Goal: Information Seeking & Learning: Learn about a topic

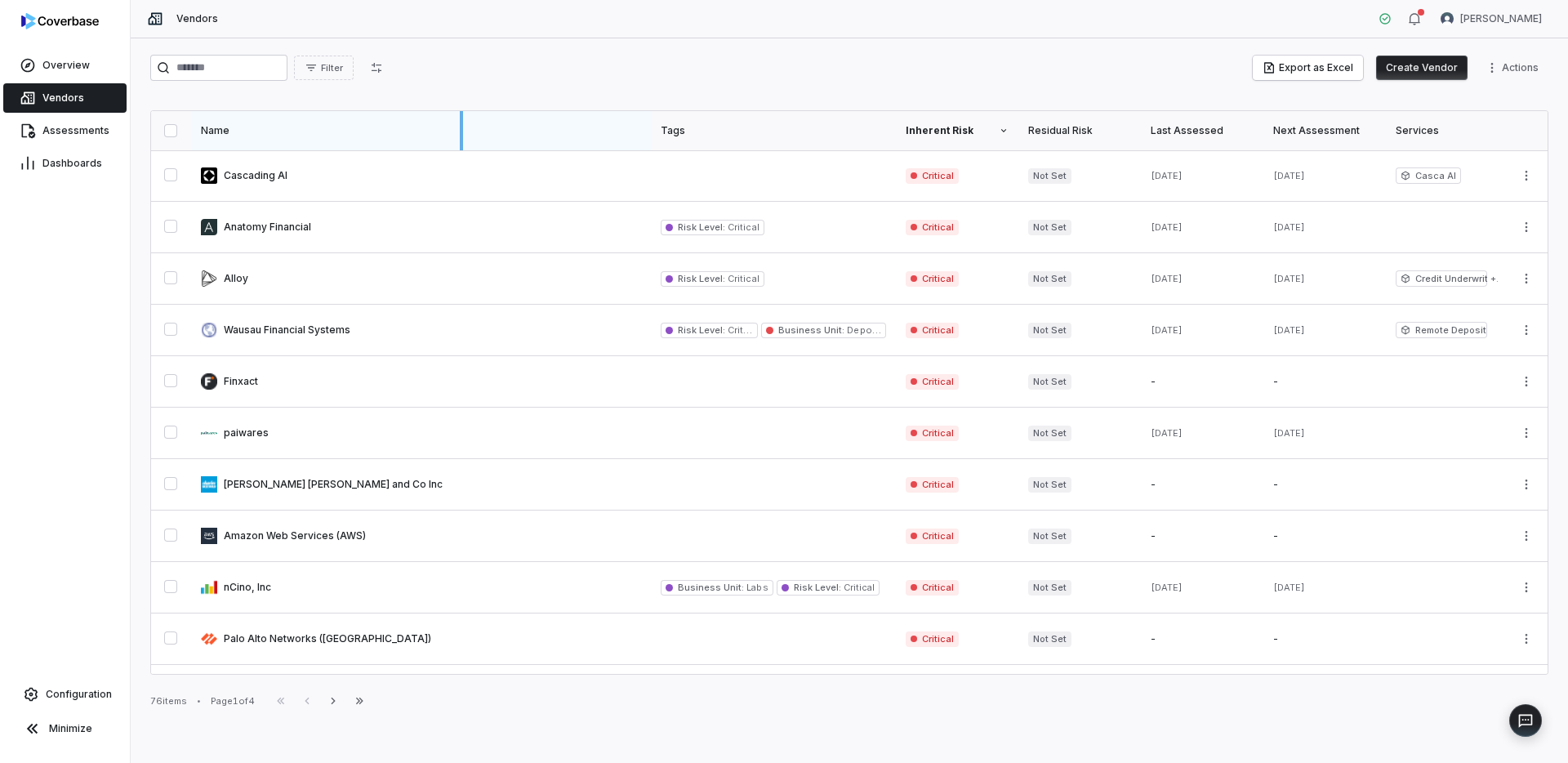
drag, startPoint x: 650, startPoint y: 126, endPoint x: 462, endPoint y: 118, distance: 188.2
click at [462, 118] on div at bounding box center [462, 130] width 3 height 39
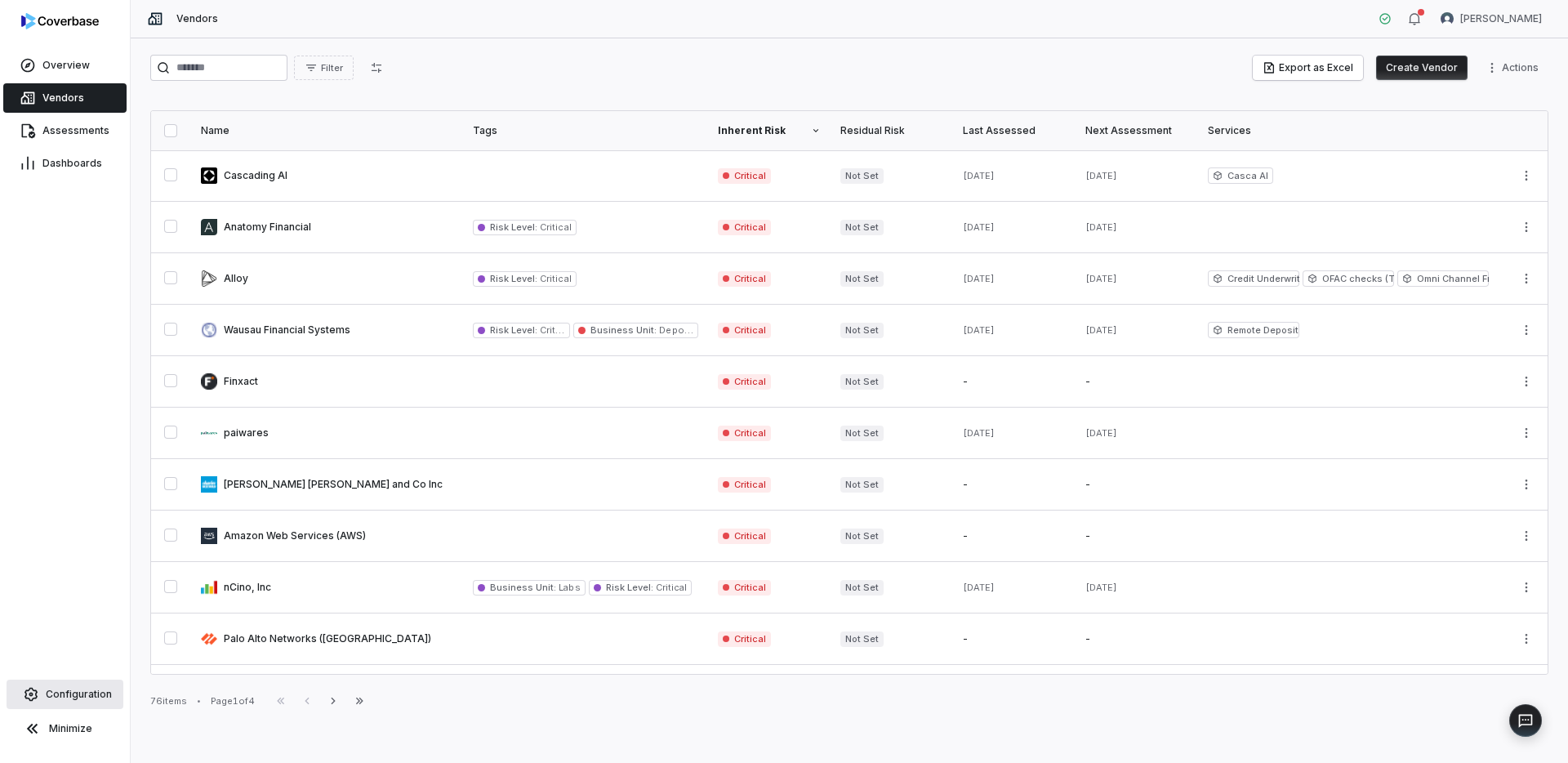
click at [57, 697] on span "Configuration" at bounding box center [78, 694] width 66 height 13
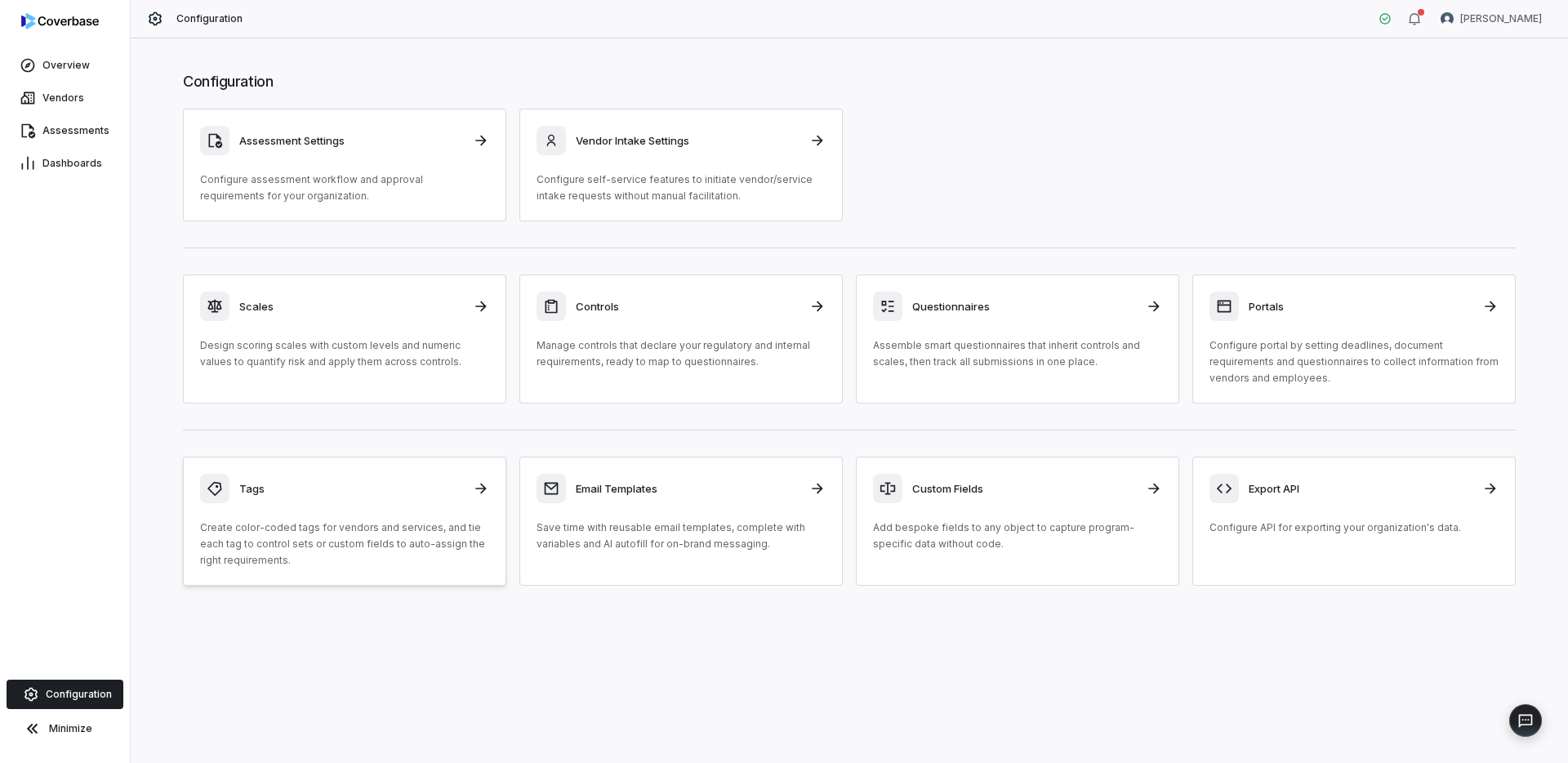
click at [379, 525] on p "Create color-coded tags for vendors and services, and tie each tag to control s…" at bounding box center [344, 544] width 289 height 49
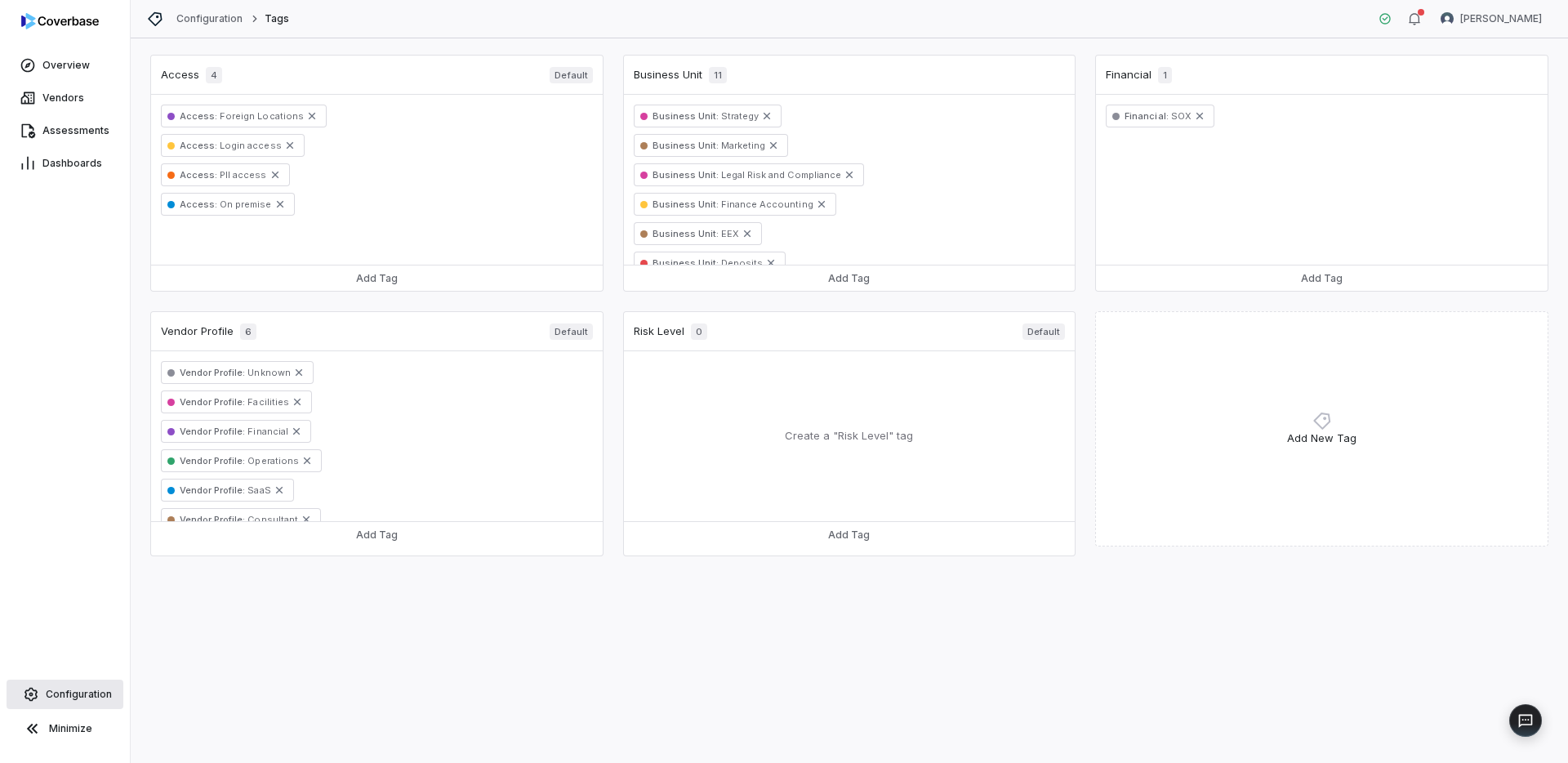
click at [73, 694] on span "Configuration" at bounding box center [78, 694] width 66 height 13
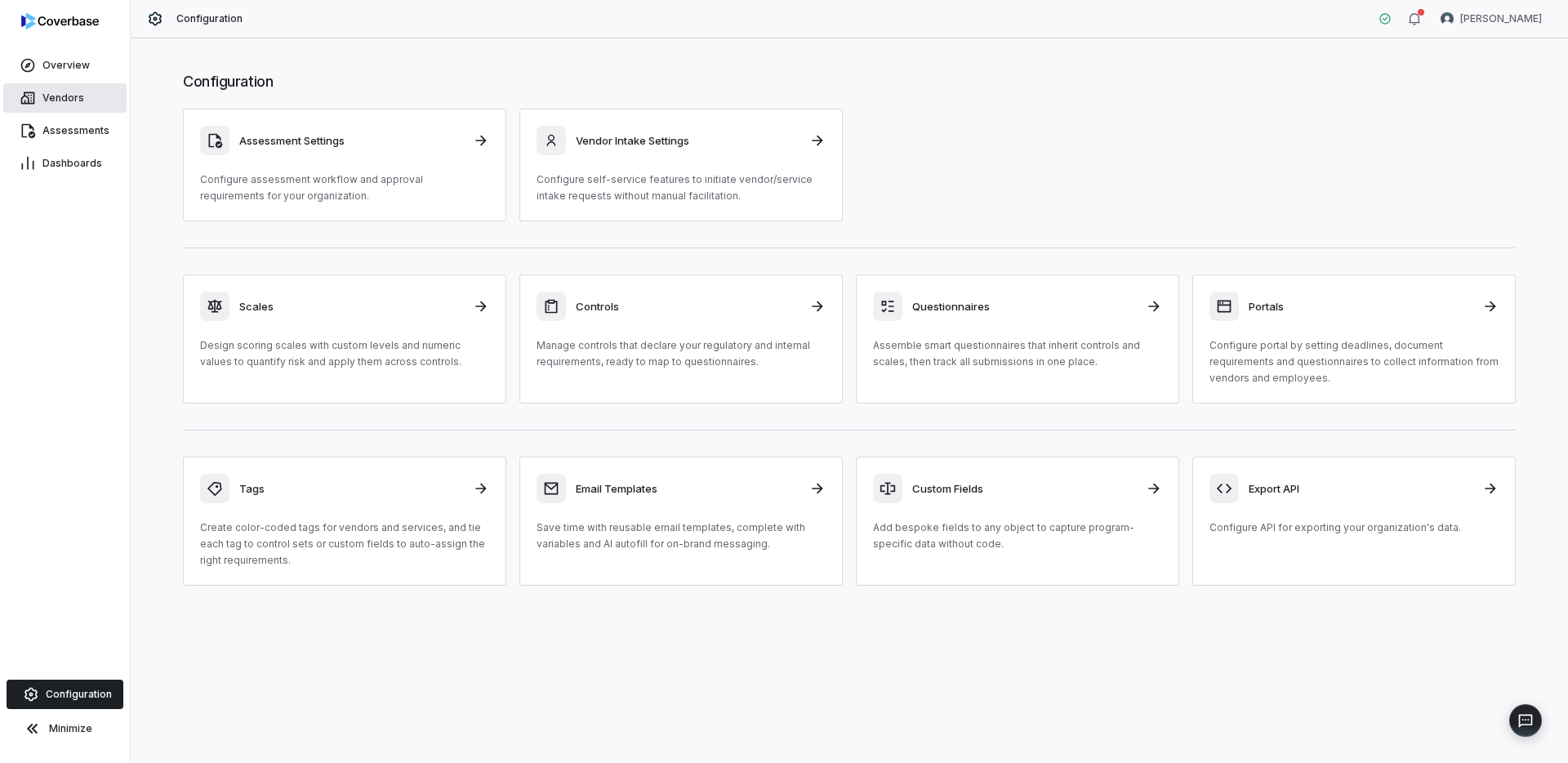
click at [59, 96] on span "Vendors" at bounding box center [63, 97] width 41 height 13
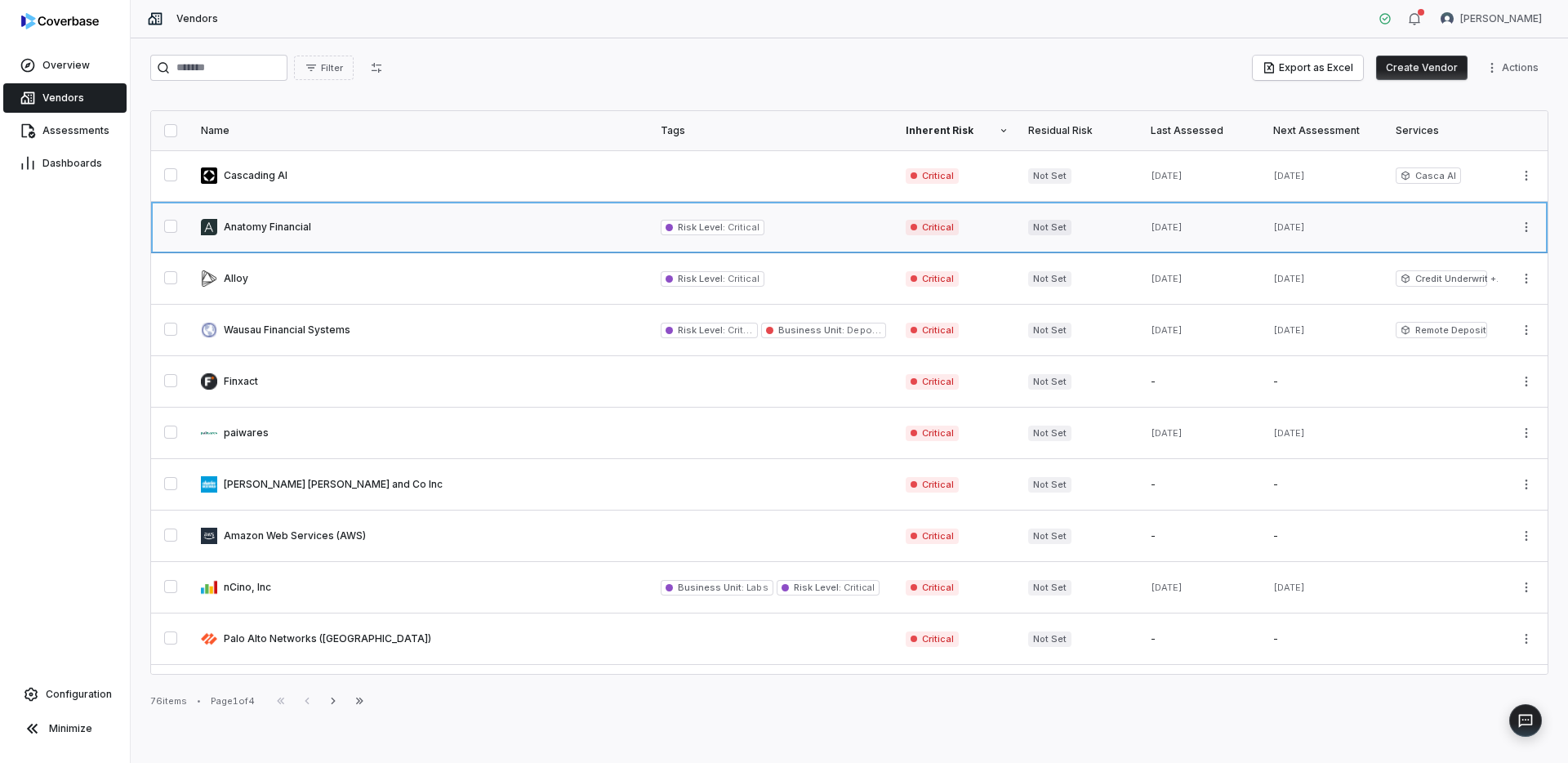
click at [399, 230] on link at bounding box center [422, 227] width 460 height 51
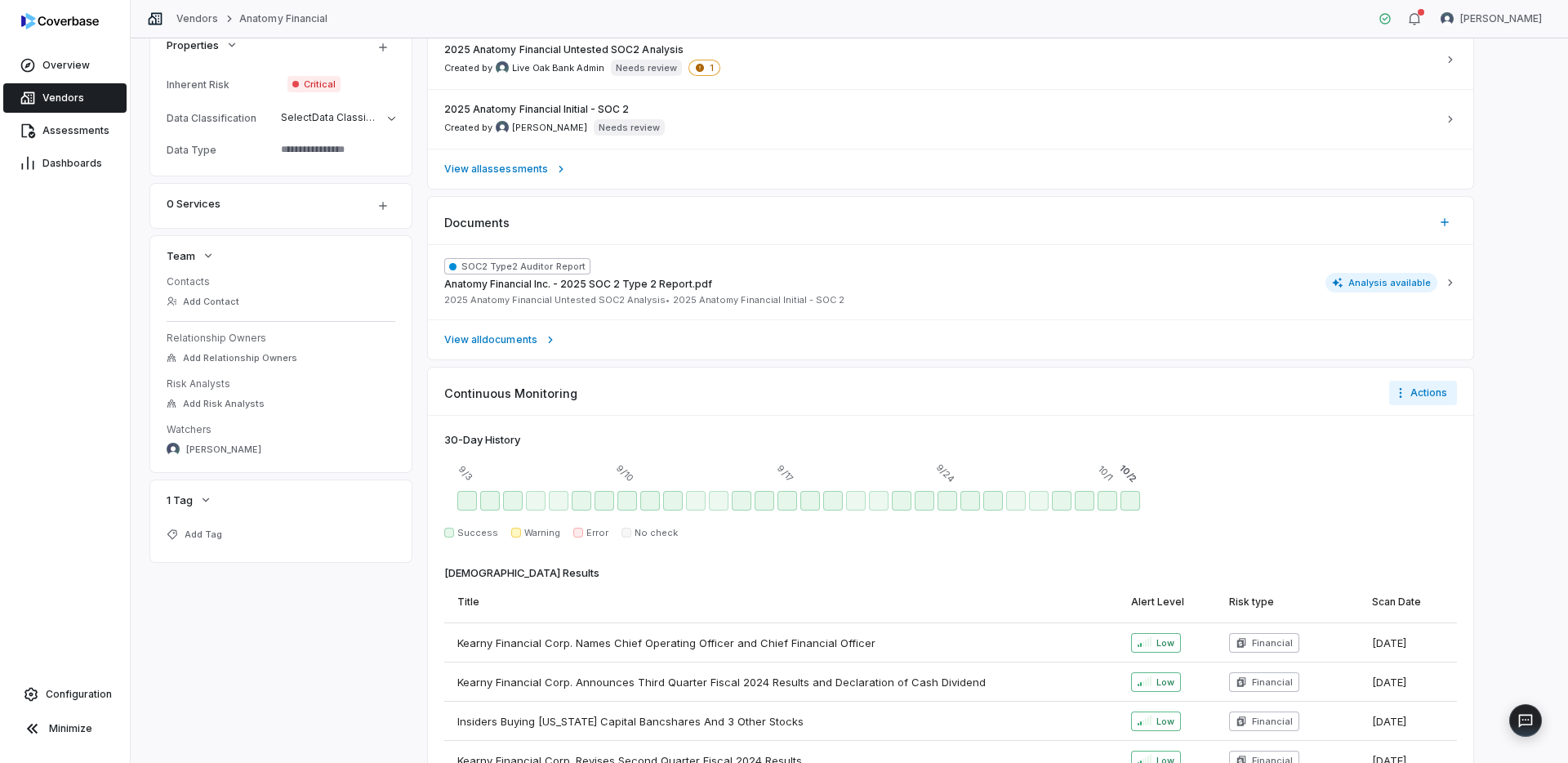
scroll to position [408, 0]
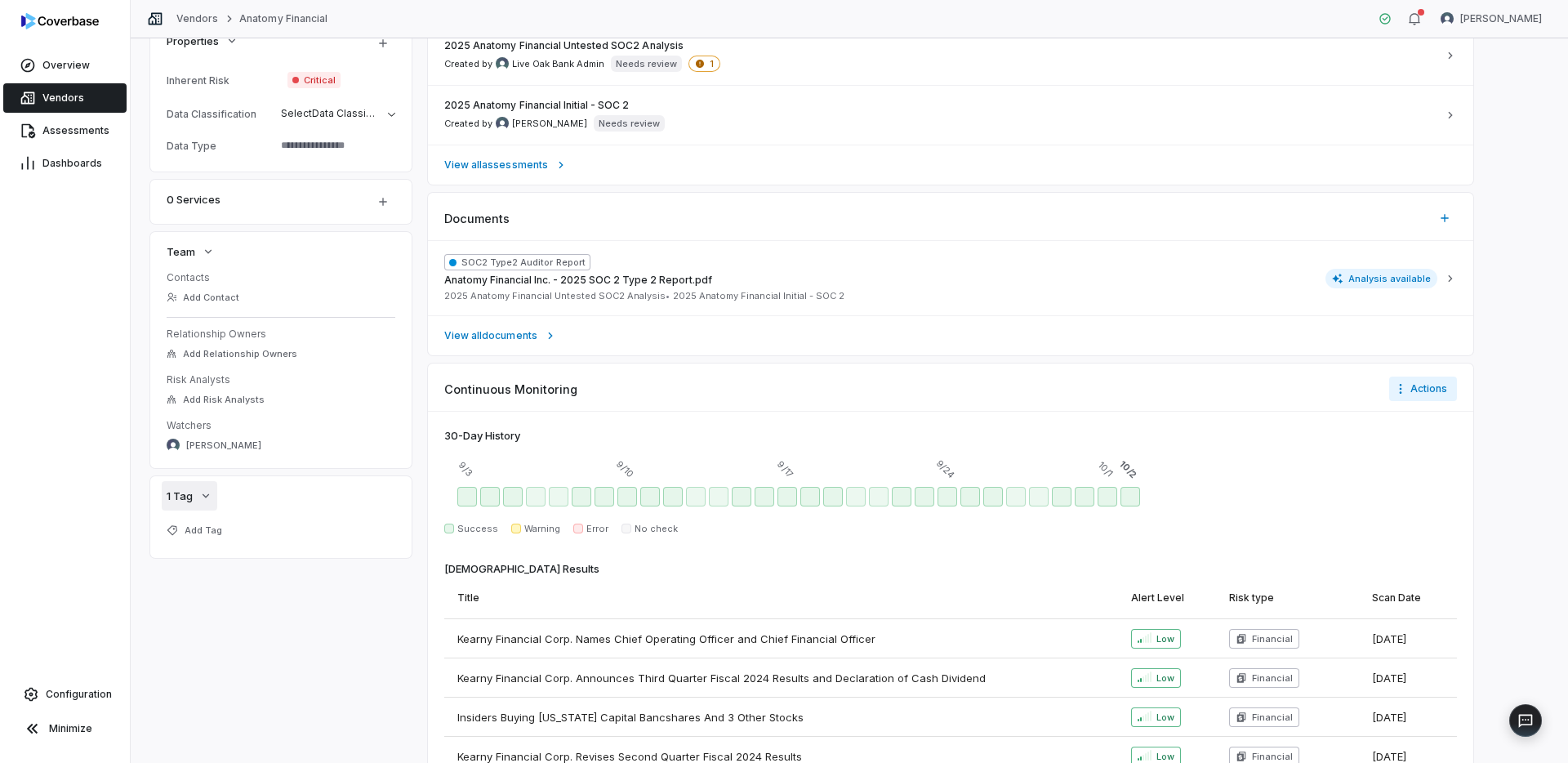
click at [208, 499] on icon "button" at bounding box center [205, 496] width 13 height 13
click at [195, 494] on button "1 Tag" at bounding box center [190, 496] width 55 height 29
click at [211, 498] on icon "button" at bounding box center [205, 496] width 13 height 13
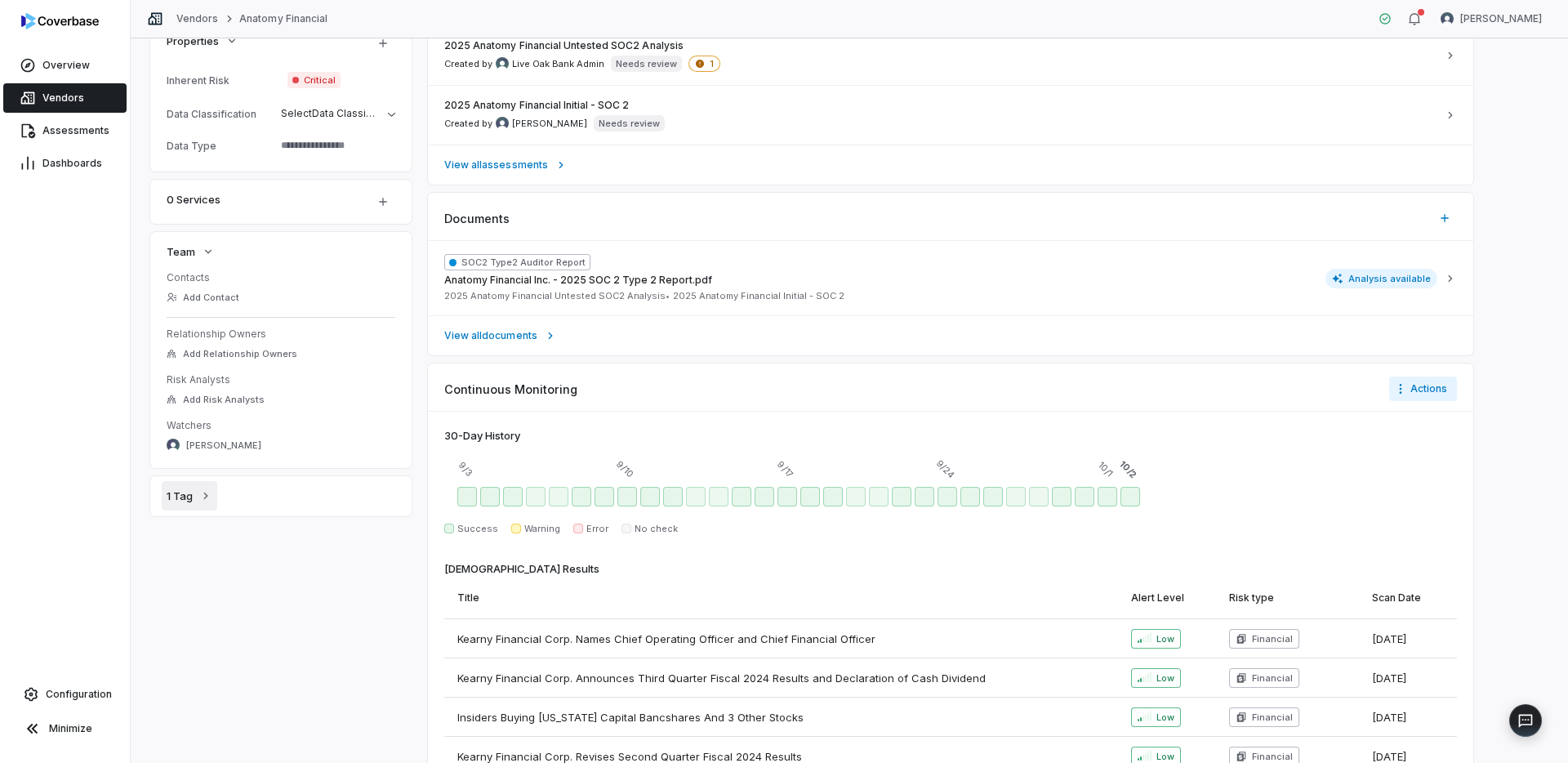
click at [211, 498] on icon "button" at bounding box center [205, 496] width 13 height 13
click at [88, 90] on link "Vendors" at bounding box center [65, 98] width 123 height 29
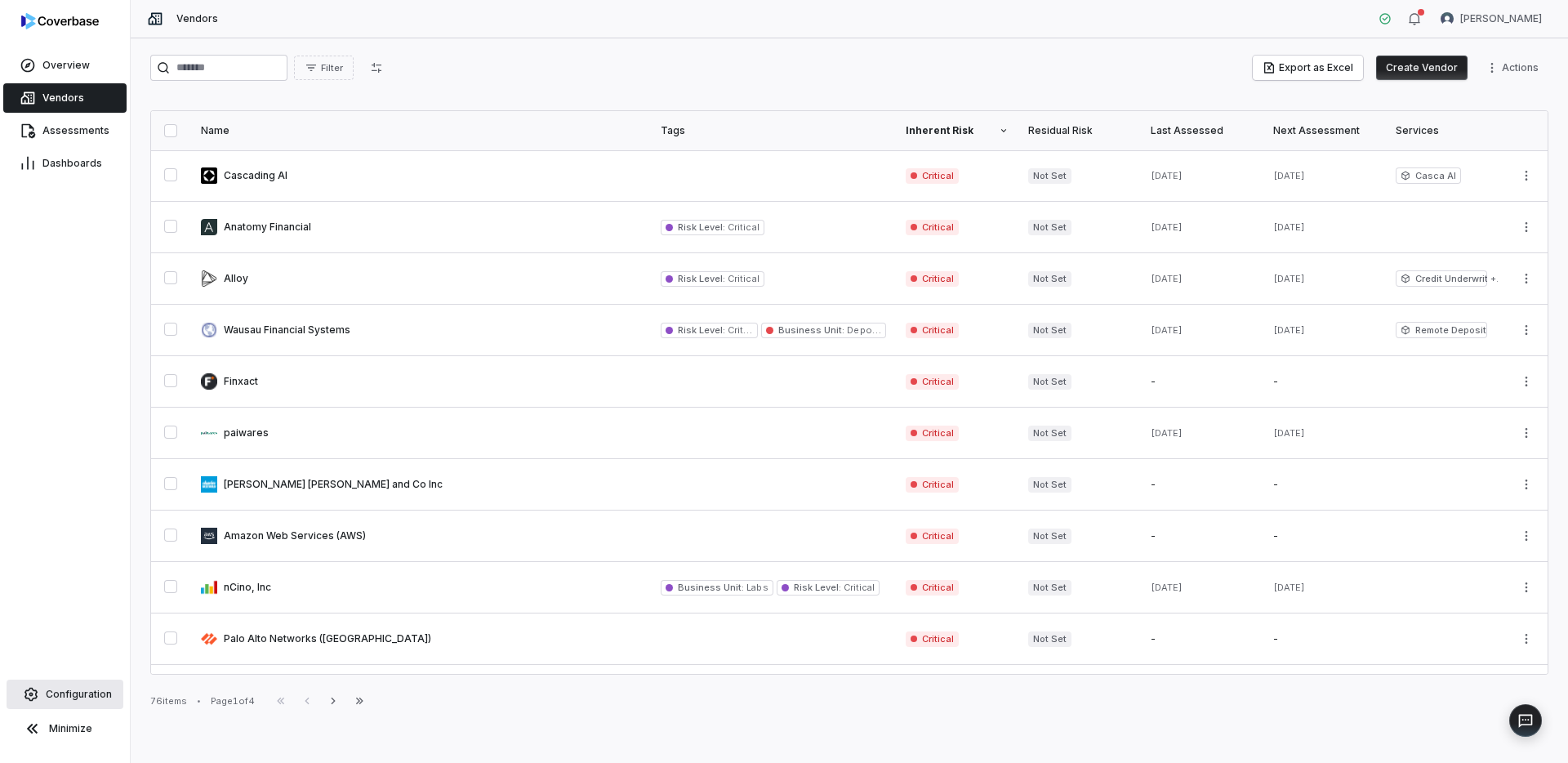
click at [98, 684] on link "Configuration" at bounding box center [66, 694] width 117 height 29
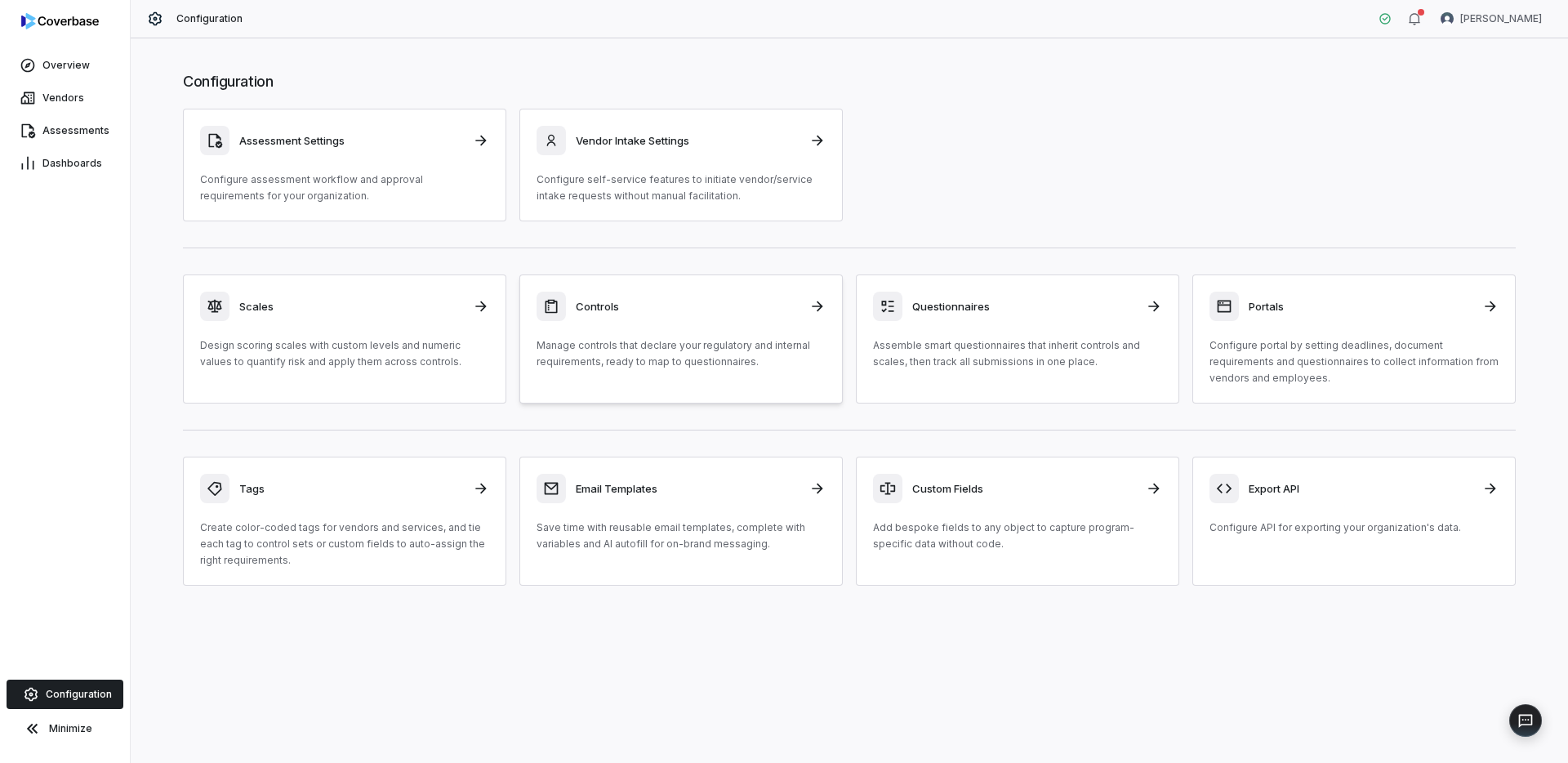
click at [661, 376] on link "Controls Manage controls that declare your regulatory and internal requirements…" at bounding box center [681, 339] width 323 height 129
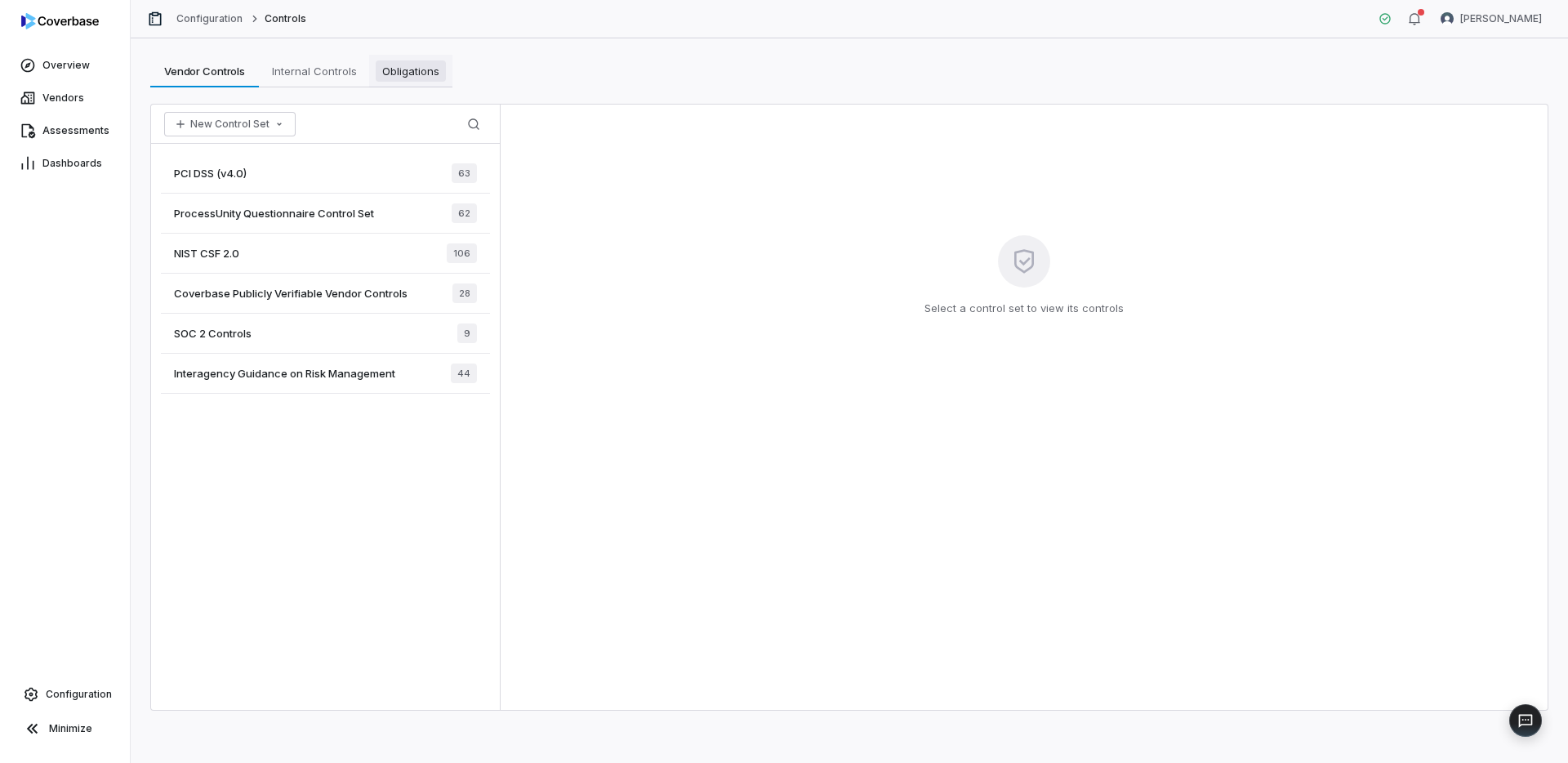
click at [429, 72] on span "Obligations" at bounding box center [410, 71] width 70 height 22
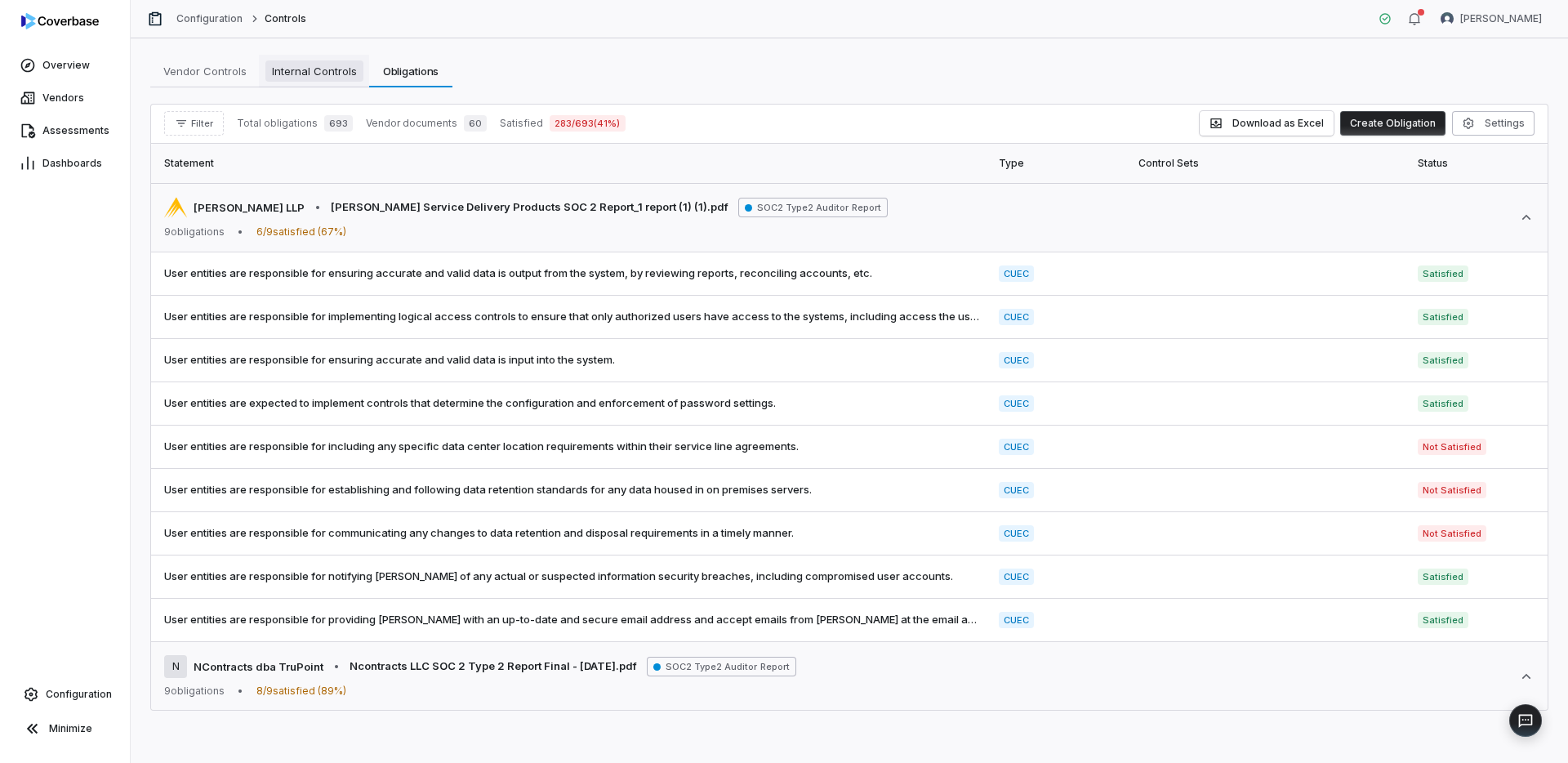
click at [325, 72] on span "Internal Controls" at bounding box center [315, 71] width 98 height 22
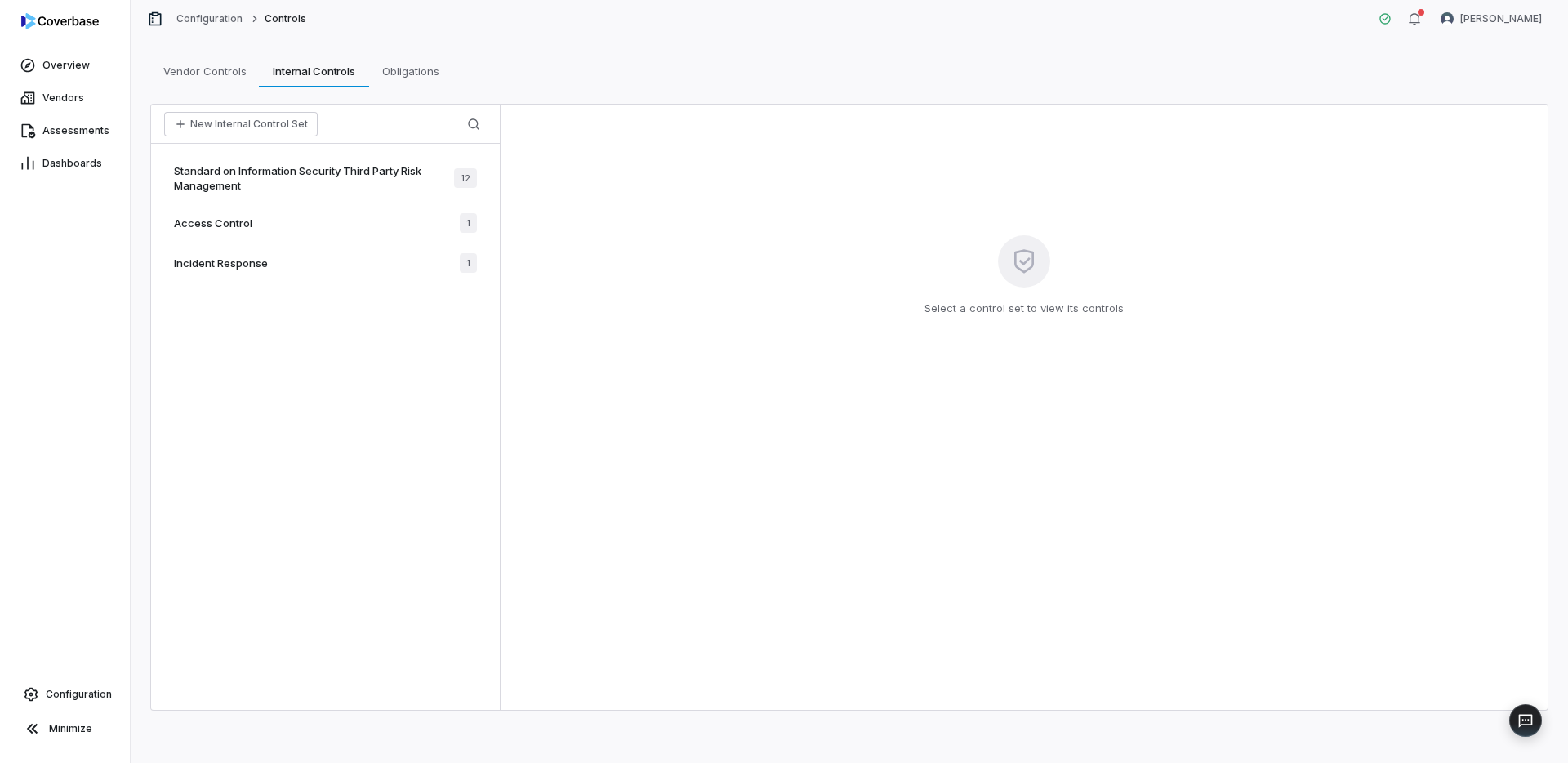
click at [331, 185] on span "Standard on Information Security Third Party Risk Management" at bounding box center [314, 178] width 280 height 29
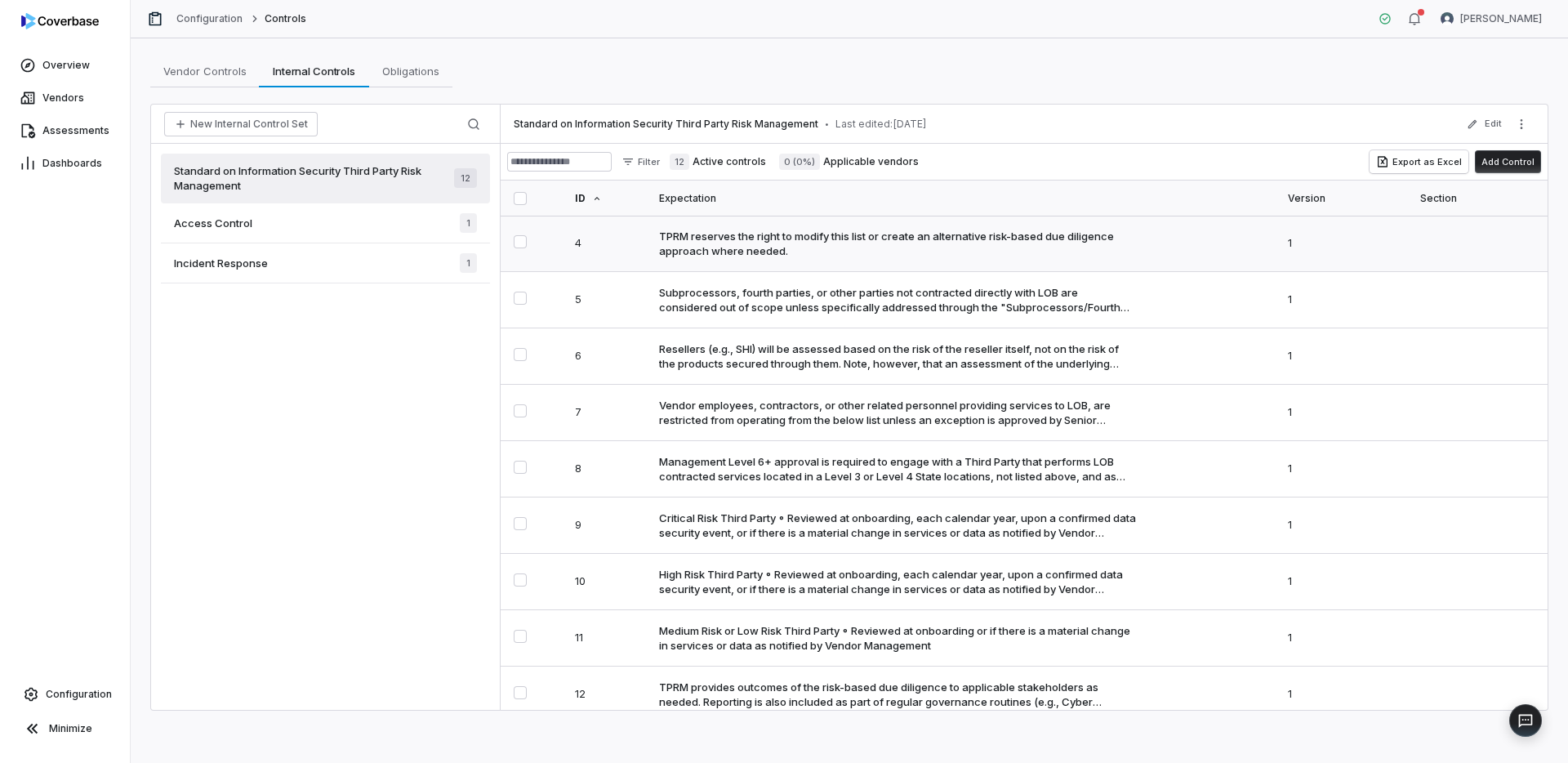
scroll to position [217, 0]
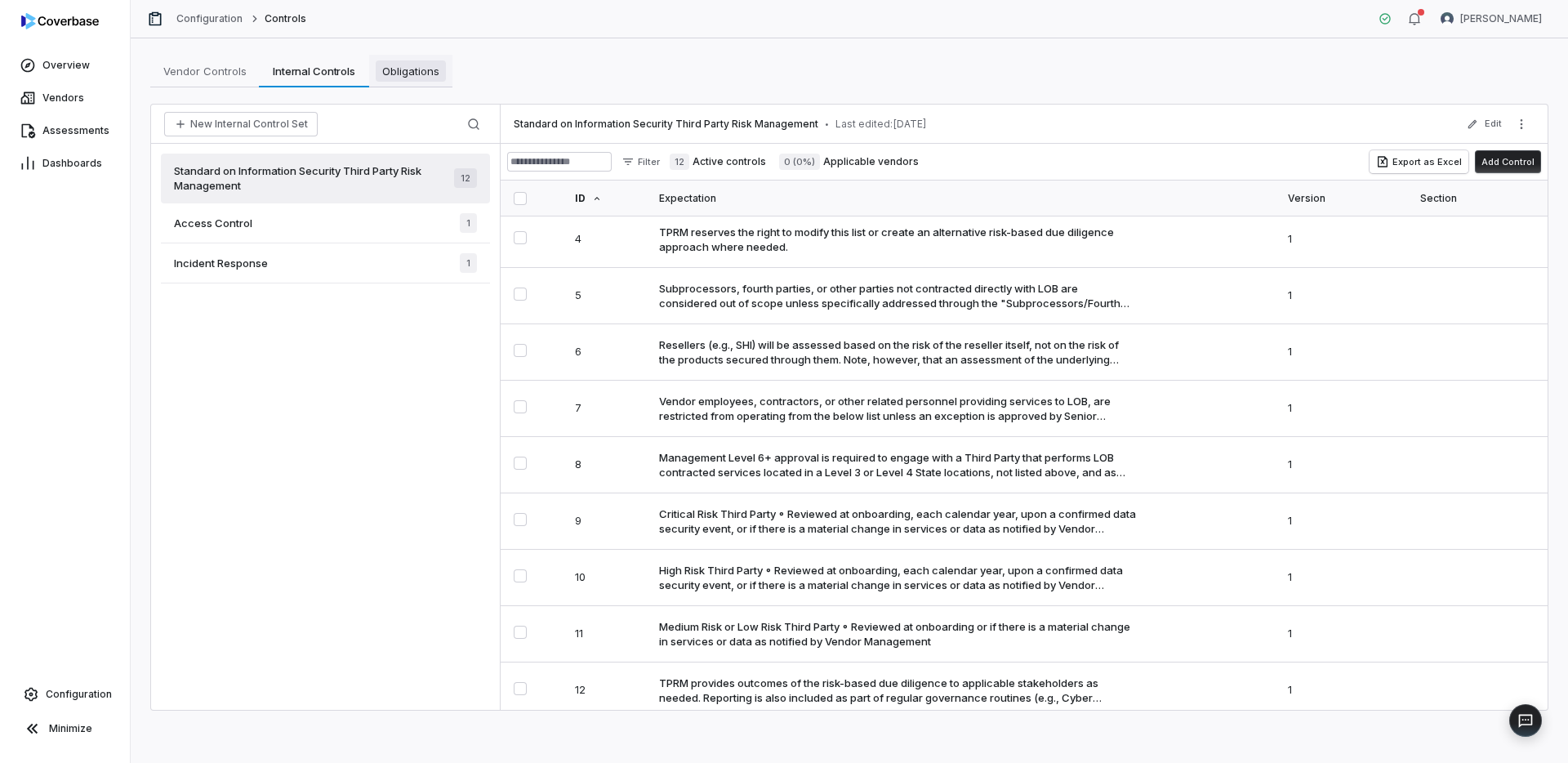
click at [412, 85] on link "Obligations Obligations" at bounding box center [410, 71] width 84 height 33
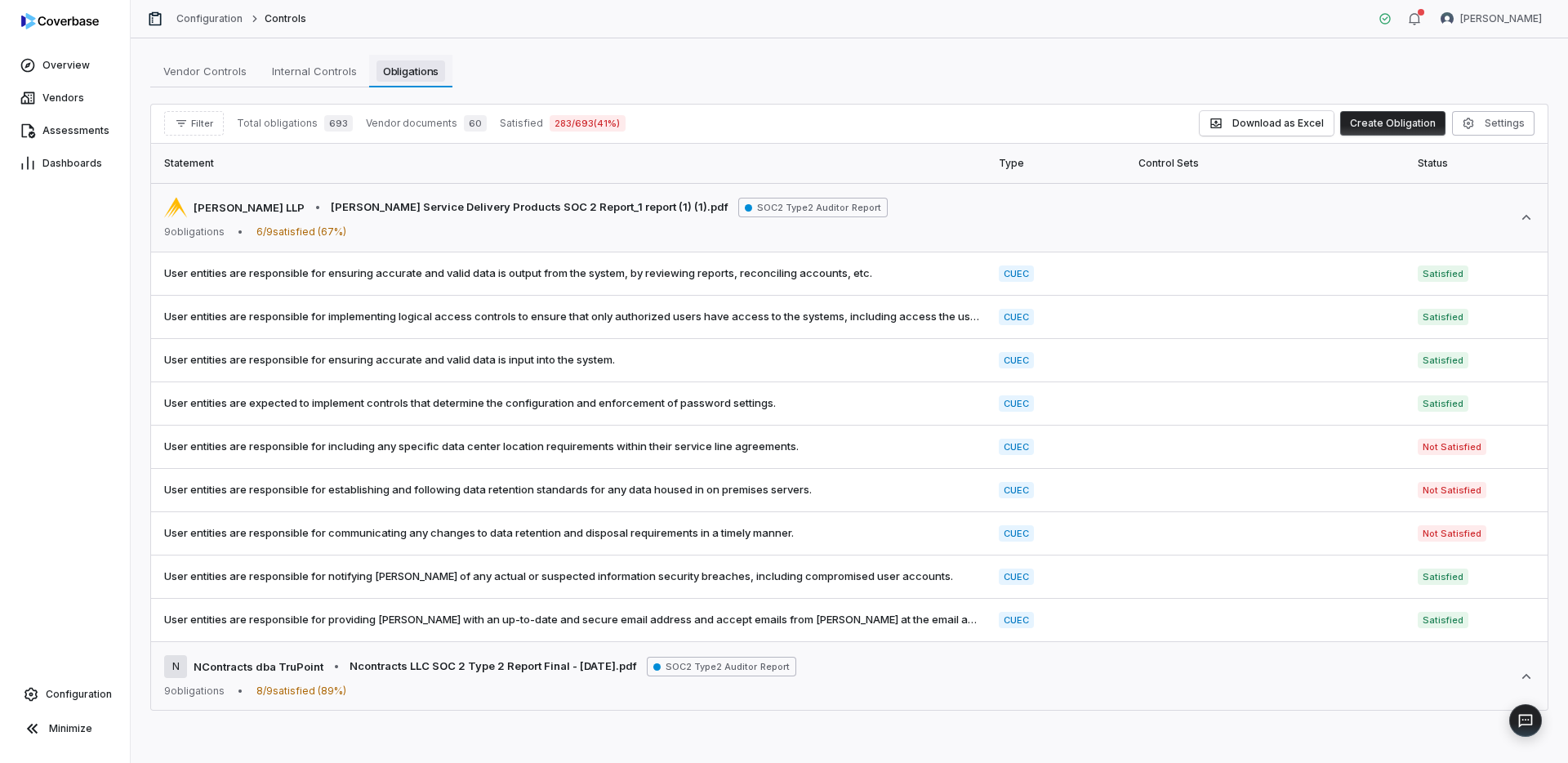
click at [419, 62] on span "Obligations" at bounding box center [411, 71] width 70 height 22
click at [1440, 279] on span "Satisfied" at bounding box center [1443, 273] width 51 height 16
click at [1440, 279] on body "Overview Vendors Assessments Dashboards Configuration Minimize Configuration Co…" at bounding box center [784, 381] width 1568 height 763
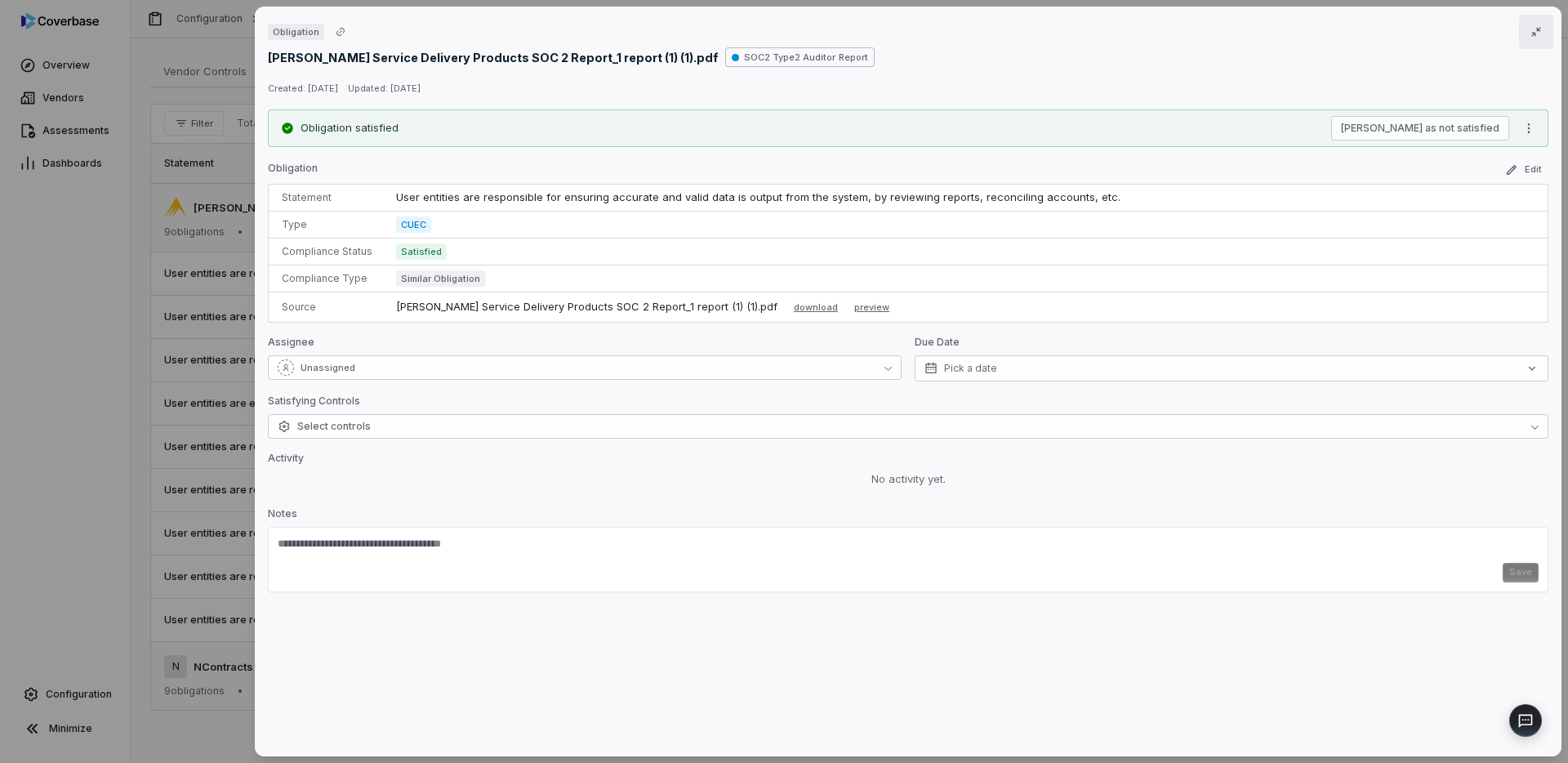
click at [1535, 29] on icon "button" at bounding box center [1536, 31] width 13 height 13
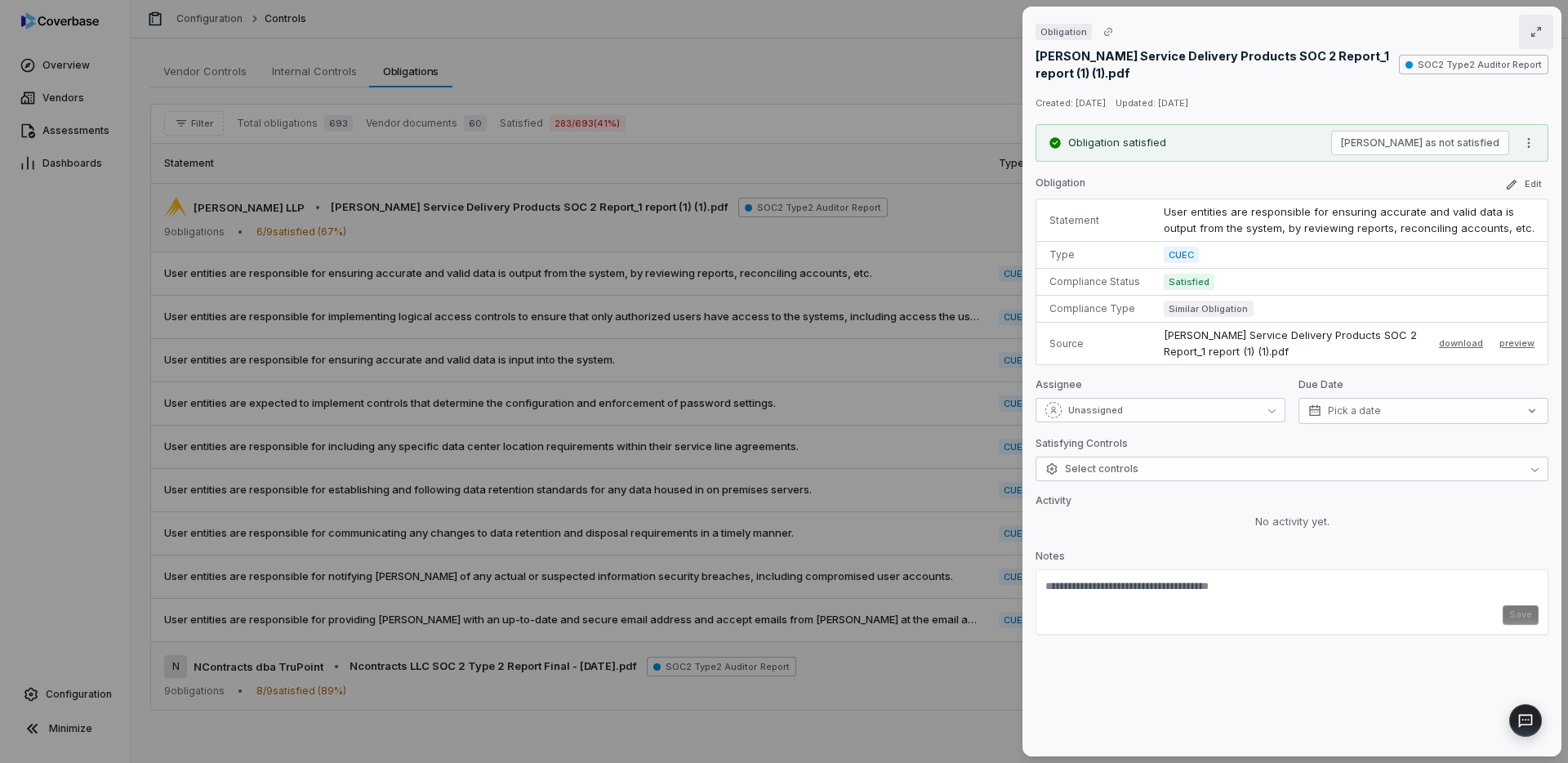
click at [943, 94] on div "Obligation [PERSON_NAME] Service Delivery Products SOC 2 Report_1 report (1) (1…" at bounding box center [784, 381] width 1568 height 763
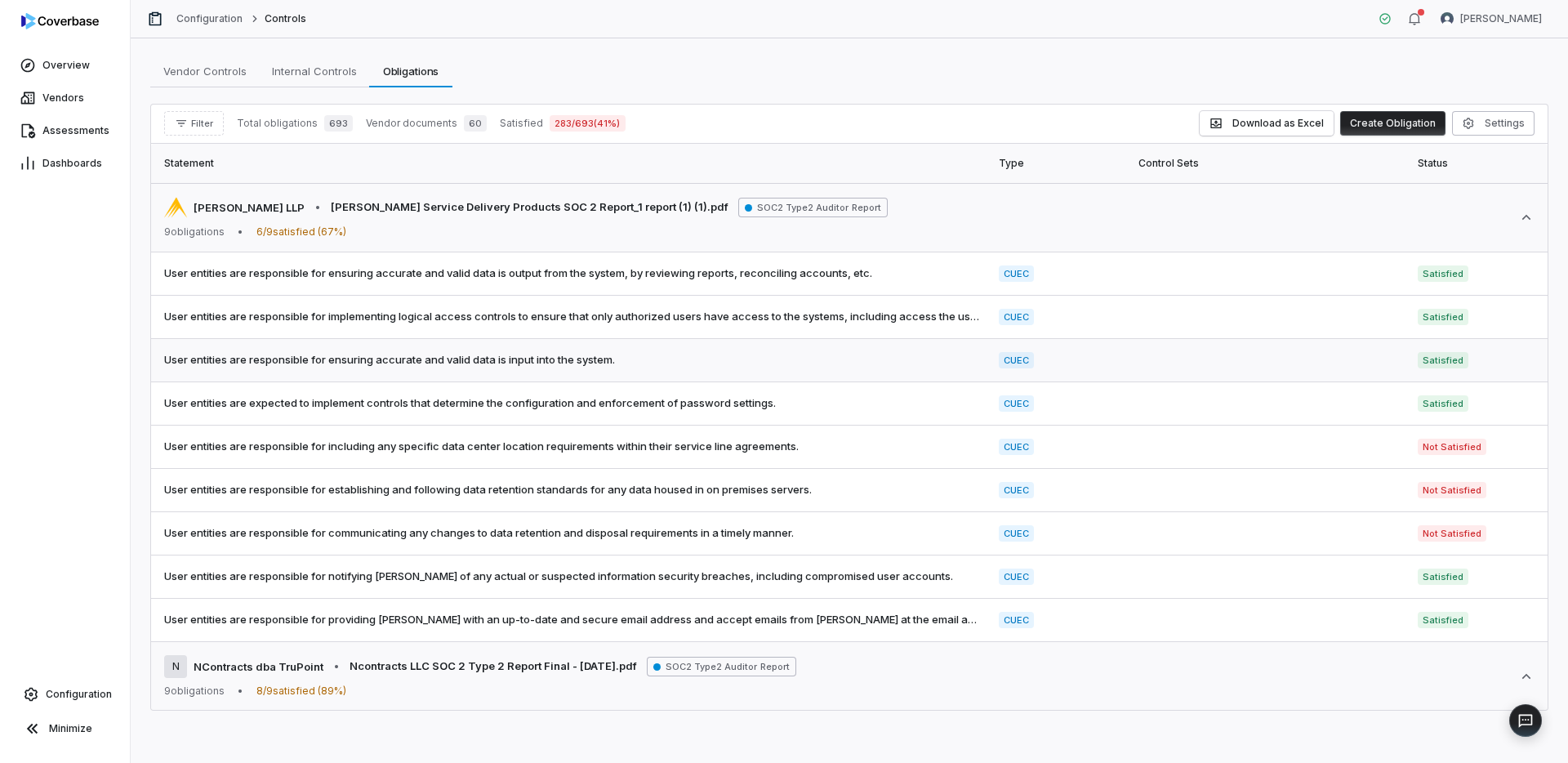
click at [1435, 363] on span "Satisfied" at bounding box center [1443, 360] width 51 height 16
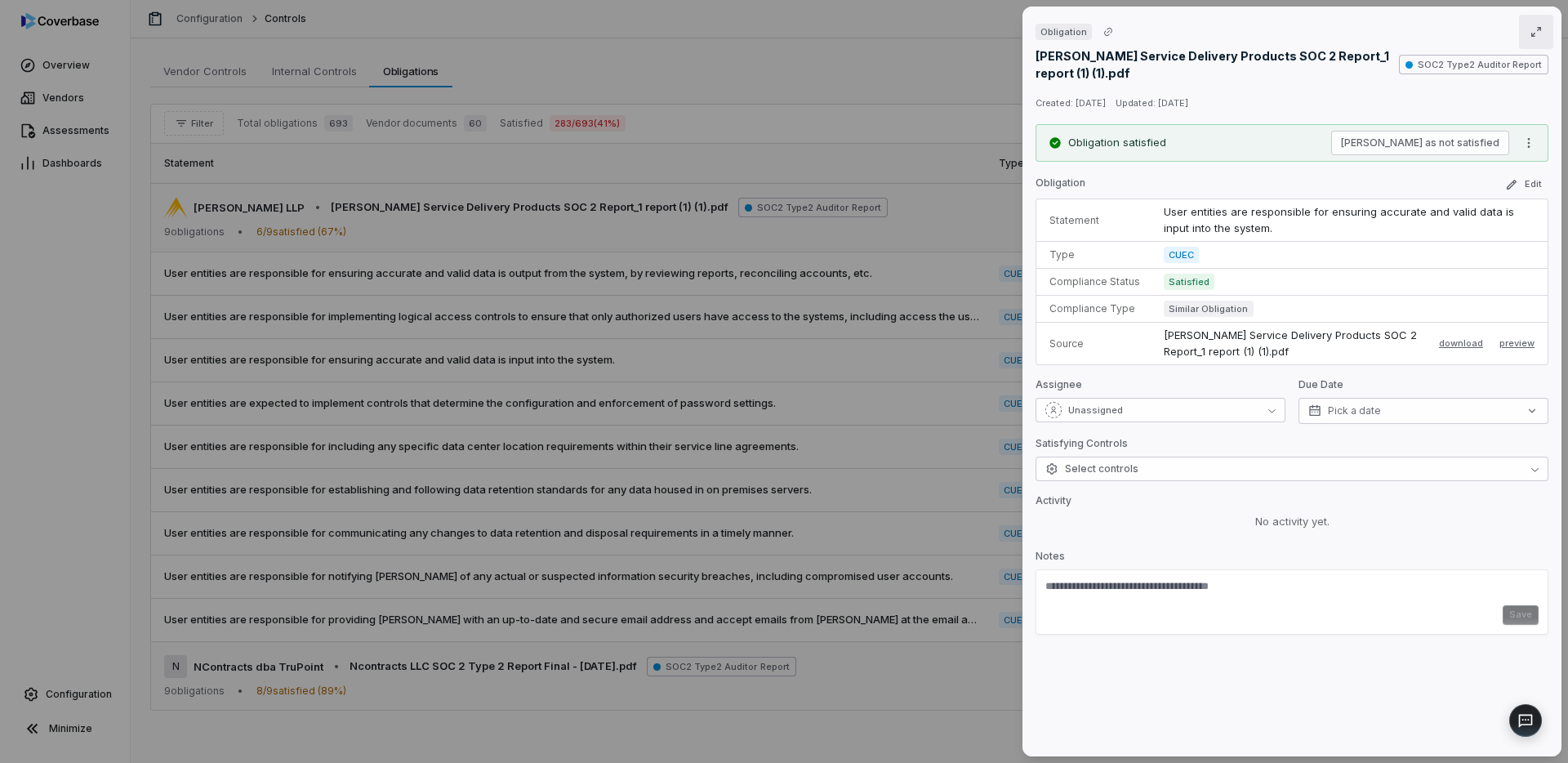
click at [1531, 34] on icon "button" at bounding box center [1536, 31] width 13 height 13
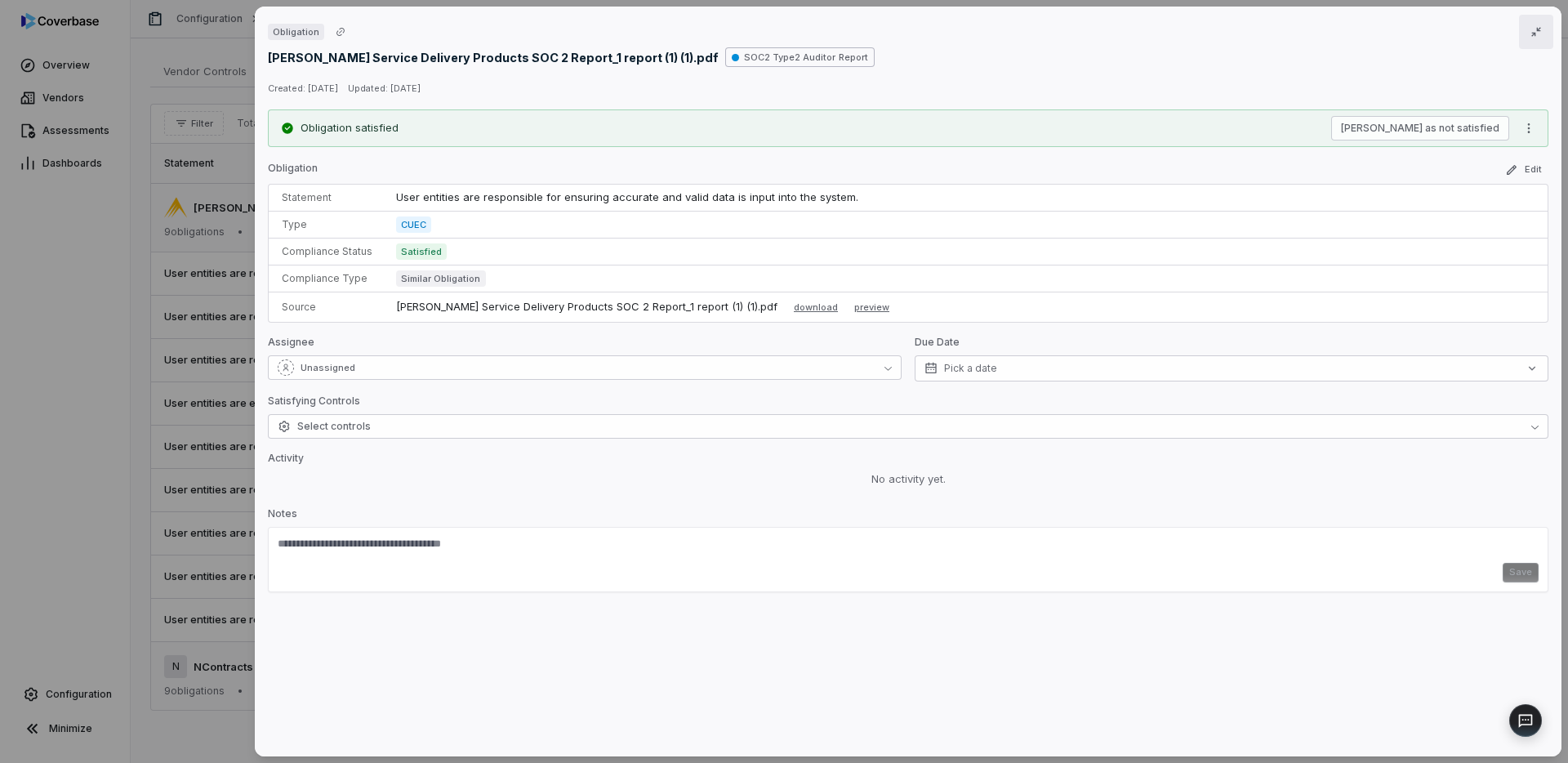
click at [1543, 29] on button "button" at bounding box center [1537, 32] width 34 height 34
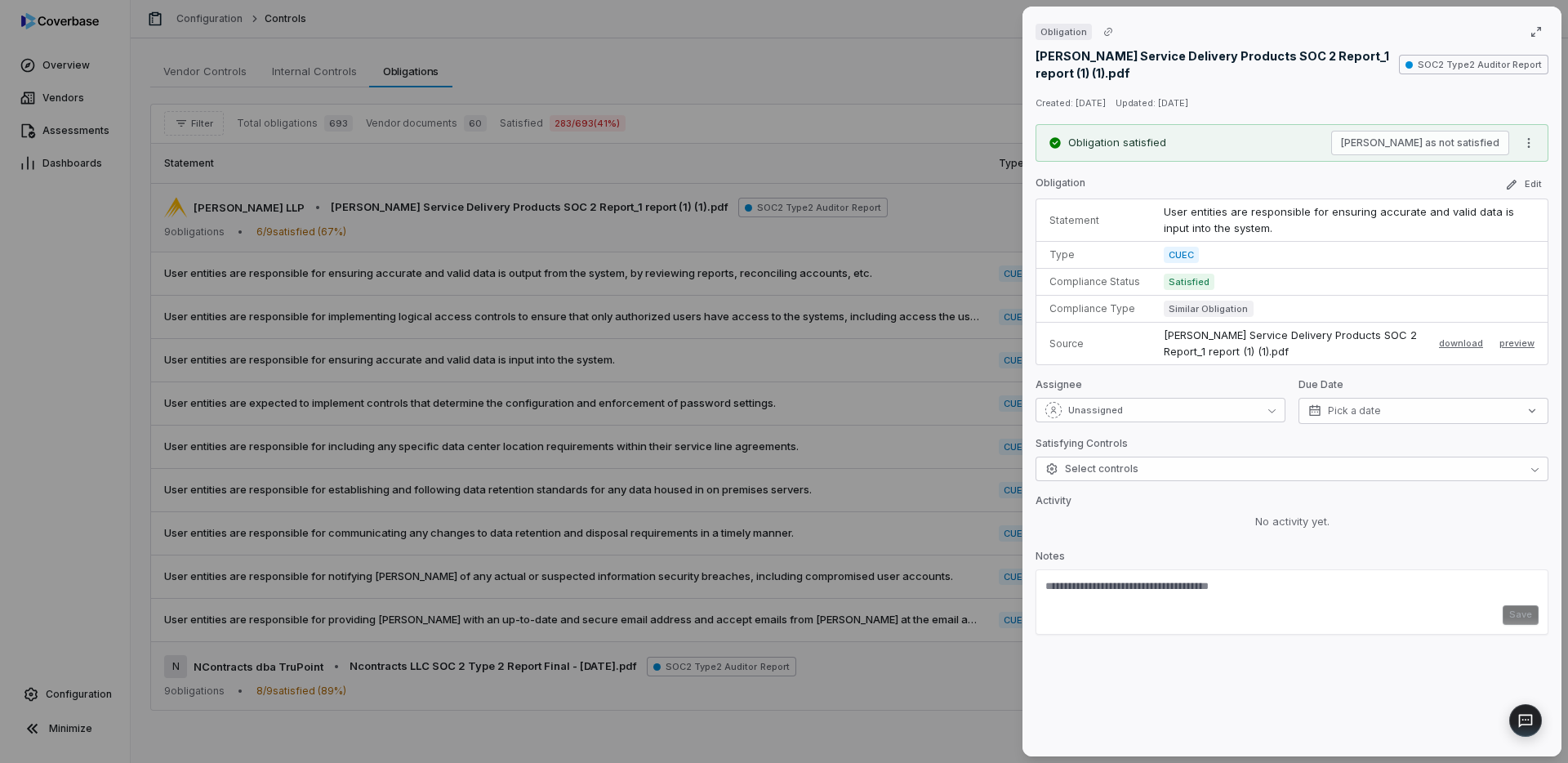
click at [896, 136] on div "Obligation [PERSON_NAME] Service Delivery Products SOC 2 Report_1 report (1) (1…" at bounding box center [784, 381] width 1568 height 763
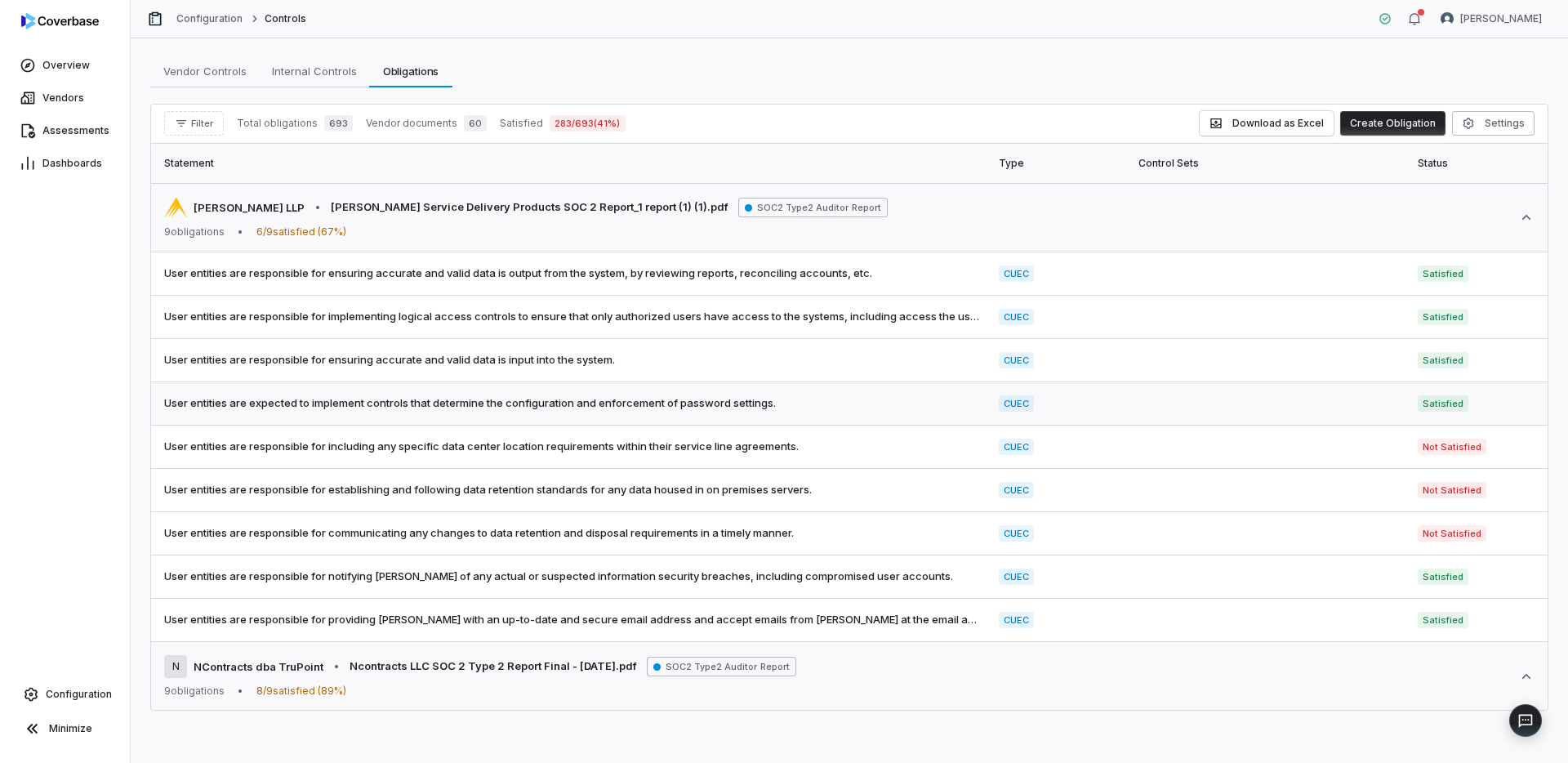
click at [1434, 399] on span "Satisfied" at bounding box center [1443, 403] width 51 height 16
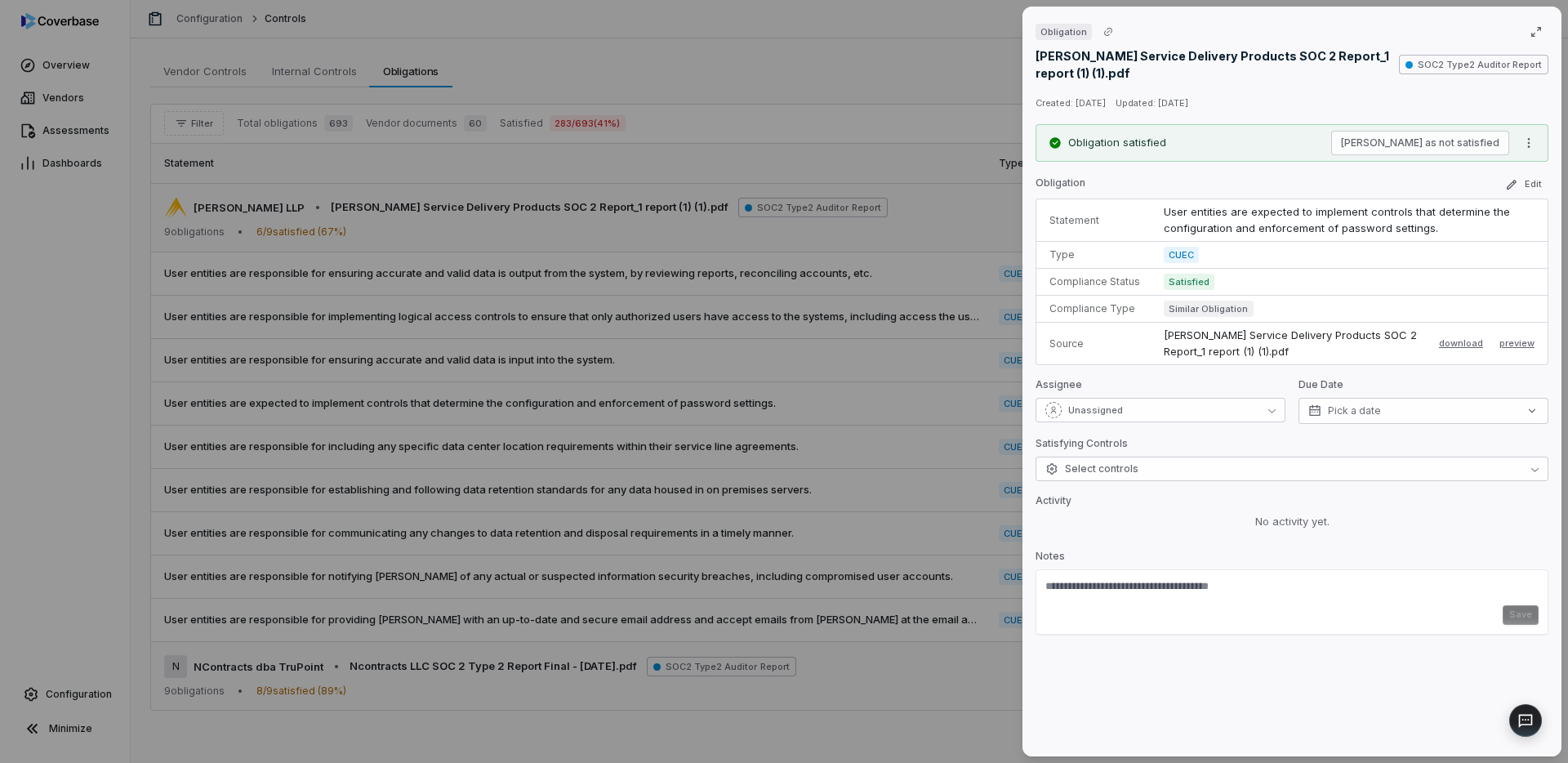
click at [888, 155] on div "Obligation [PERSON_NAME] Service Delivery Products SOC 2 Report_1 report (1) (1…" at bounding box center [784, 381] width 1568 height 763
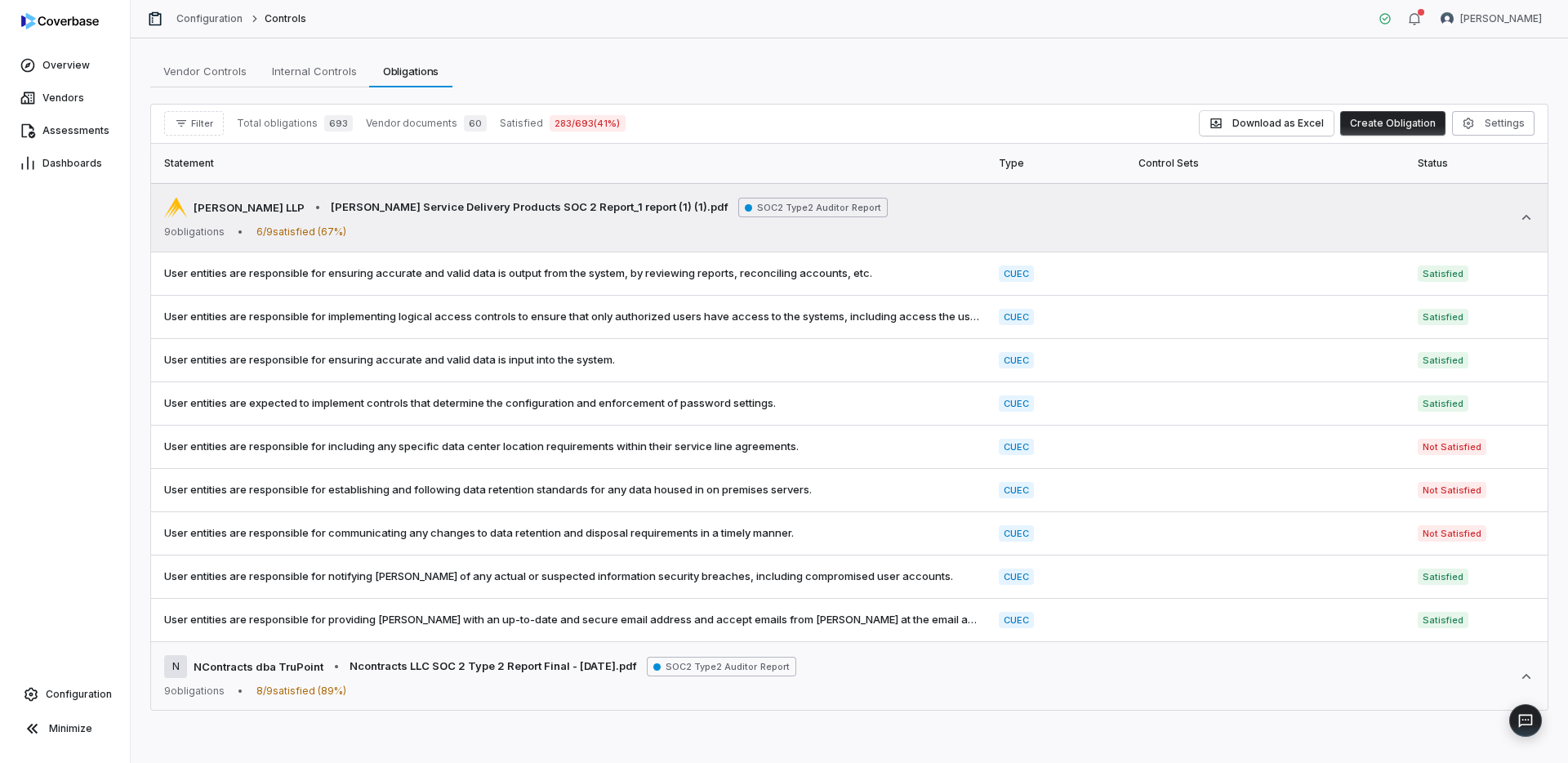
click at [1536, 217] on td "[PERSON_NAME] LLP • [PERSON_NAME] Service Delivery Products SOC 2 Report_1 repo…" at bounding box center [849, 217] width 1396 height 70
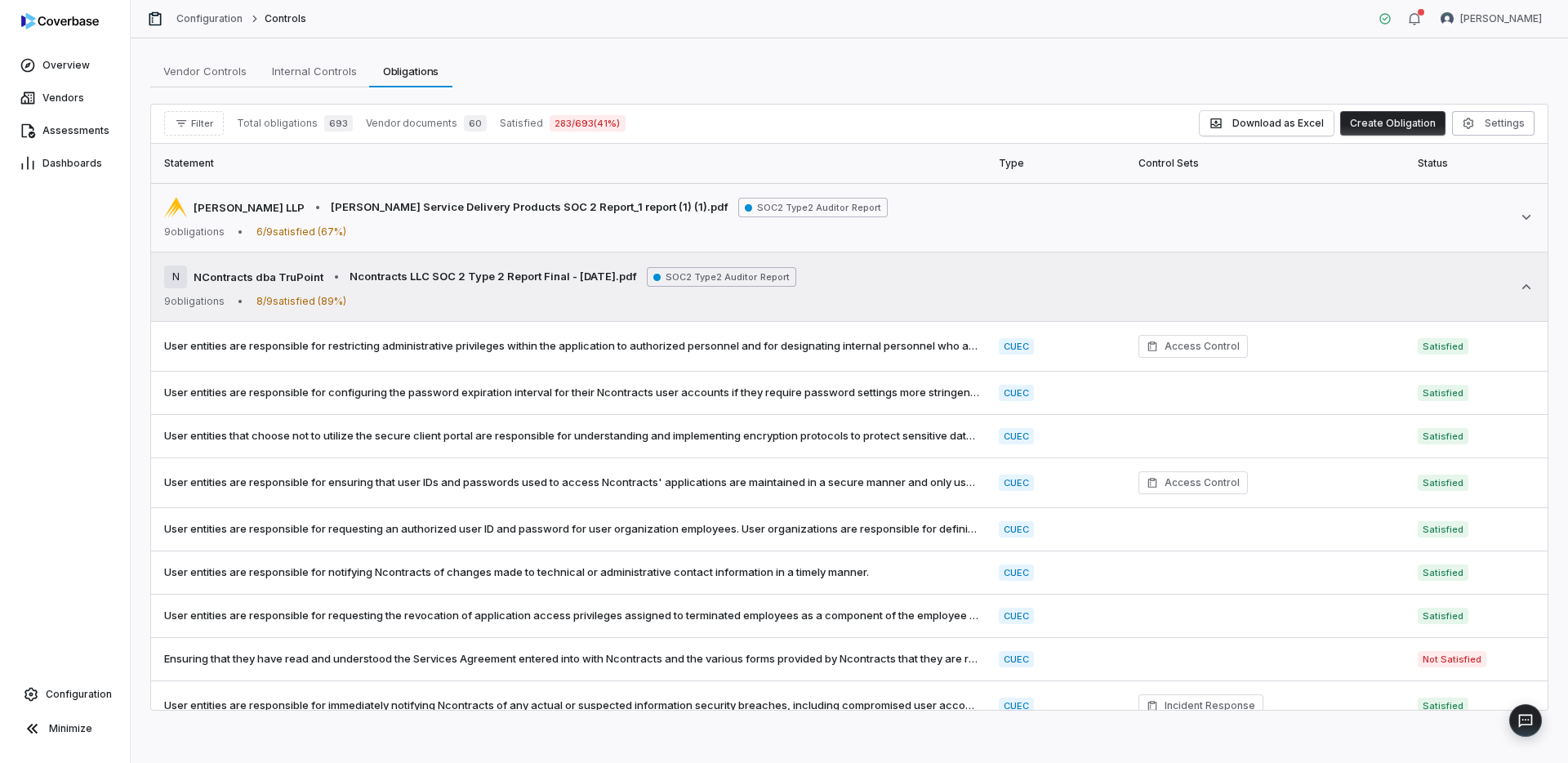
click at [1528, 273] on div "N NContracts dba TruPoint • Ncontracts LLC SOC 2 Type 2 Report Final - [DATE].p…" at bounding box center [849, 286] width 1371 height 42
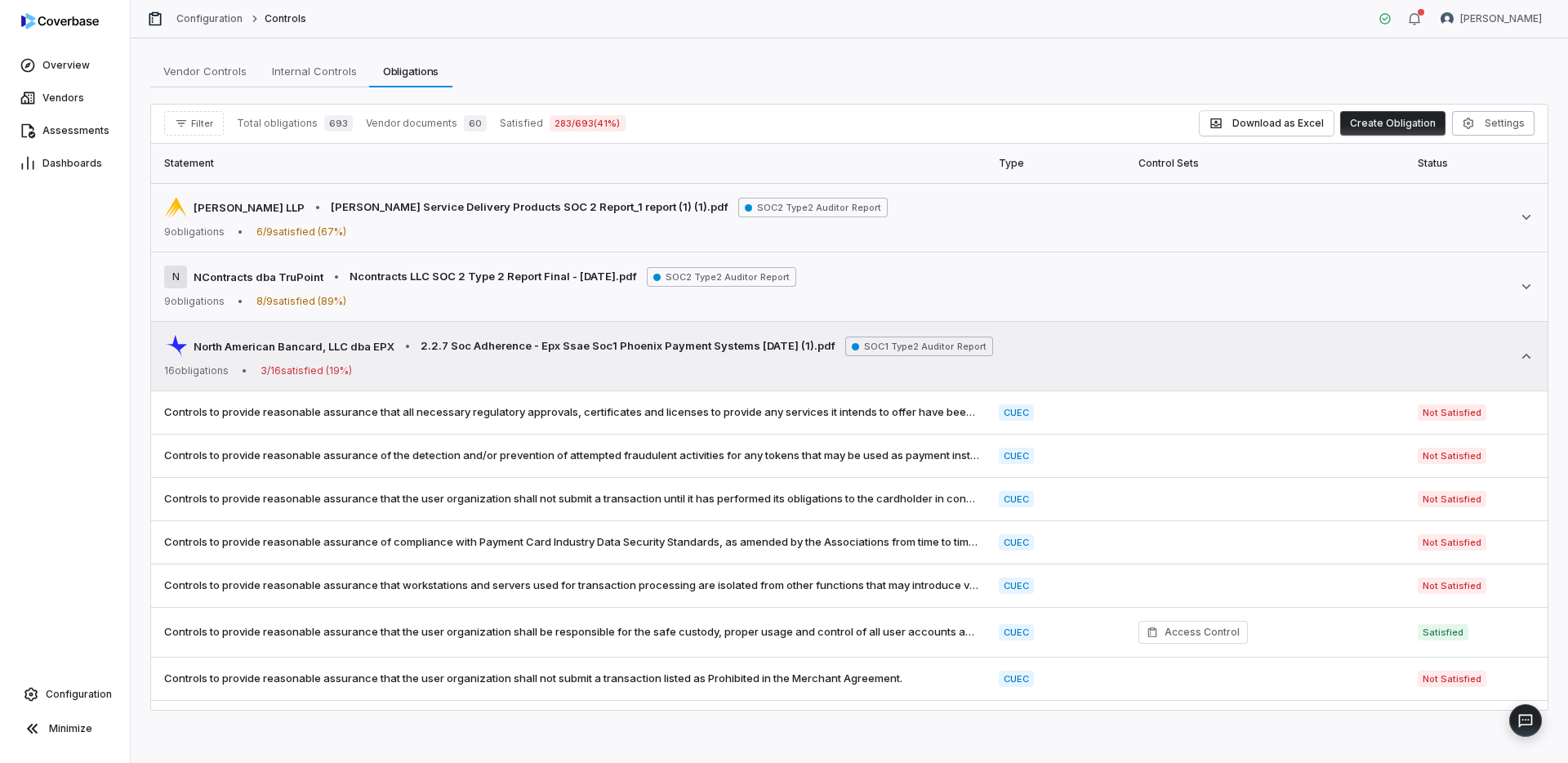
click at [1520, 342] on div "North American Bancard, LLC dba EPX • 2.2.7 Soc Adherence - Epx Ssae Soc1 Phoen…" at bounding box center [849, 356] width 1371 height 42
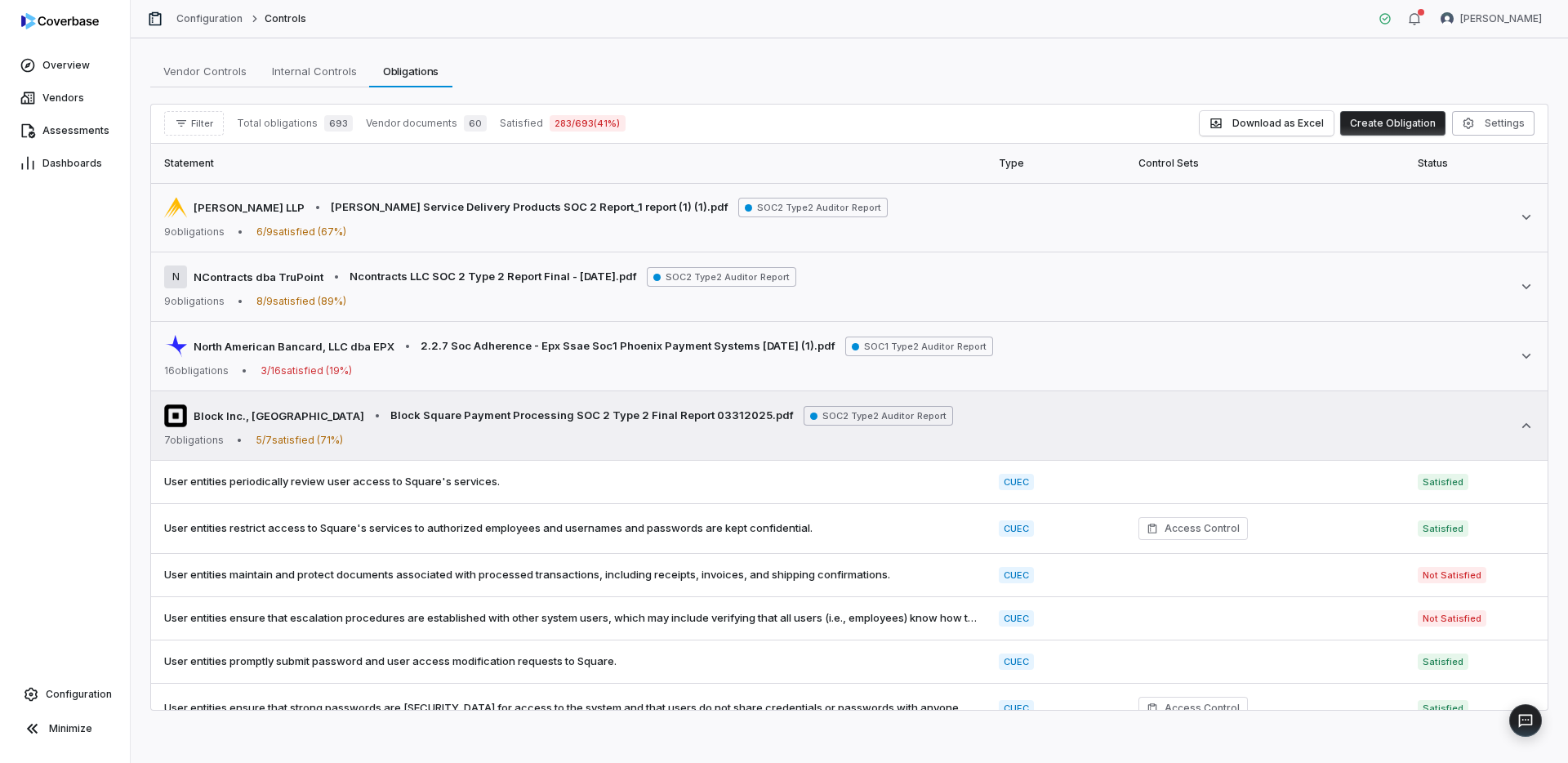
click at [1525, 412] on div "Block Inc., [GEOGRAPHIC_DATA] • Block Square Payment Processing SOC 2 Type 2 Fi…" at bounding box center [849, 425] width 1371 height 42
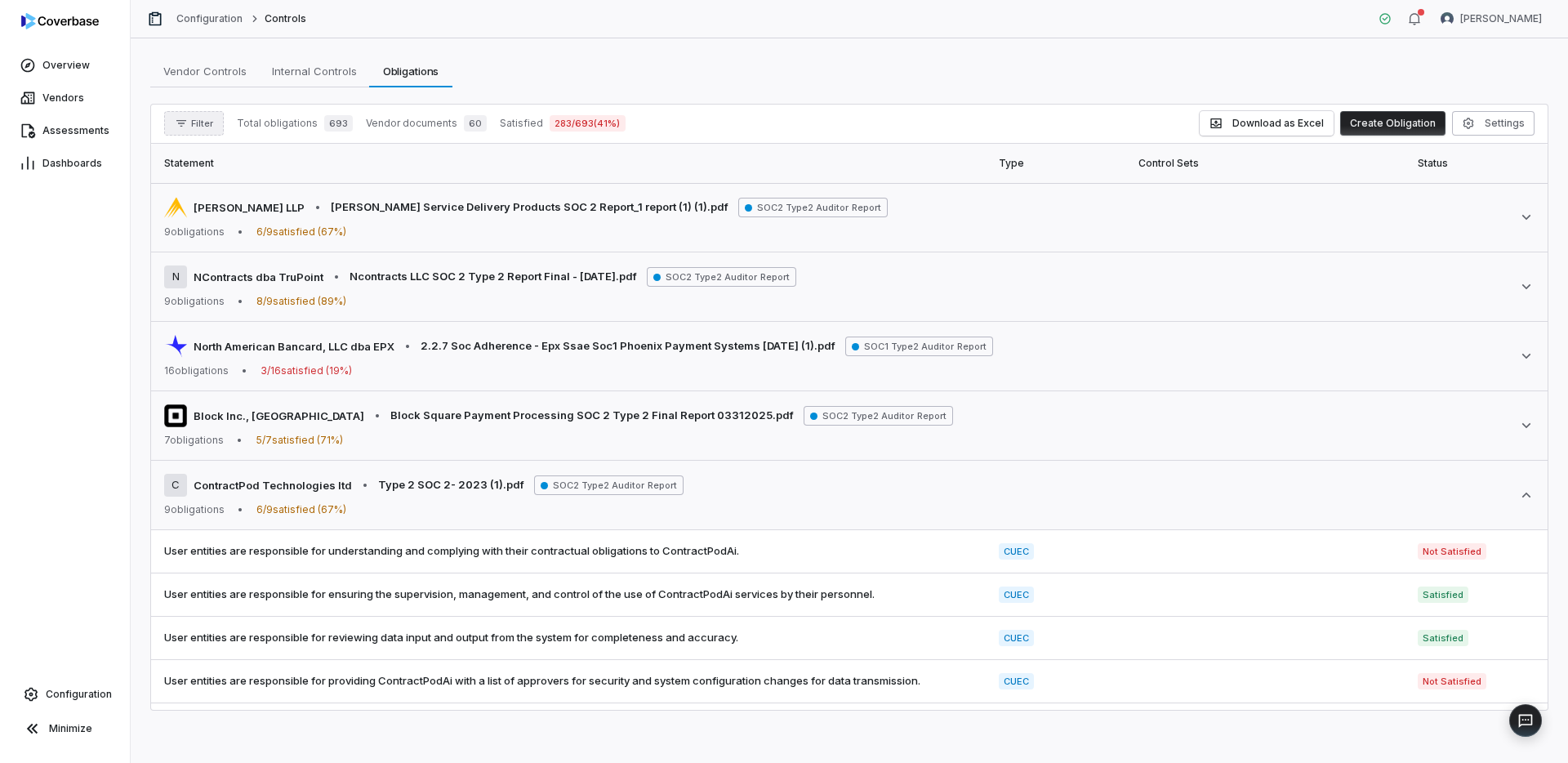
click at [204, 119] on span "Filter" at bounding box center [203, 123] width 22 height 12
click at [213, 200] on div "Vendors" at bounding box center [249, 198] width 157 height 26
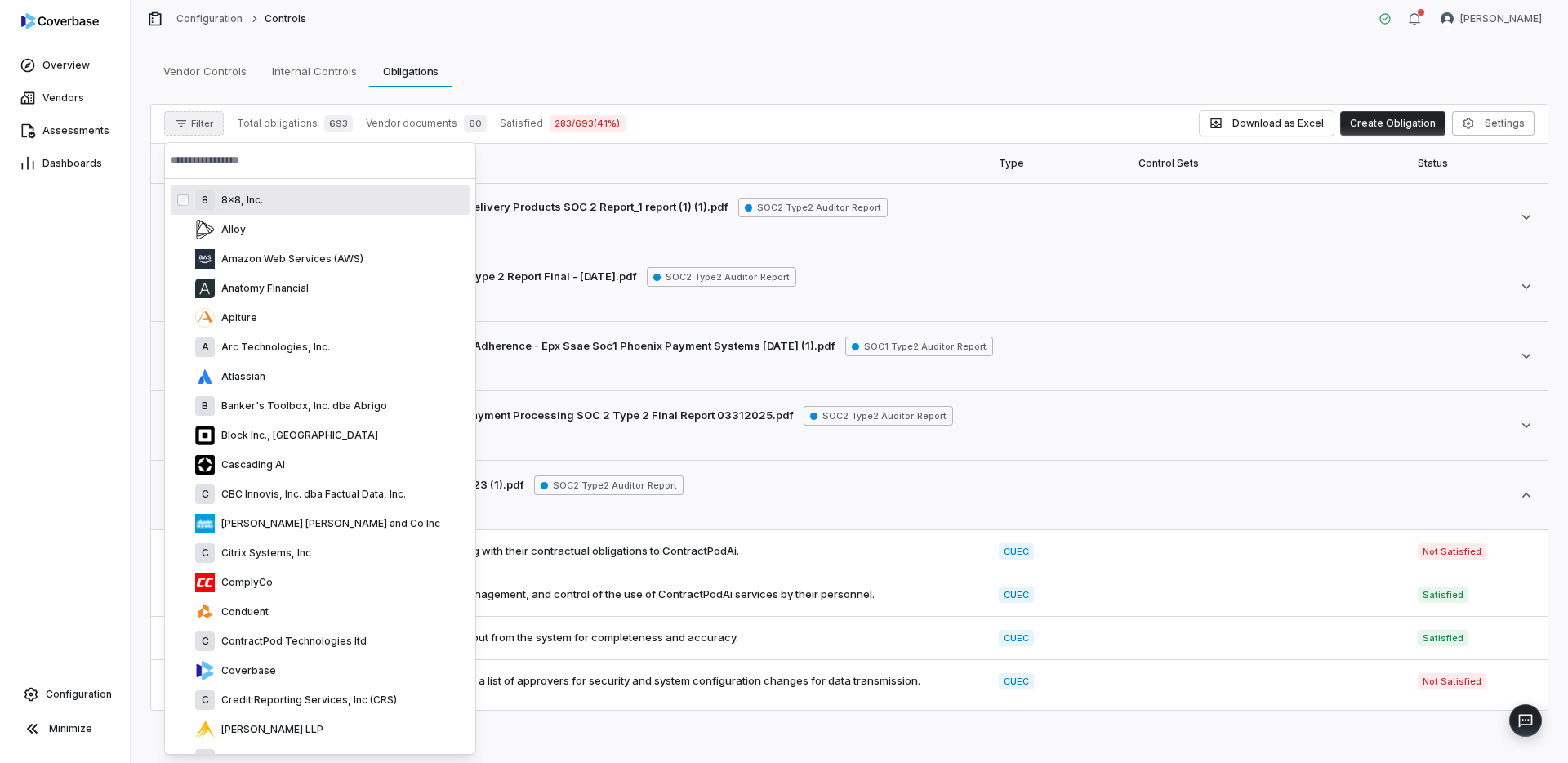
click at [178, 118] on icon "button" at bounding box center [181, 123] width 13 height 13
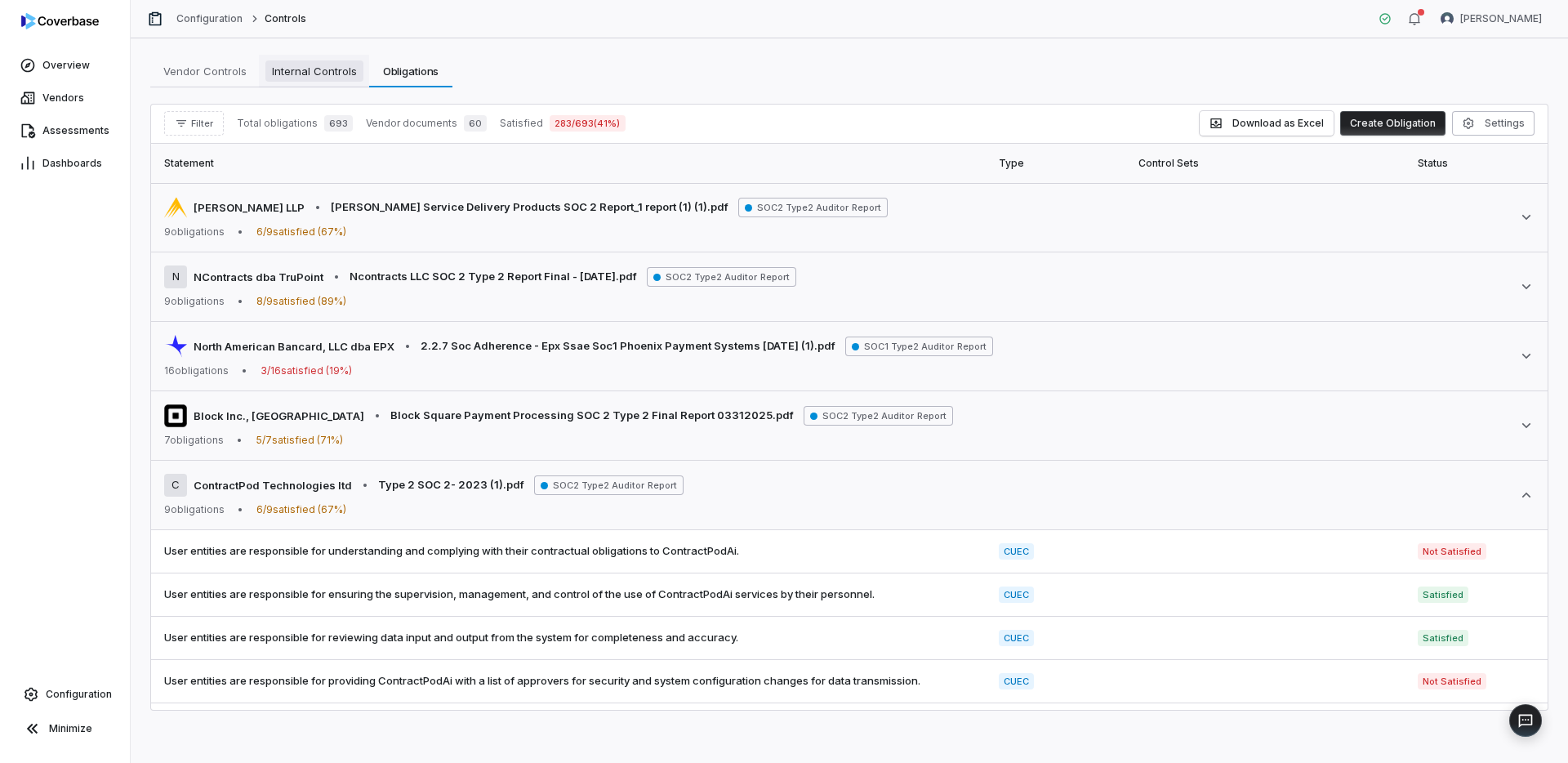
click at [323, 76] on span "Internal Controls" at bounding box center [315, 71] width 98 height 22
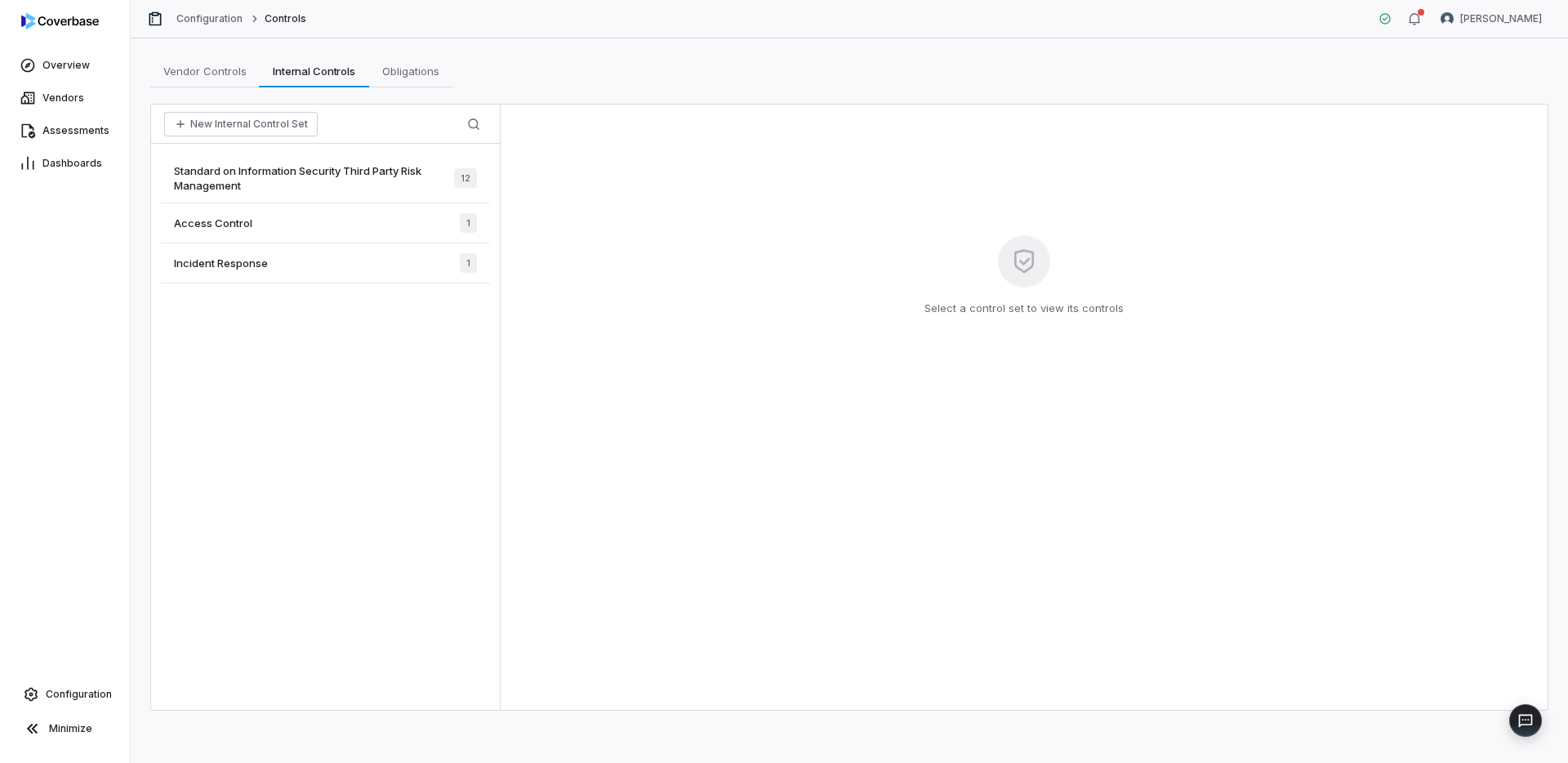
click at [326, 176] on span "Standard on Information Security Third Party Risk Management" at bounding box center [314, 178] width 280 height 29
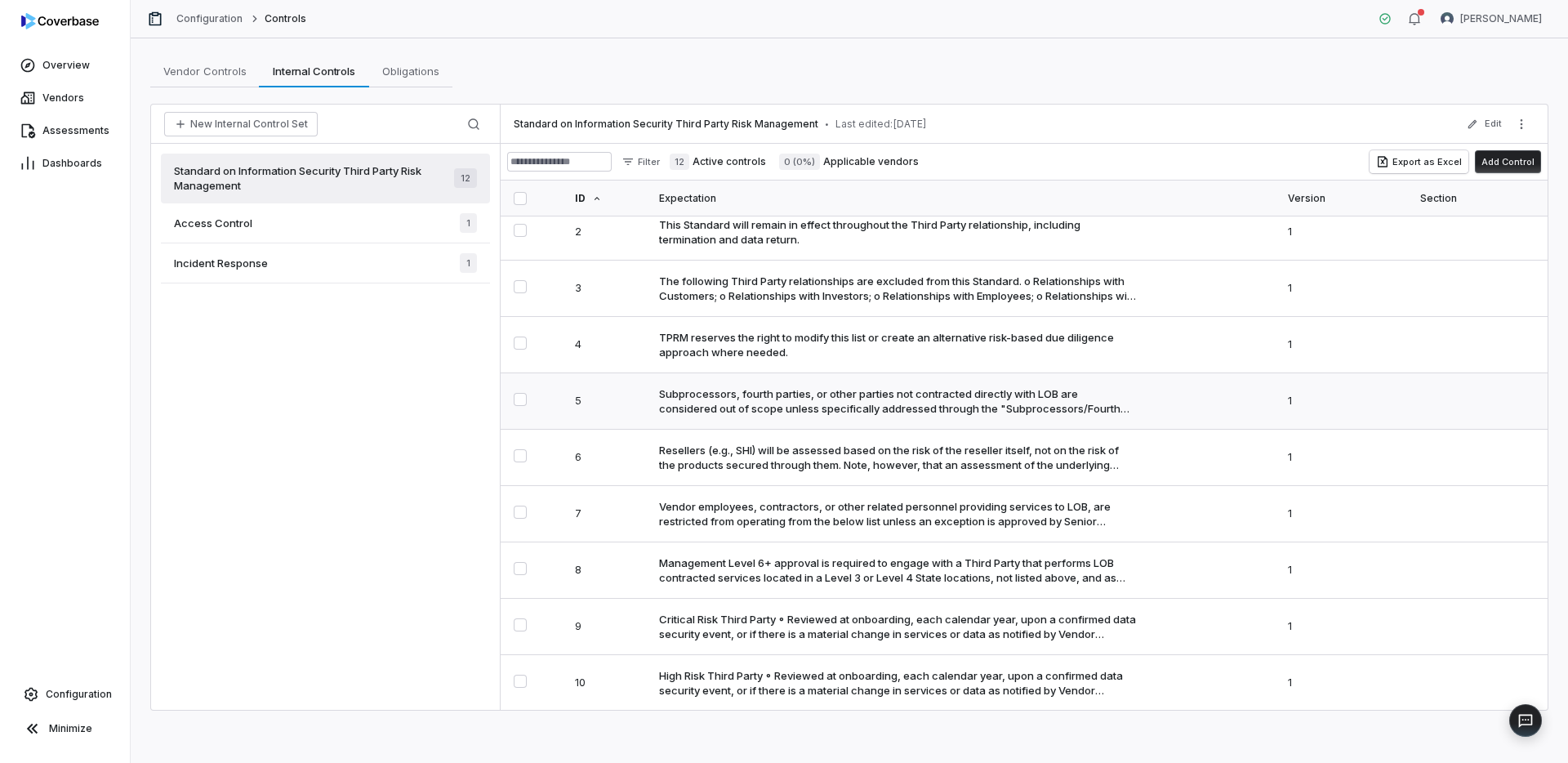
scroll to position [50, 0]
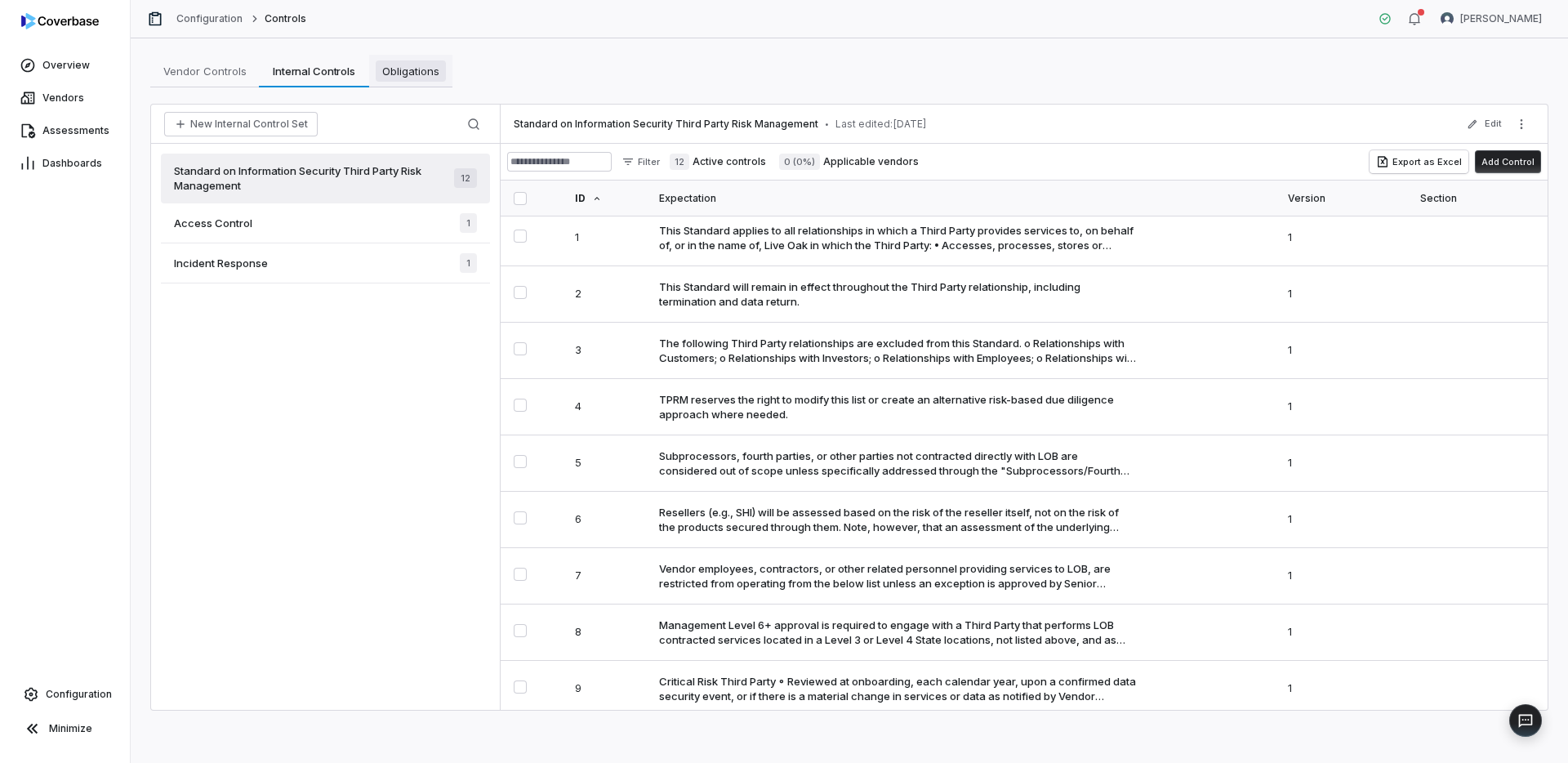
click at [413, 81] on span "Obligations" at bounding box center [410, 71] width 70 height 22
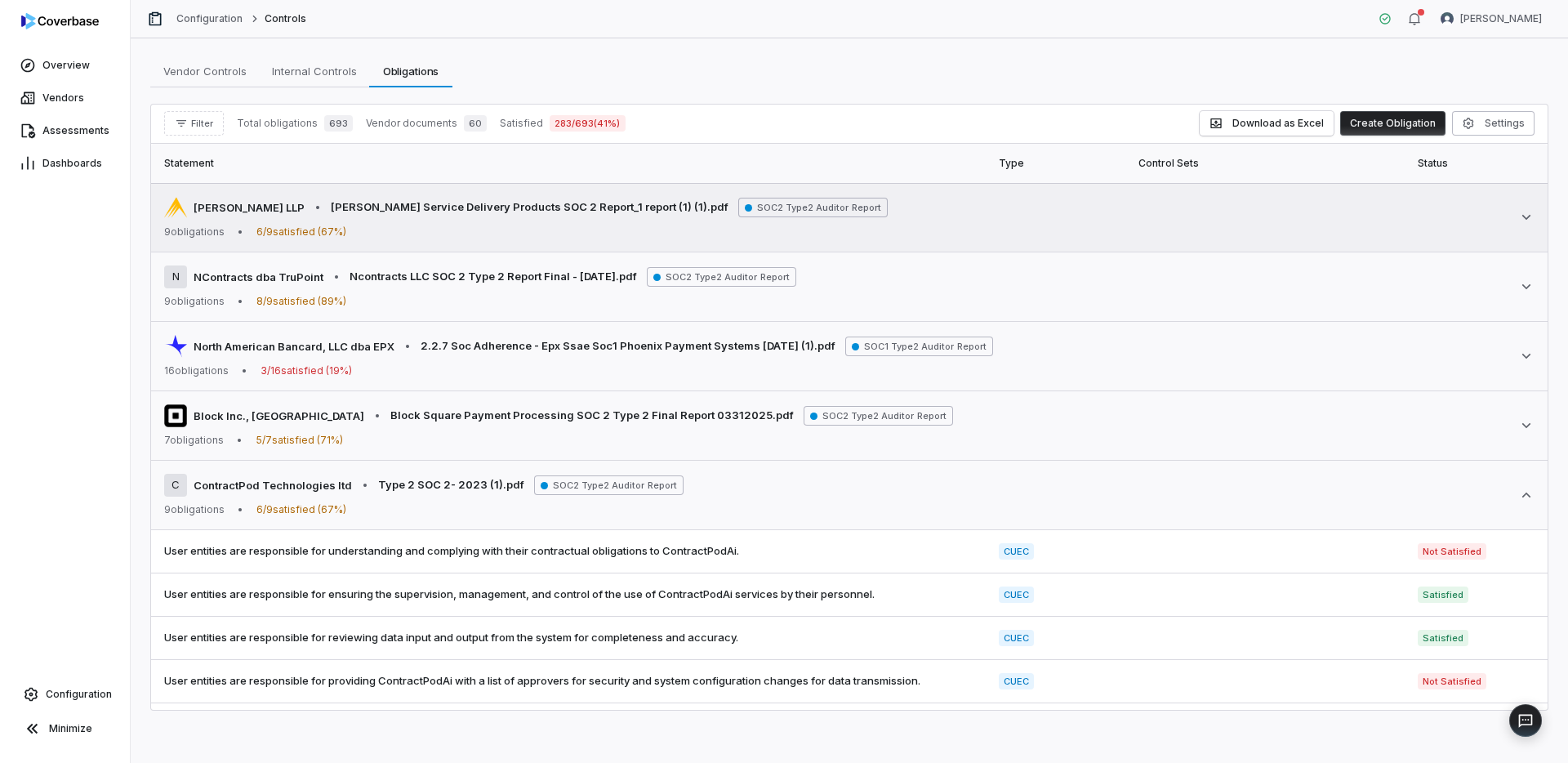
click at [1429, 242] on td "[PERSON_NAME] LLP • [PERSON_NAME] Service Delivery Products SOC 2 Report_1 repo…" at bounding box center [849, 217] width 1396 height 70
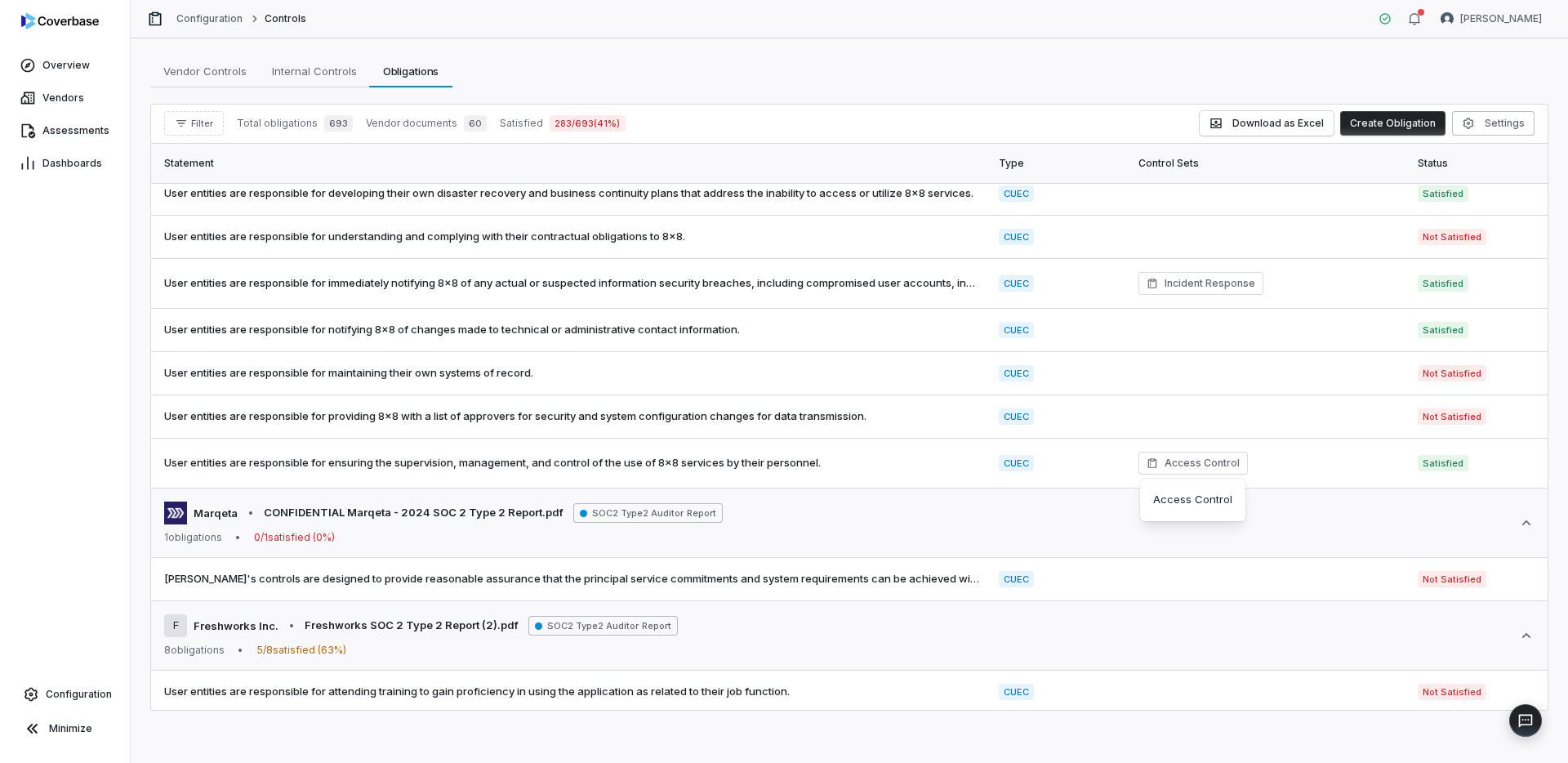
scroll to position [2096, 0]
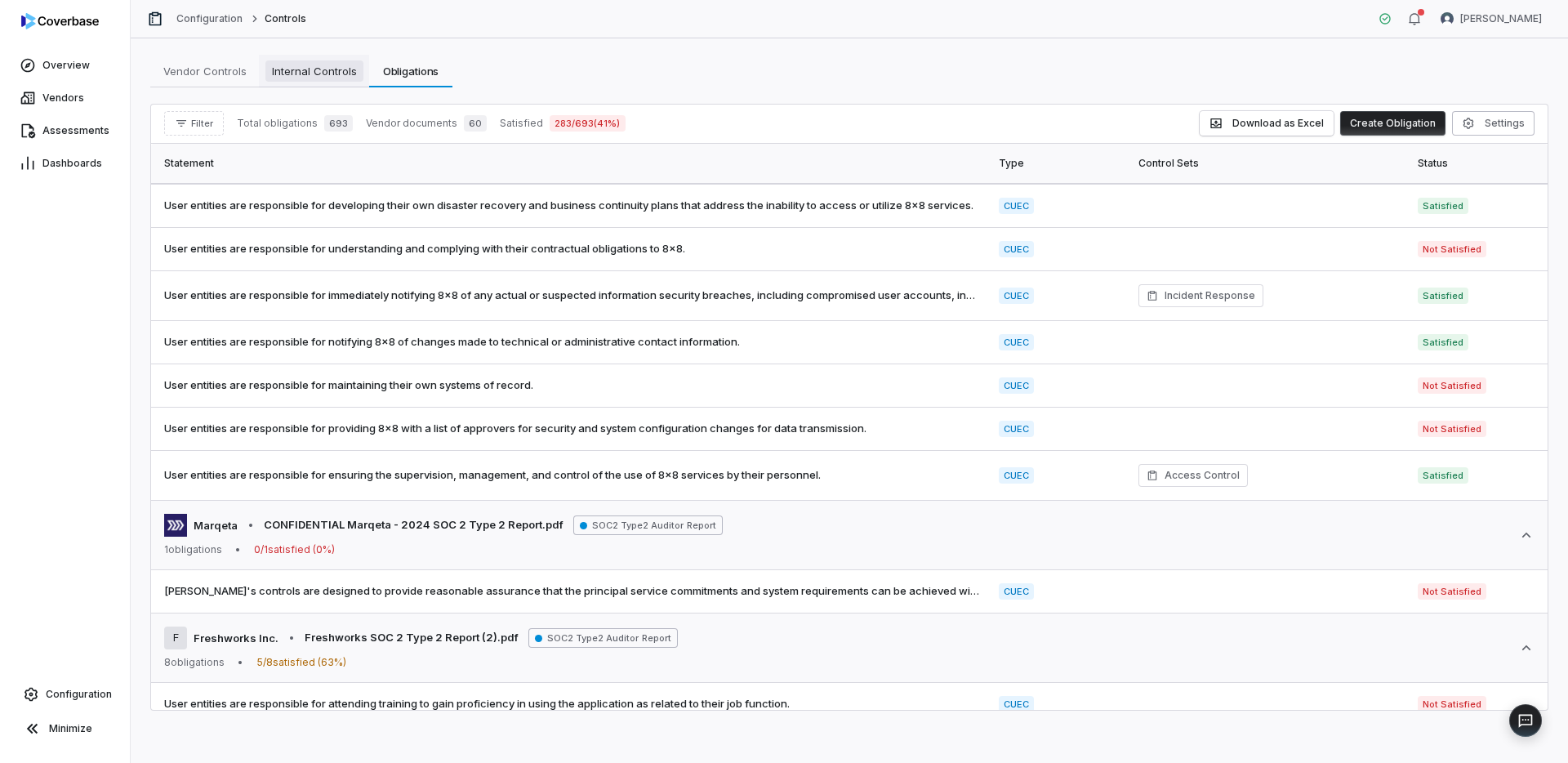
click at [322, 80] on span "Internal Controls" at bounding box center [315, 71] width 98 height 22
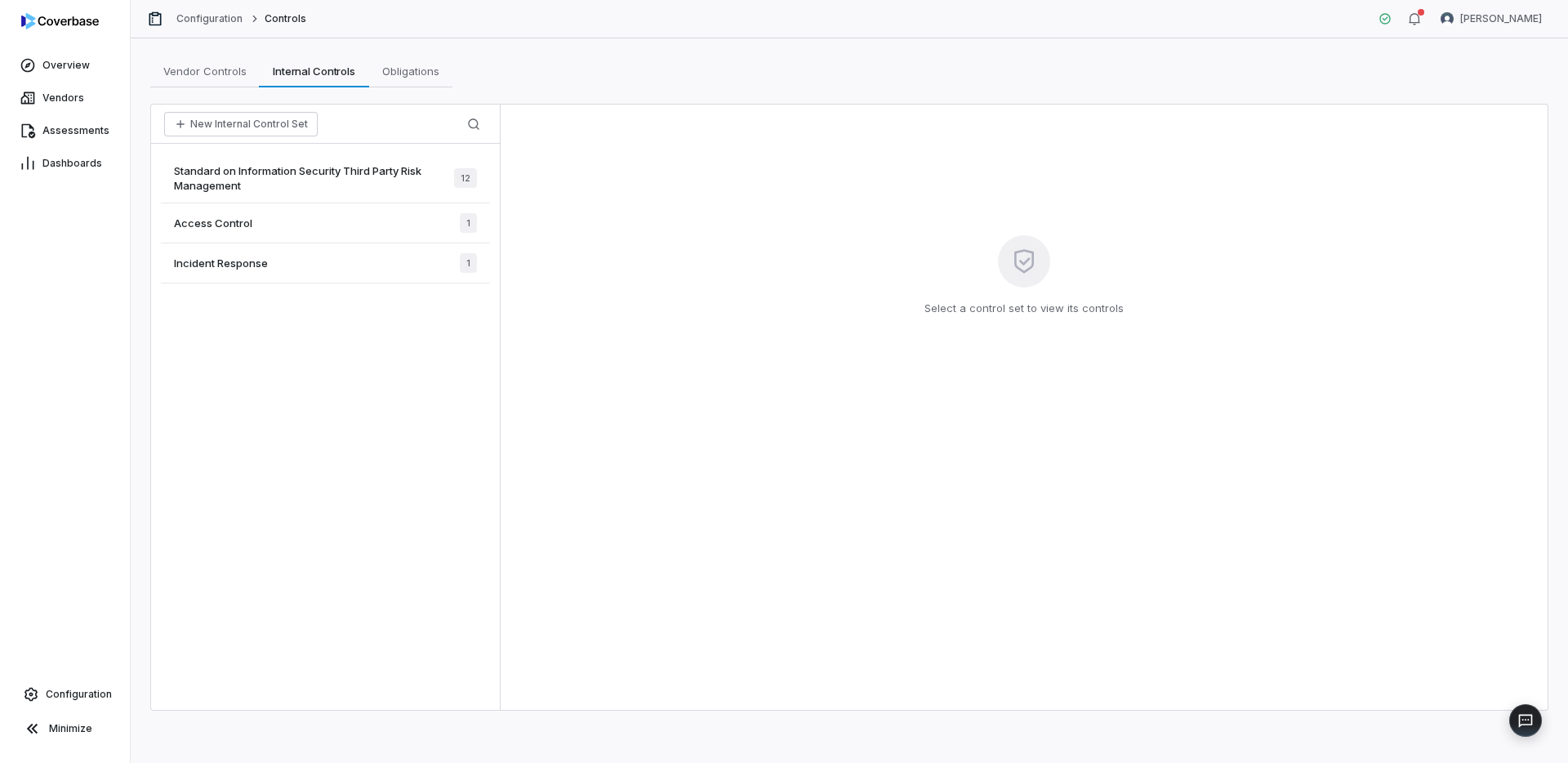
click at [372, 178] on span "Standard on Information Security Third Party Risk Management" at bounding box center [314, 178] width 280 height 29
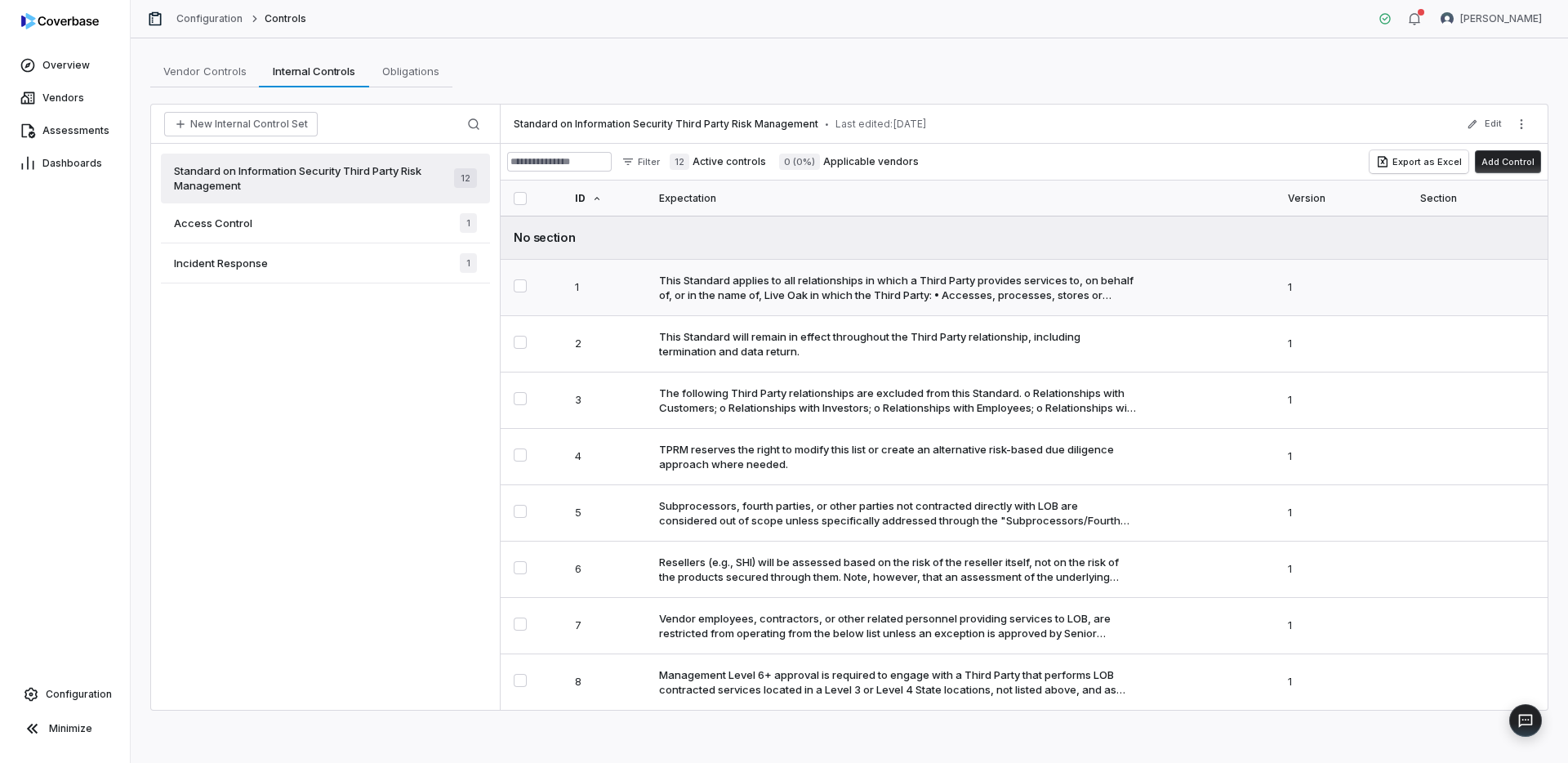
click at [916, 304] on td "This Standard applies to all relationships in which a Third Party provides serv…" at bounding box center [963, 287] width 628 height 56
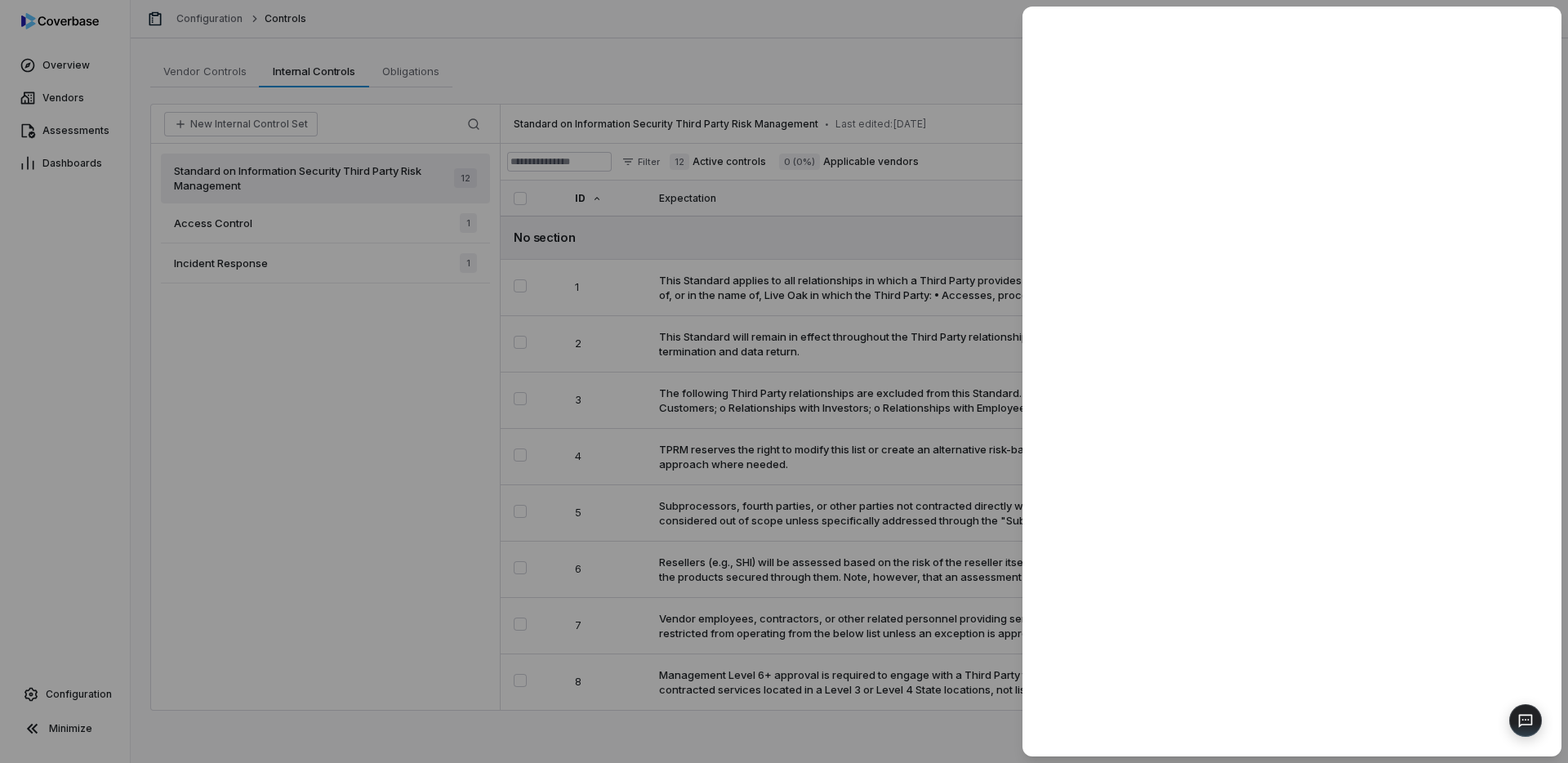
click at [922, 351] on div at bounding box center [784, 381] width 1568 height 763
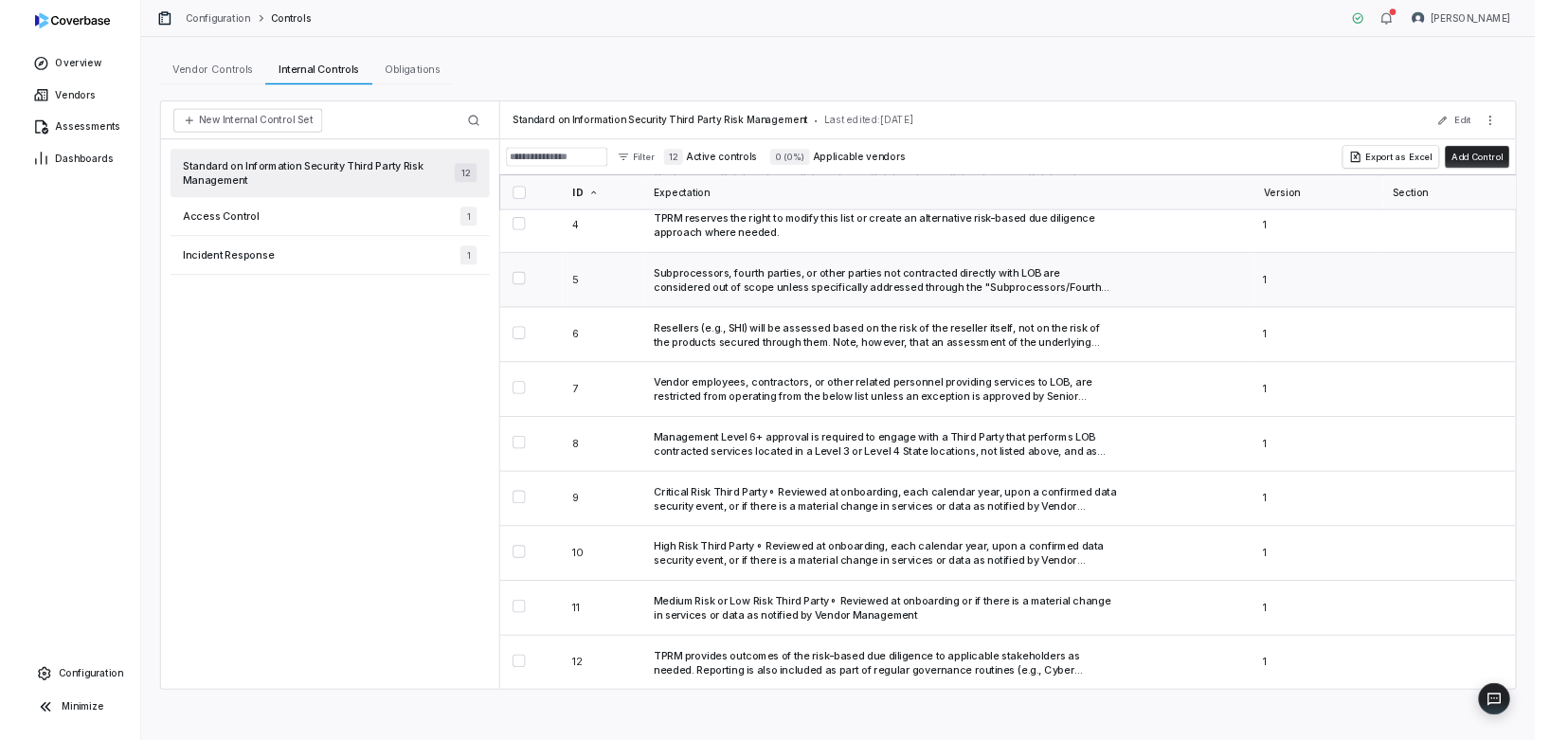
scroll to position [262, 0]
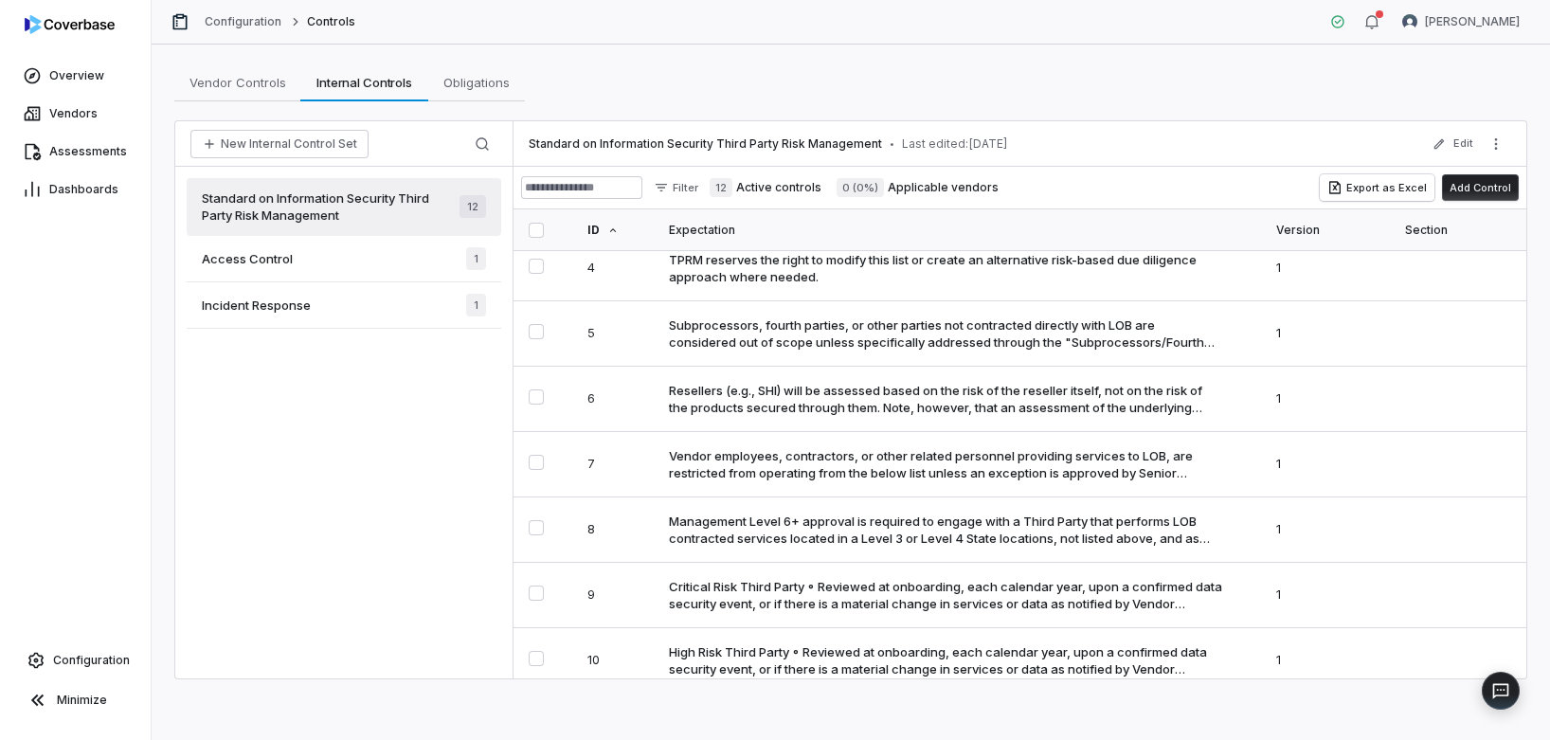
click at [408, 264] on div "Access Control 1" at bounding box center [344, 259] width 315 height 46
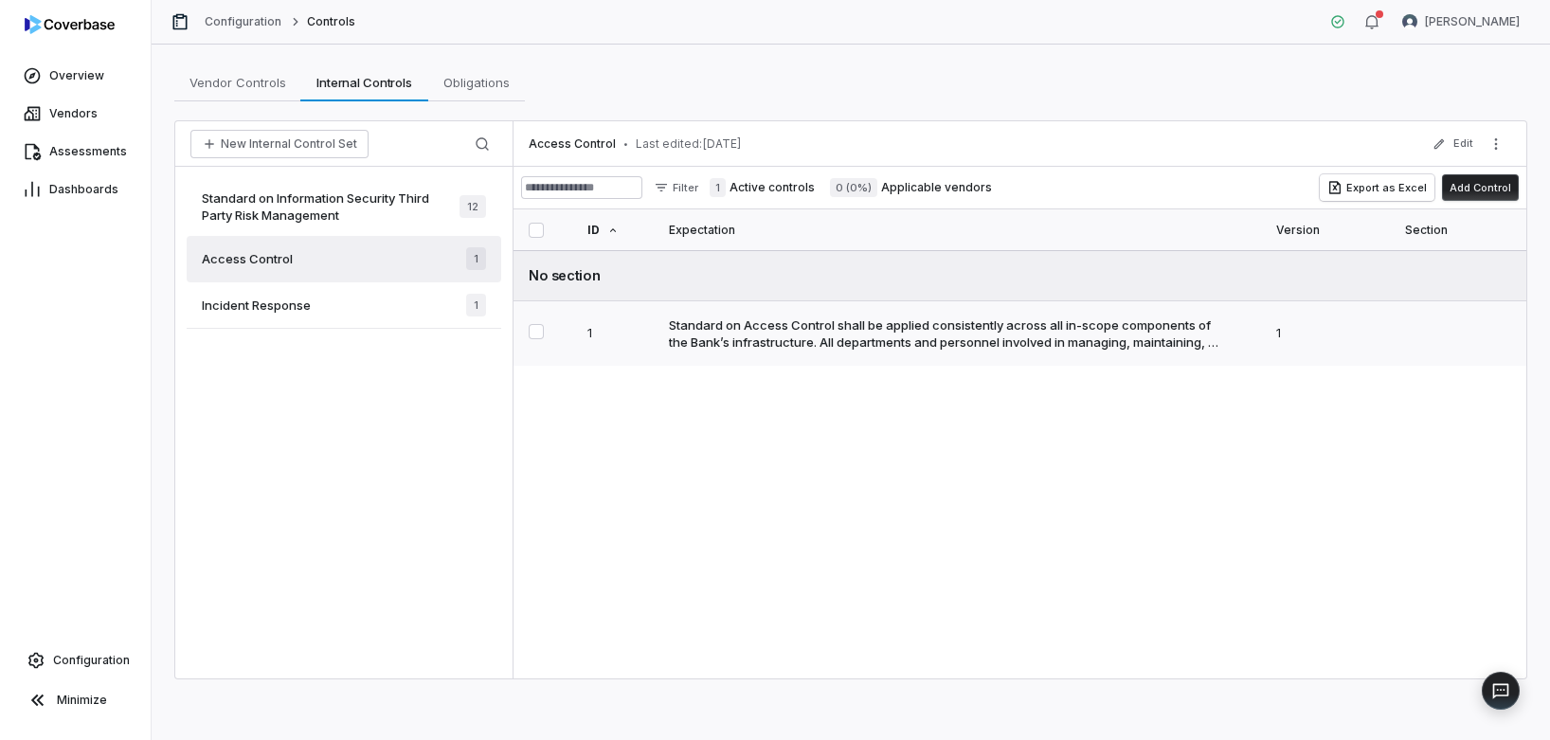
click at [839, 323] on div "Standard on Access Control shall be applied consistently across all in-scope co…" at bounding box center [946, 334] width 554 height 34
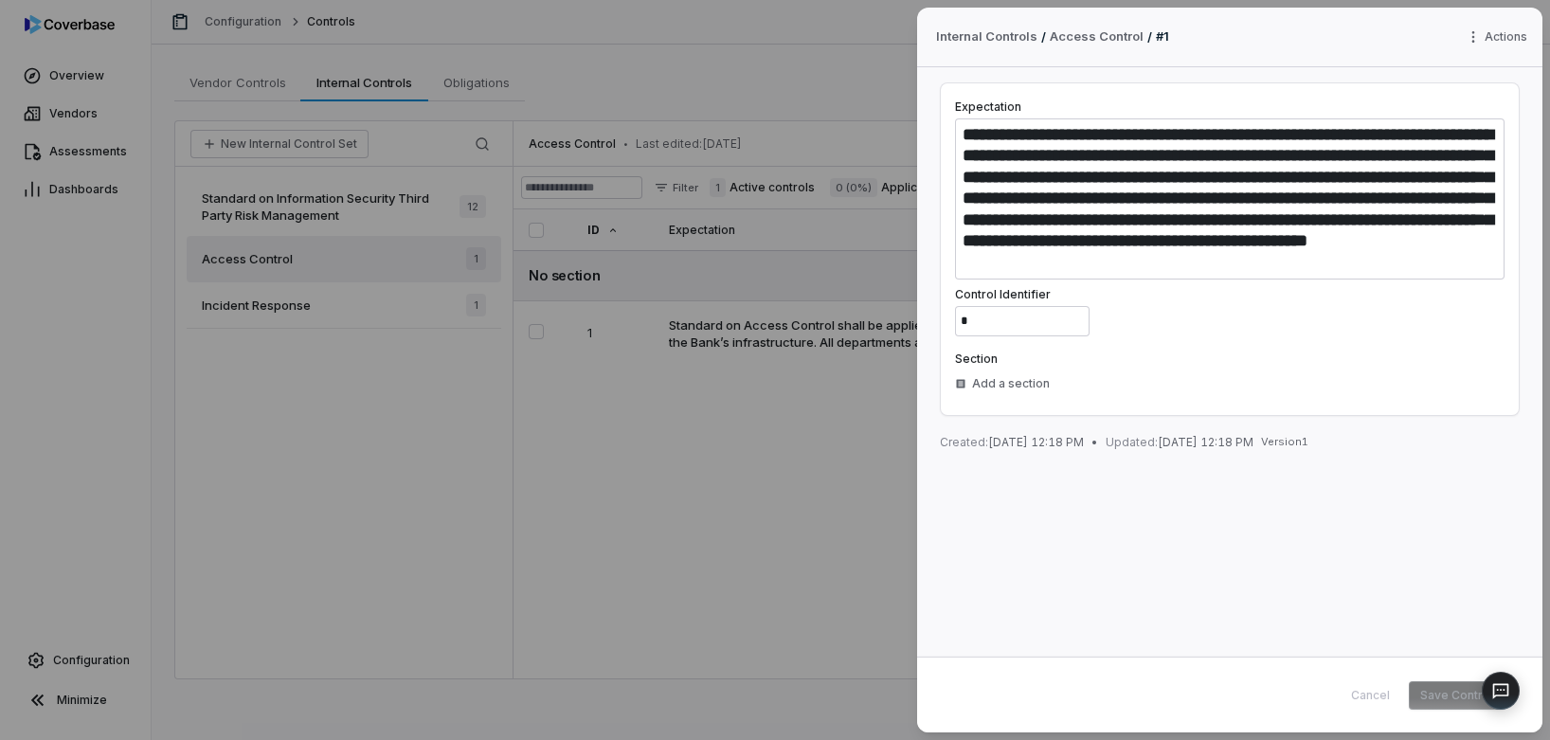
type textarea "*"
click at [813, 496] on div "**********" at bounding box center [775, 370] width 1550 height 740
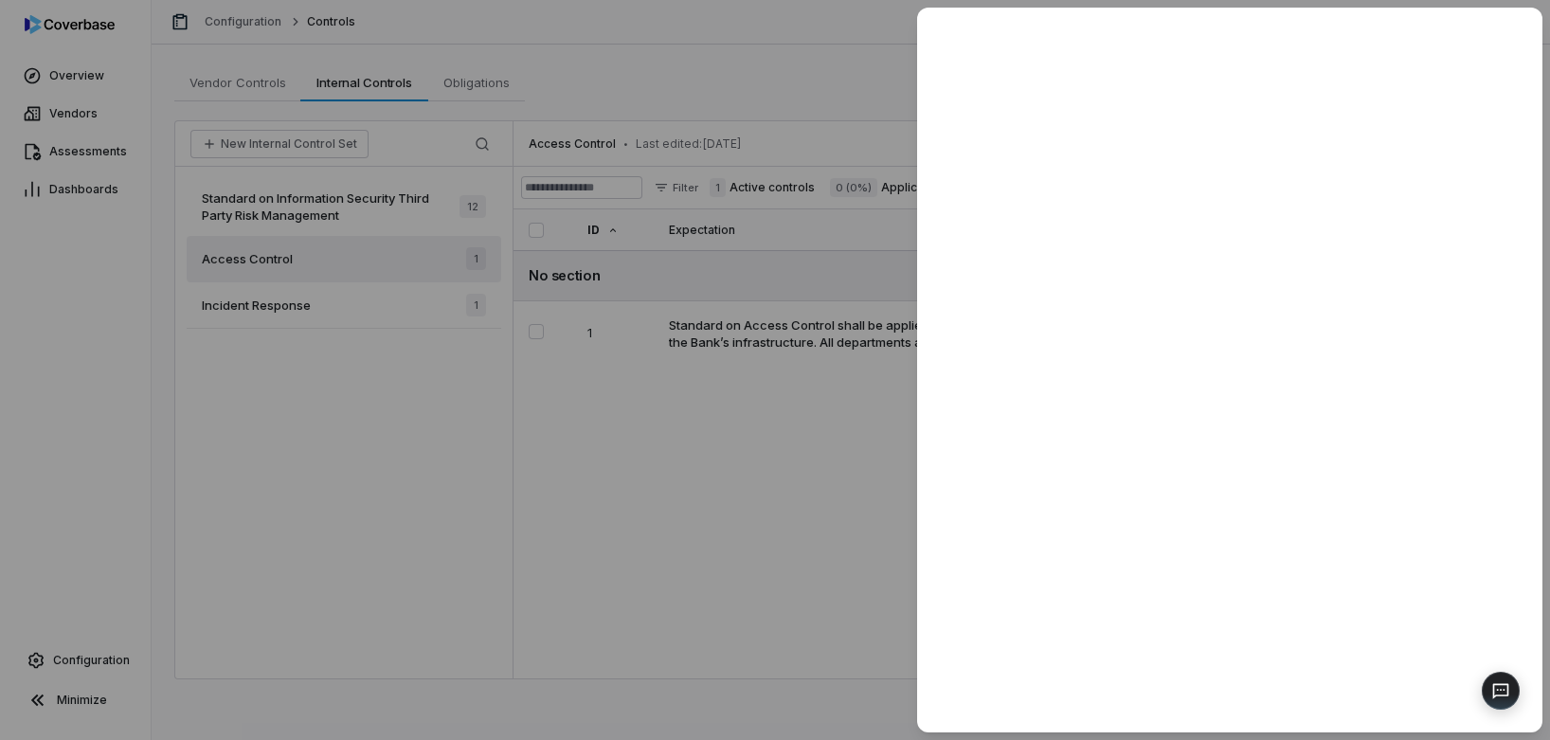
click at [813, 496] on div at bounding box center [775, 370] width 1550 height 740
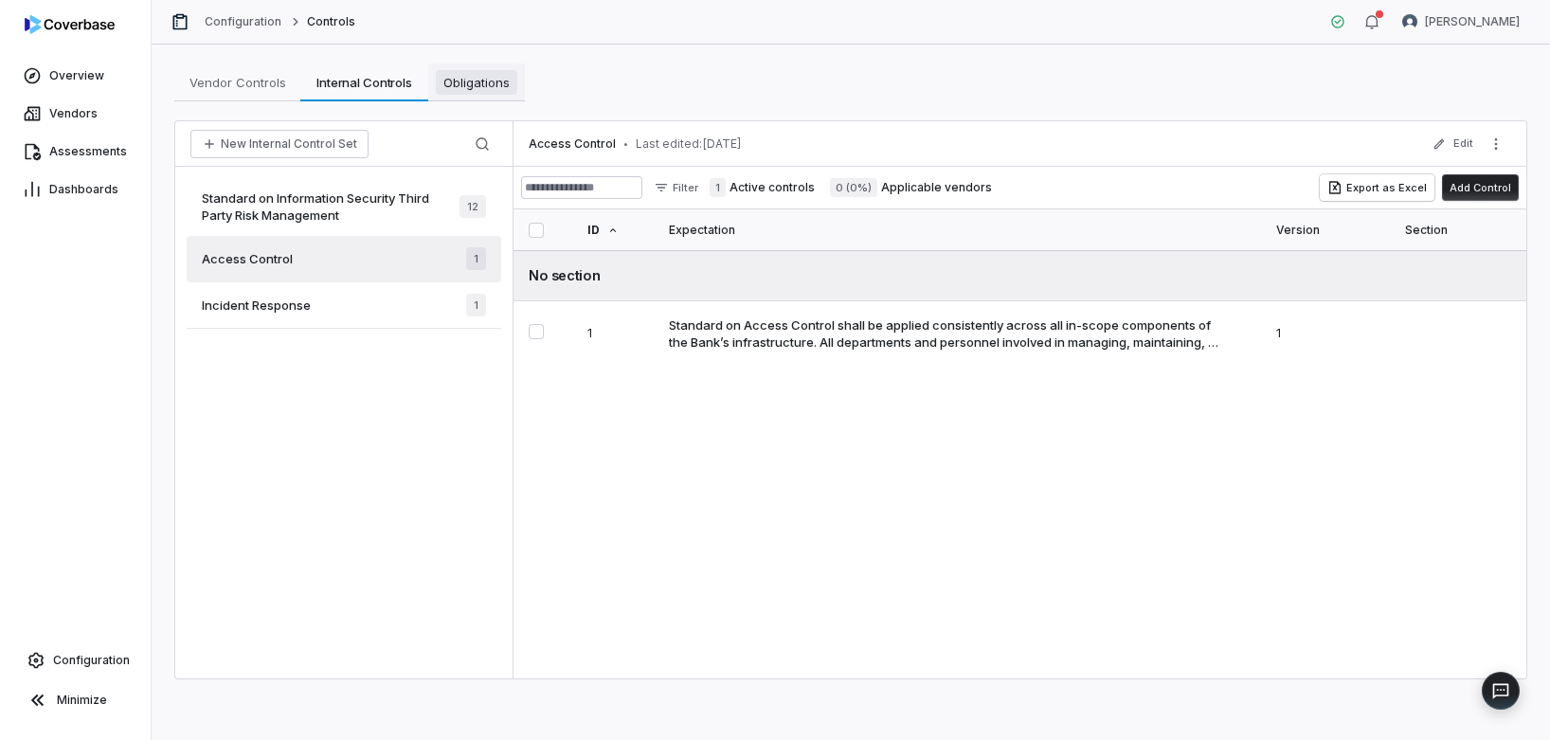
click at [496, 98] on link "Obligations Obligations" at bounding box center [476, 82] width 97 height 38
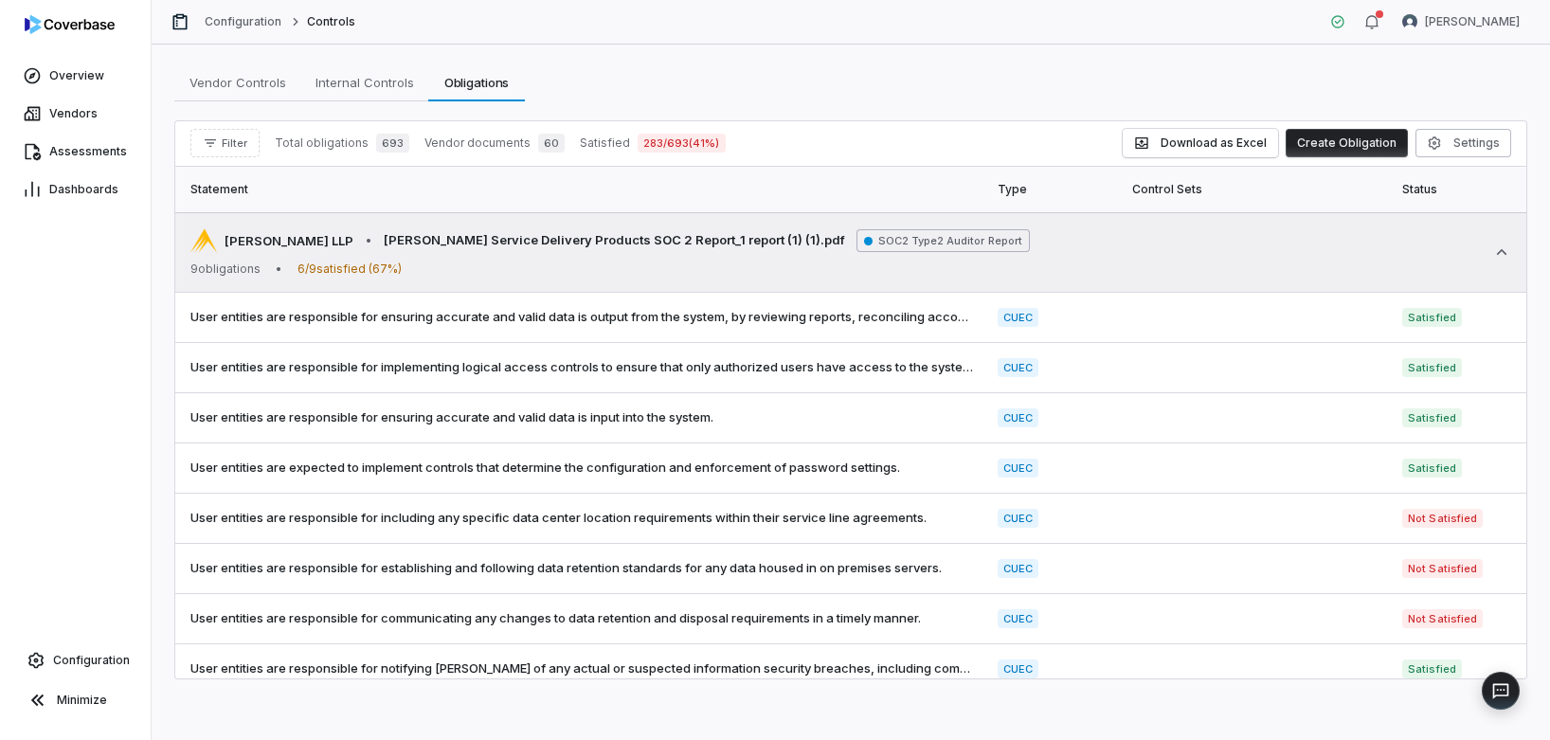
click at [617, 262] on div "9 obligations • 6 / 9 satisfied ( 67 %)" at bounding box center [610, 269] width 840 height 15
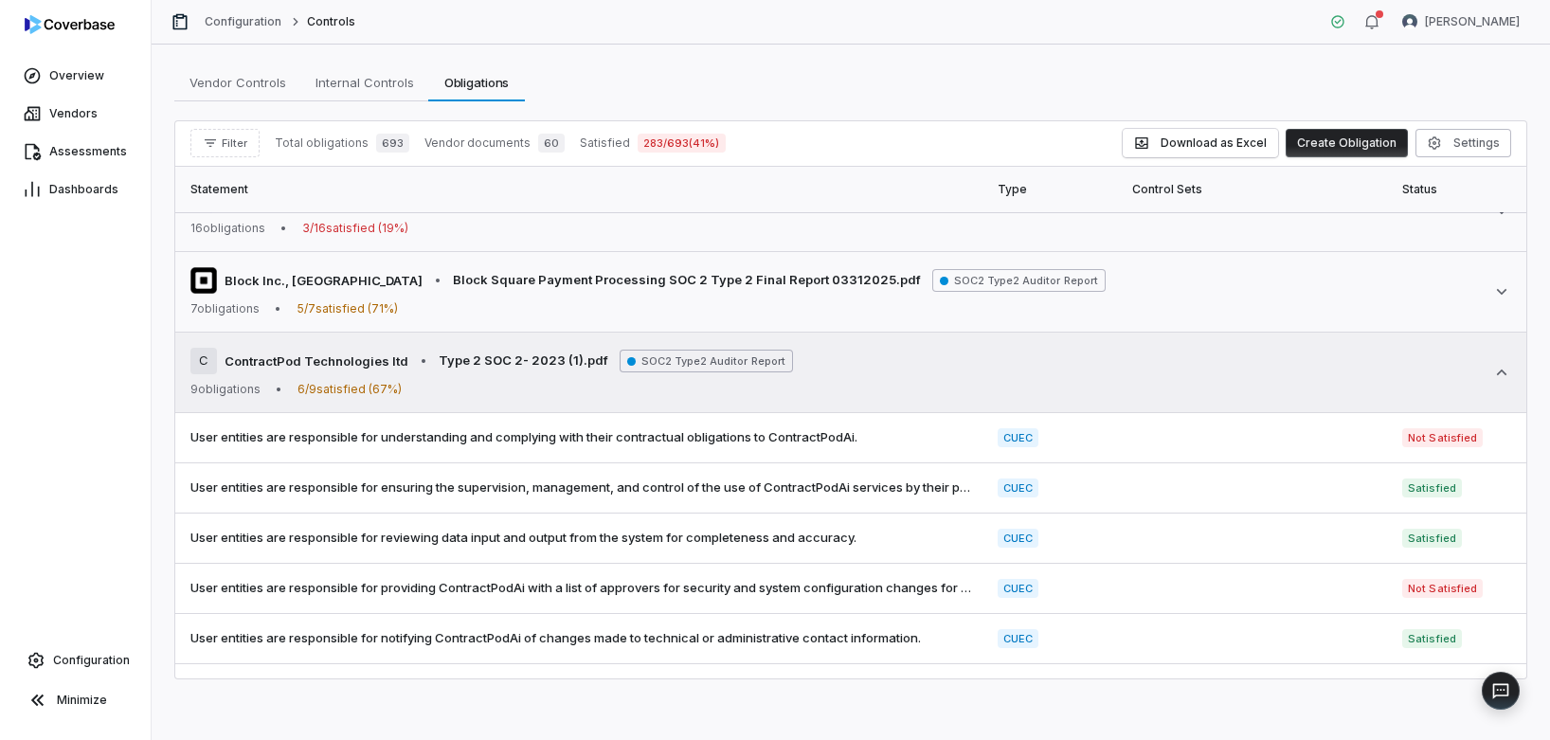
scroll to position [183, 0]
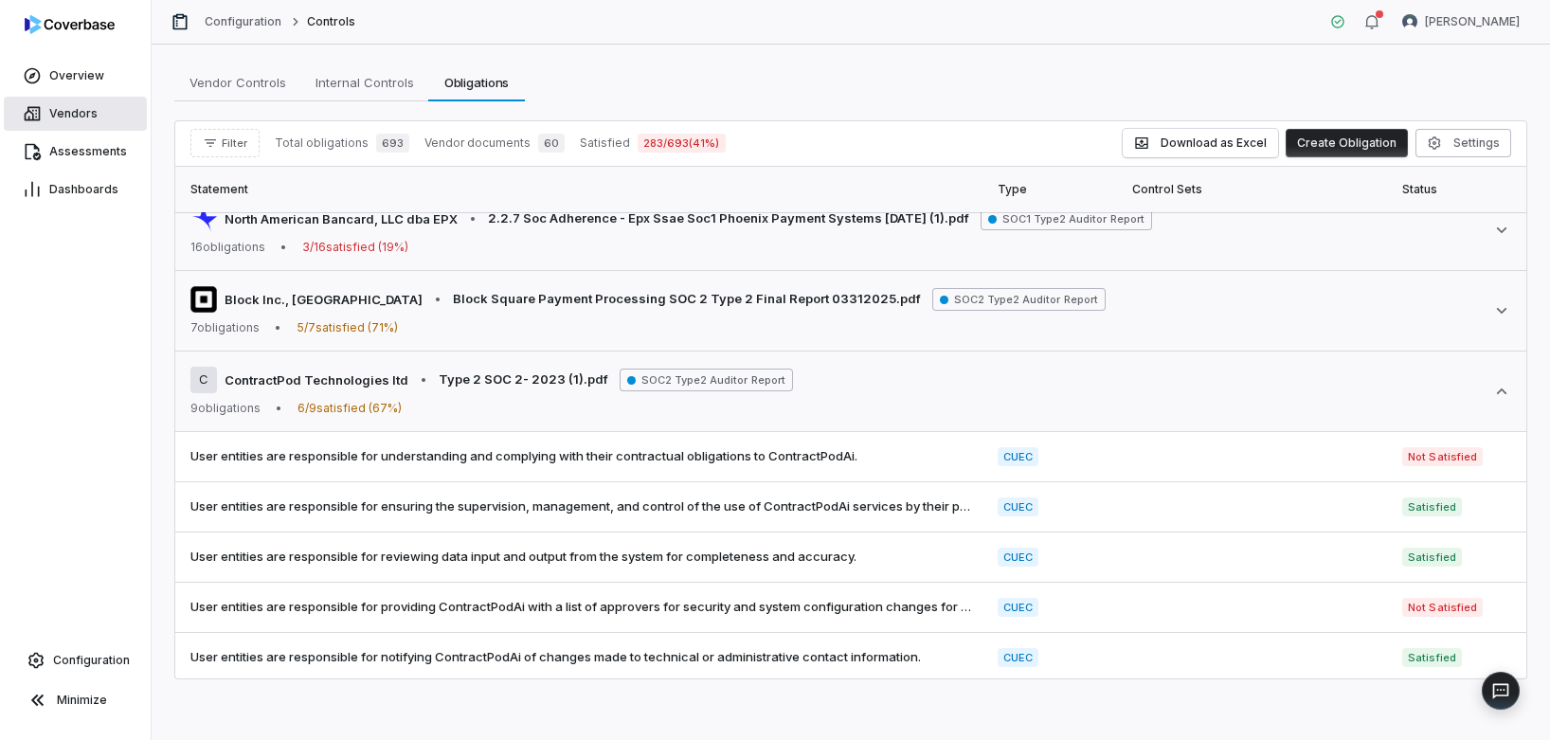
click at [81, 108] on span "Vendors" at bounding box center [73, 113] width 48 height 15
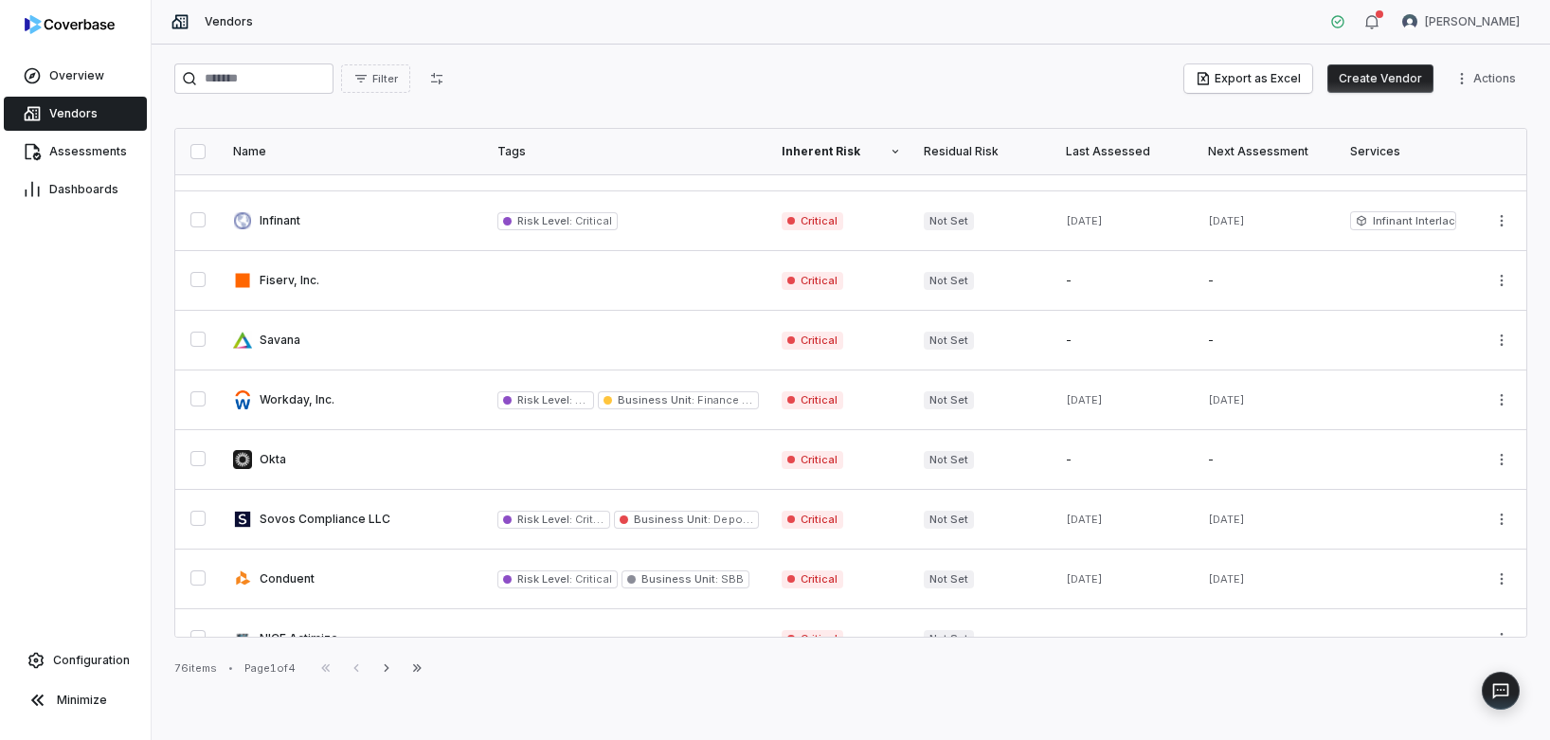
scroll to position [642, 0]
click at [291, 81] on input "search" at bounding box center [253, 78] width 159 height 30
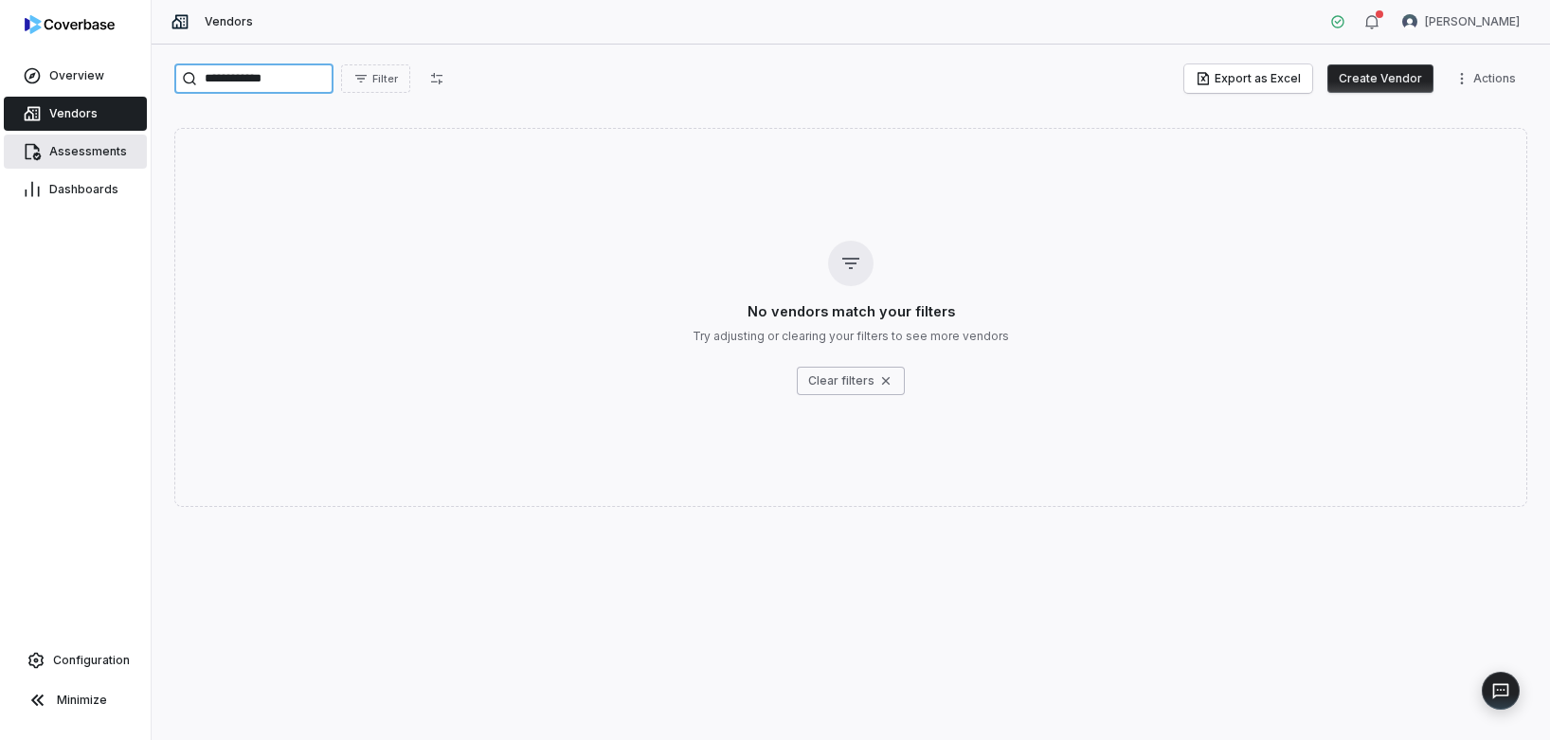
type input "**********"
click at [120, 157] on span "Assessments" at bounding box center [88, 151] width 78 height 15
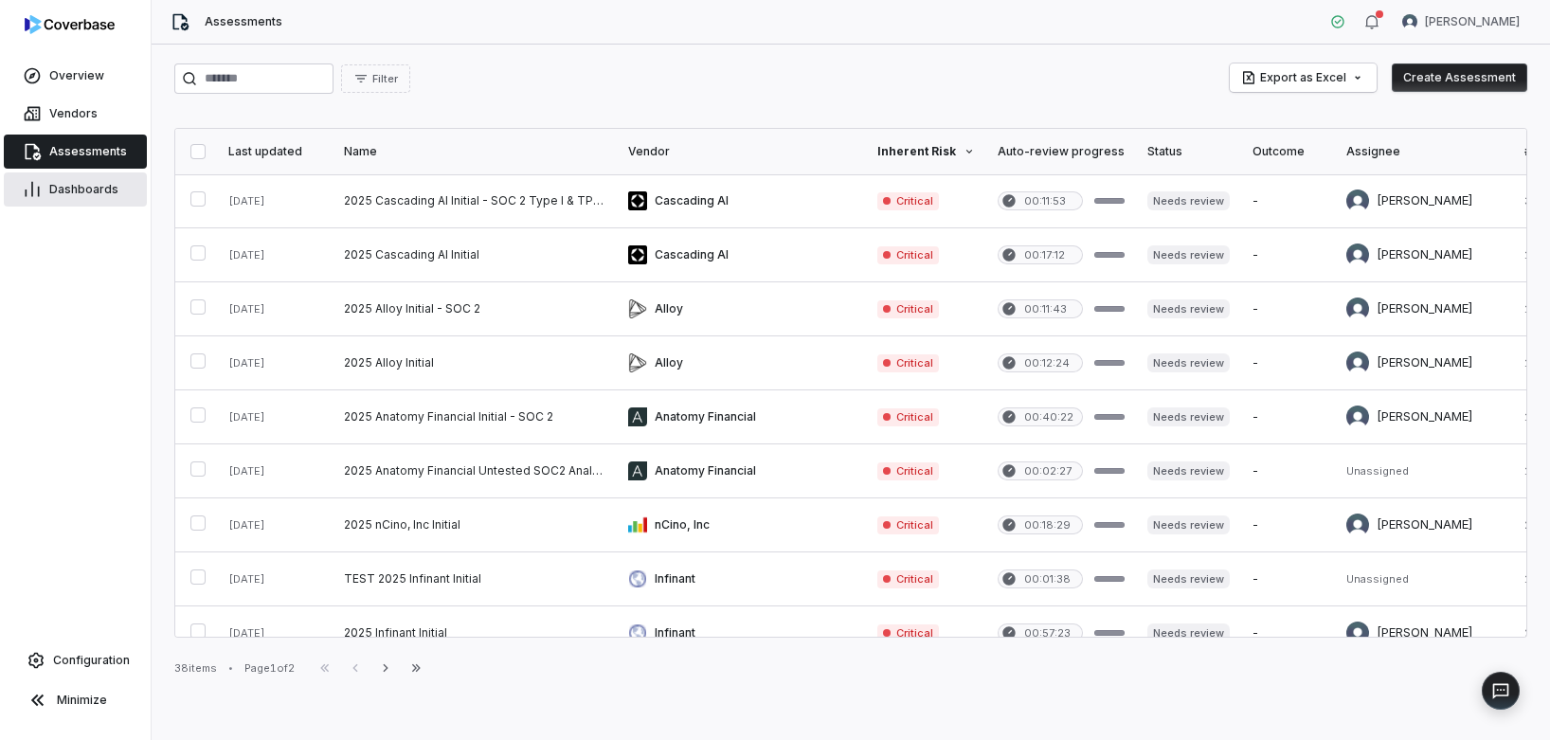
click at [107, 185] on span "Dashboards" at bounding box center [83, 189] width 69 height 15
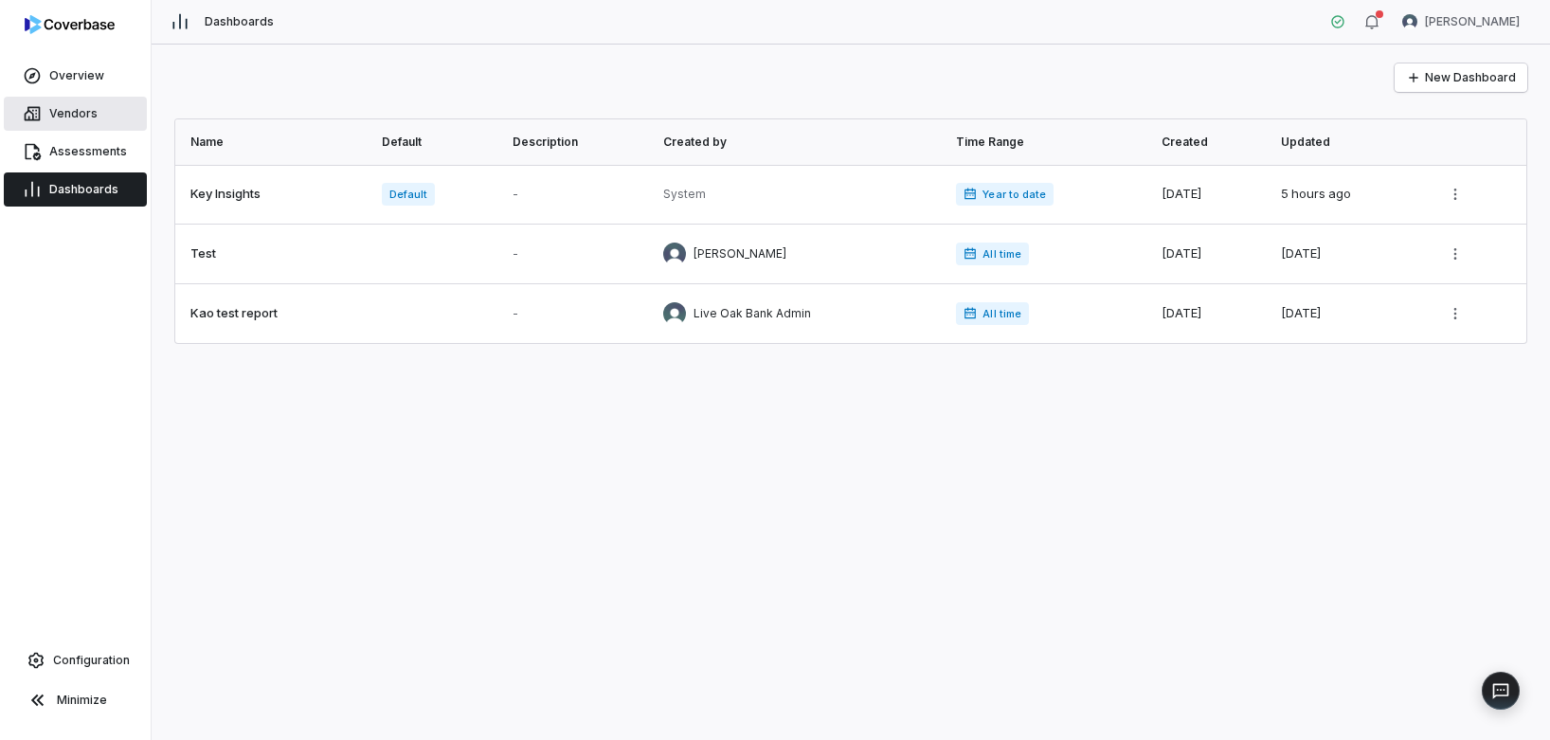
click at [73, 106] on span "Vendors" at bounding box center [73, 113] width 48 height 15
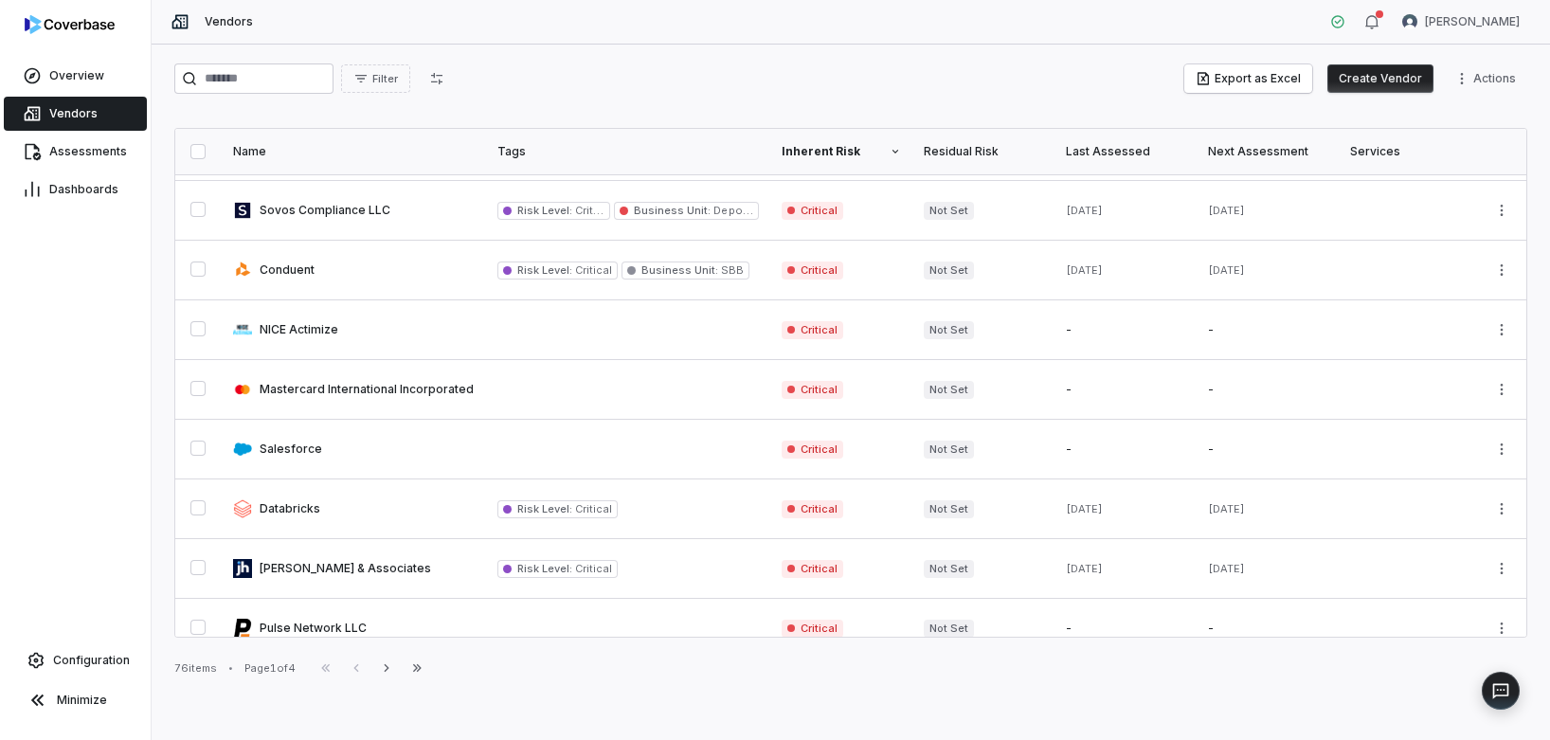
scroll to position [1029, 0]
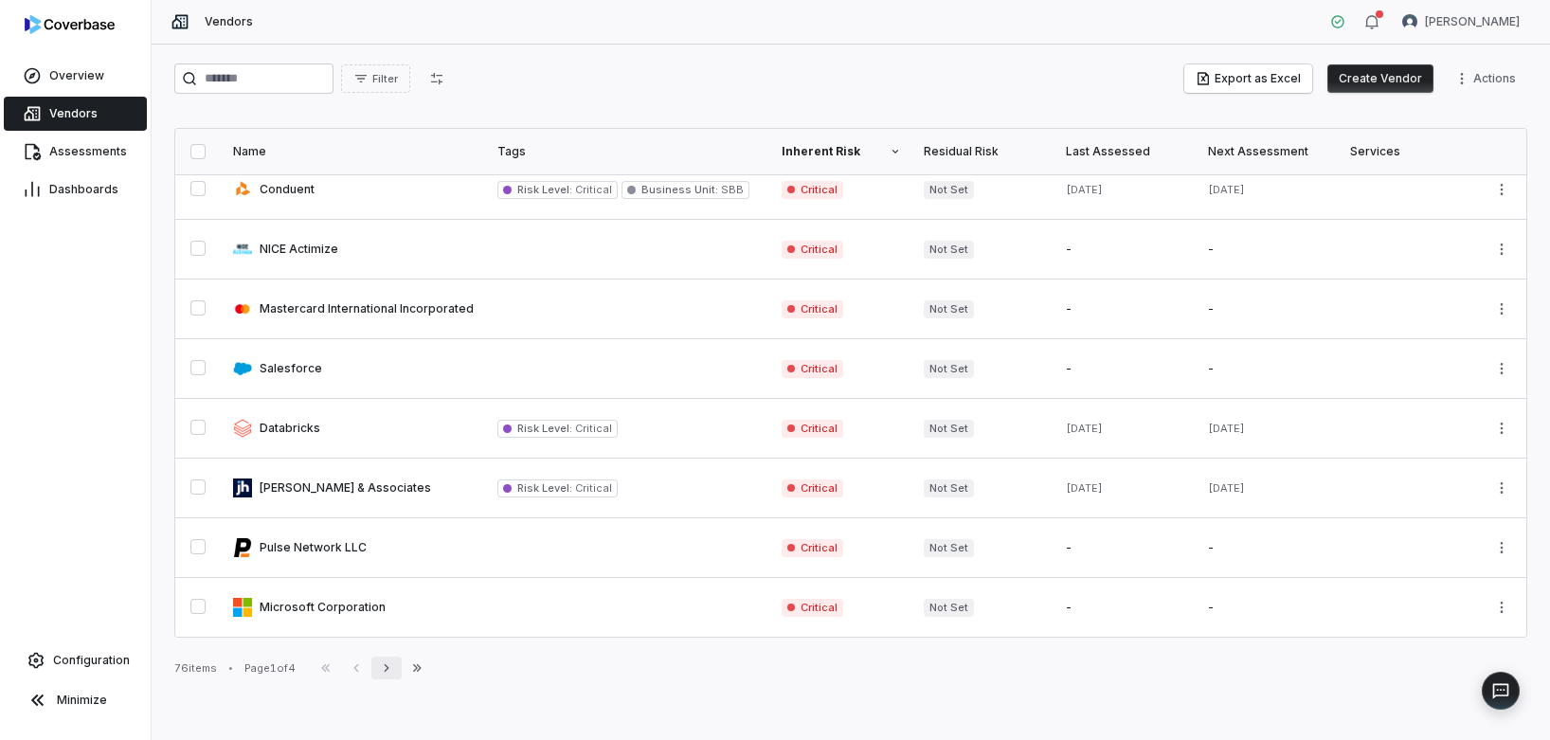
click at [394, 672] on icon "button" at bounding box center [386, 667] width 15 height 15
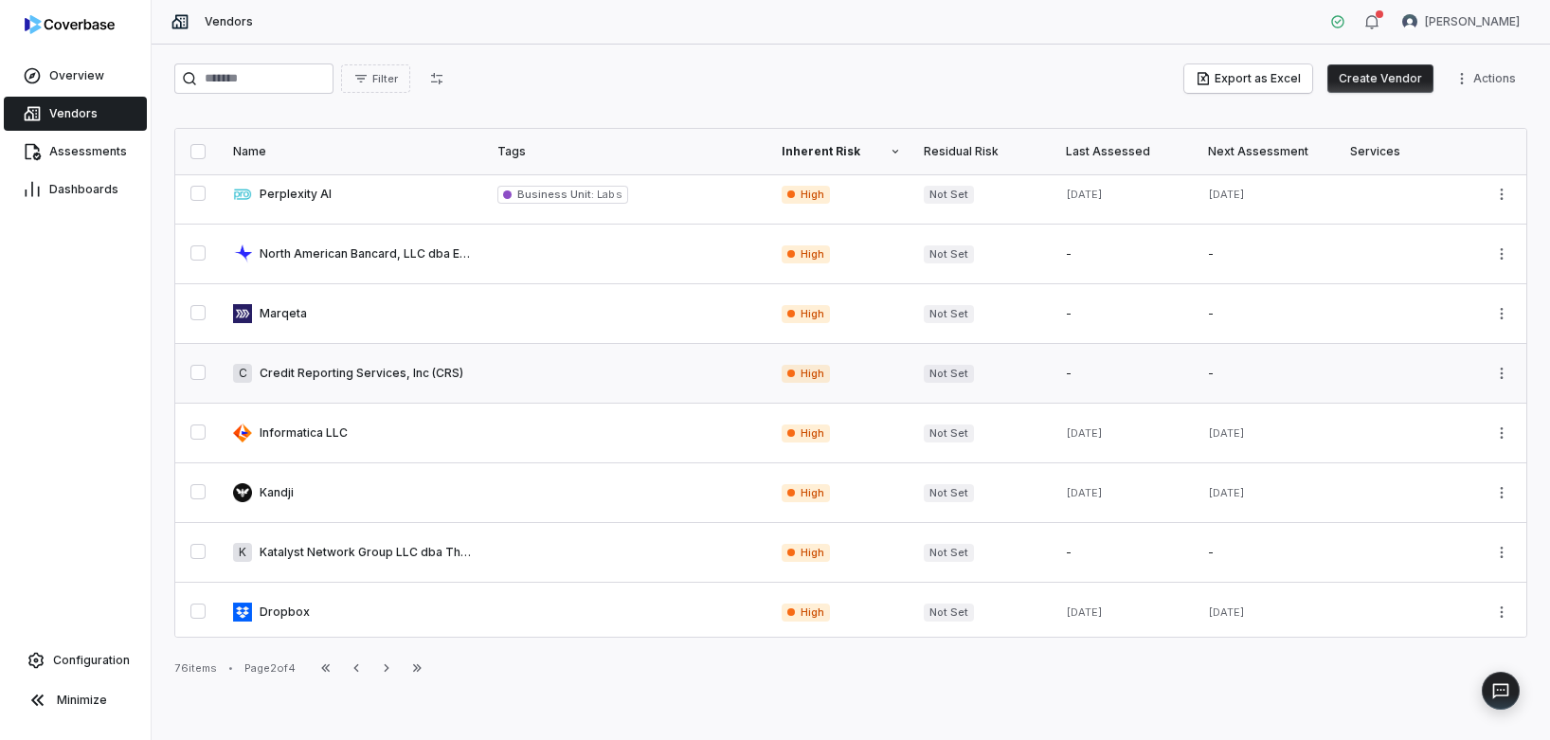
scroll to position [1029, 0]
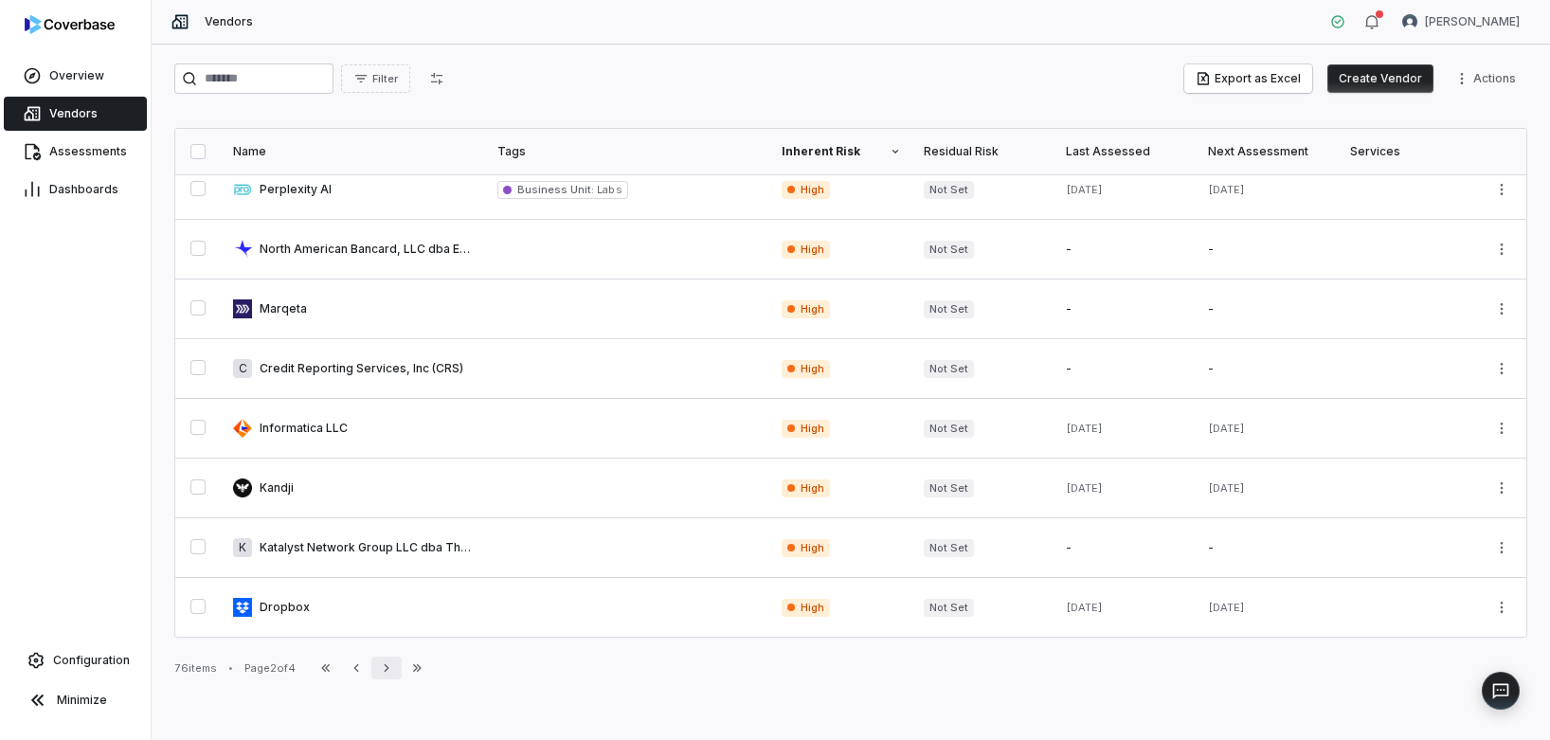
click at [394, 669] on icon "button" at bounding box center [386, 667] width 15 height 15
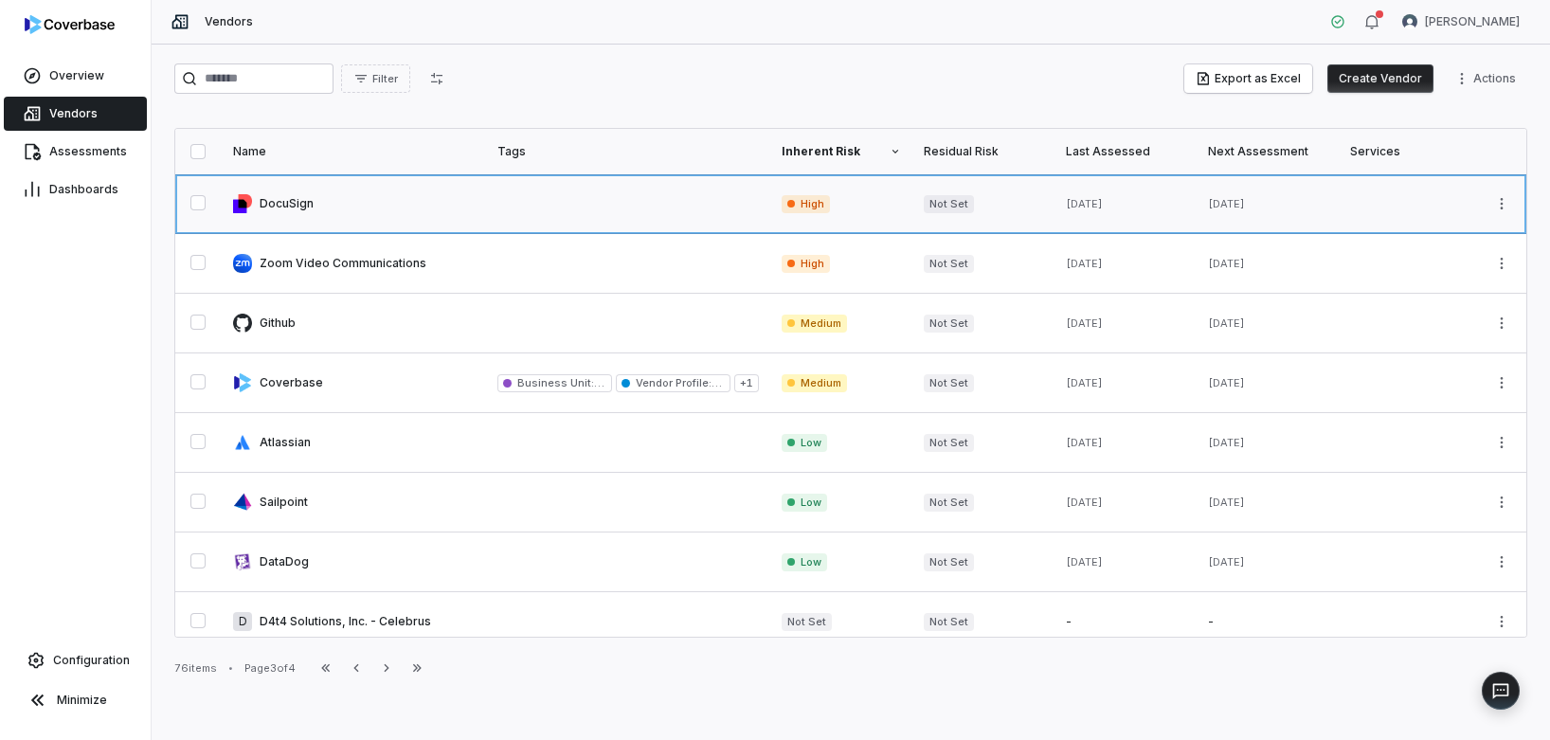
click at [421, 213] on link at bounding box center [354, 203] width 264 height 59
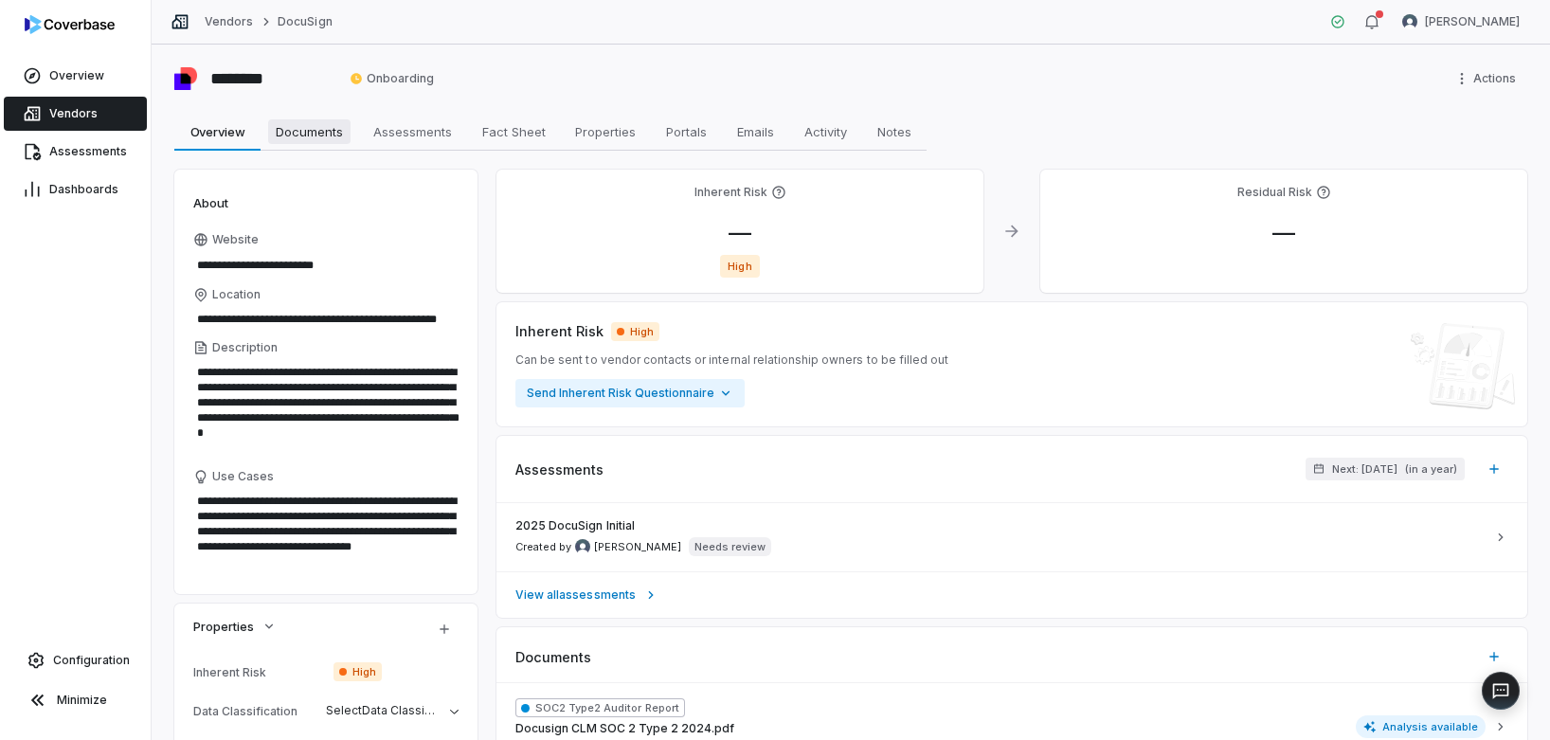
click at [331, 133] on span "Documents" at bounding box center [309, 131] width 82 height 25
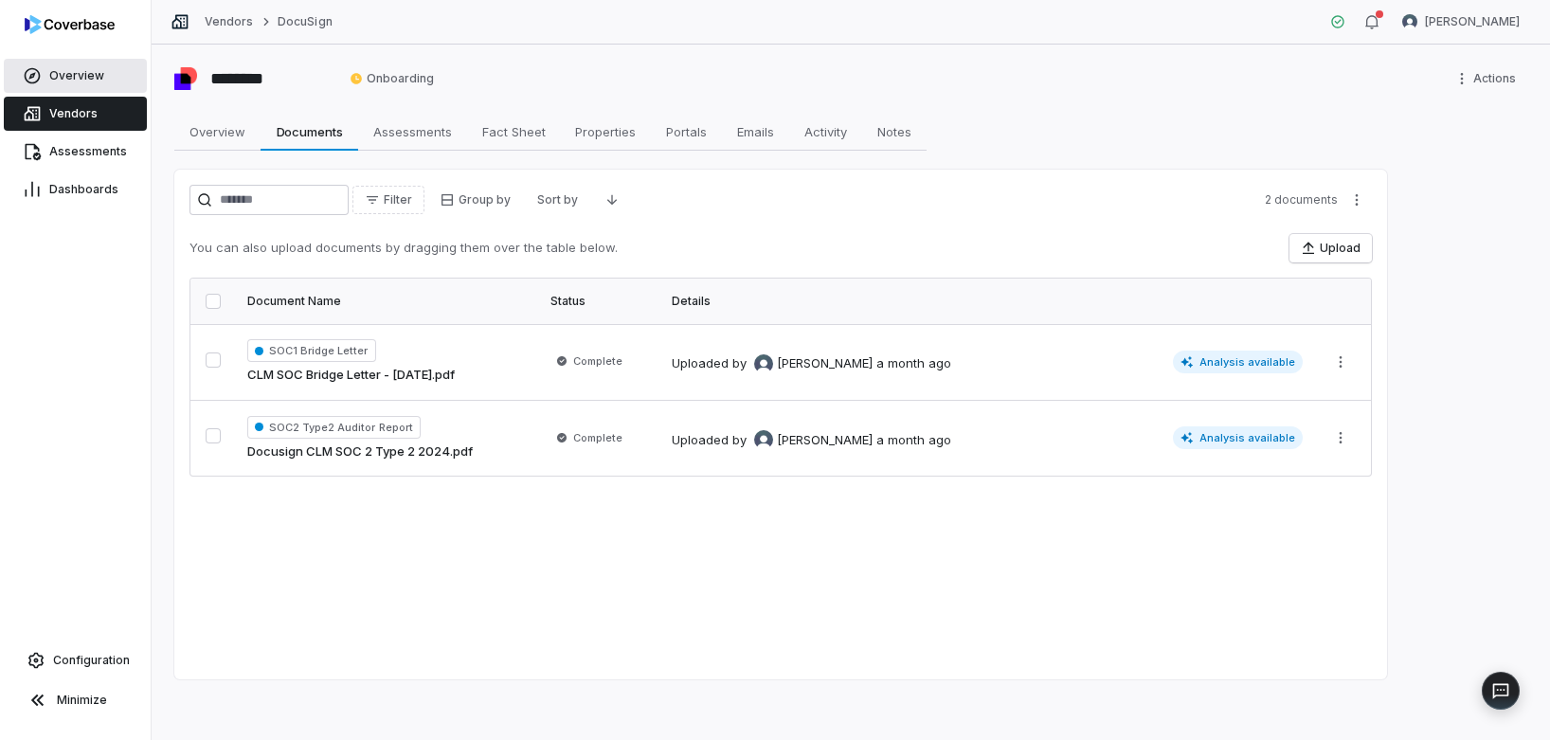
click at [79, 82] on span "Overview" at bounding box center [76, 75] width 55 height 15
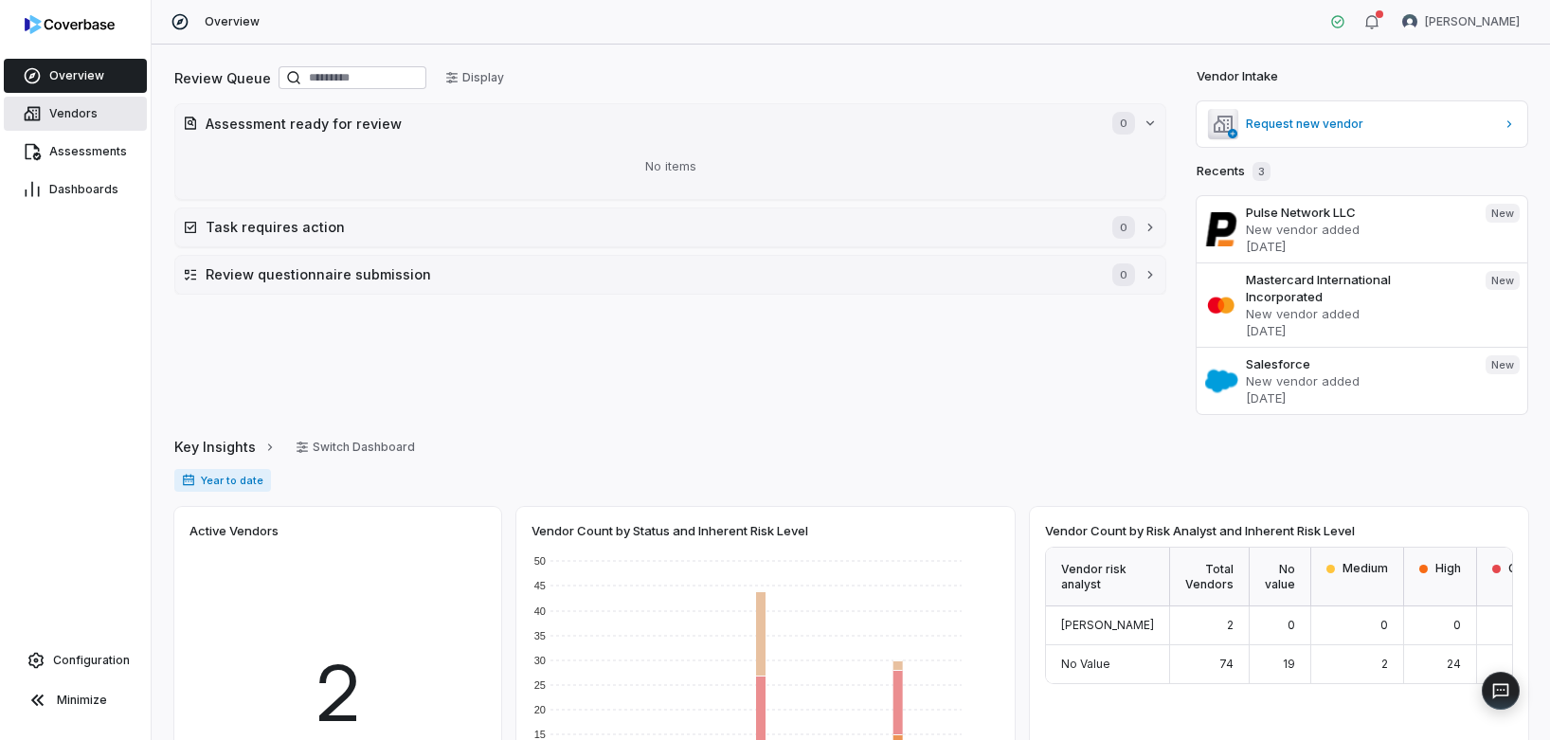
click at [70, 117] on span "Vendors" at bounding box center [73, 113] width 48 height 15
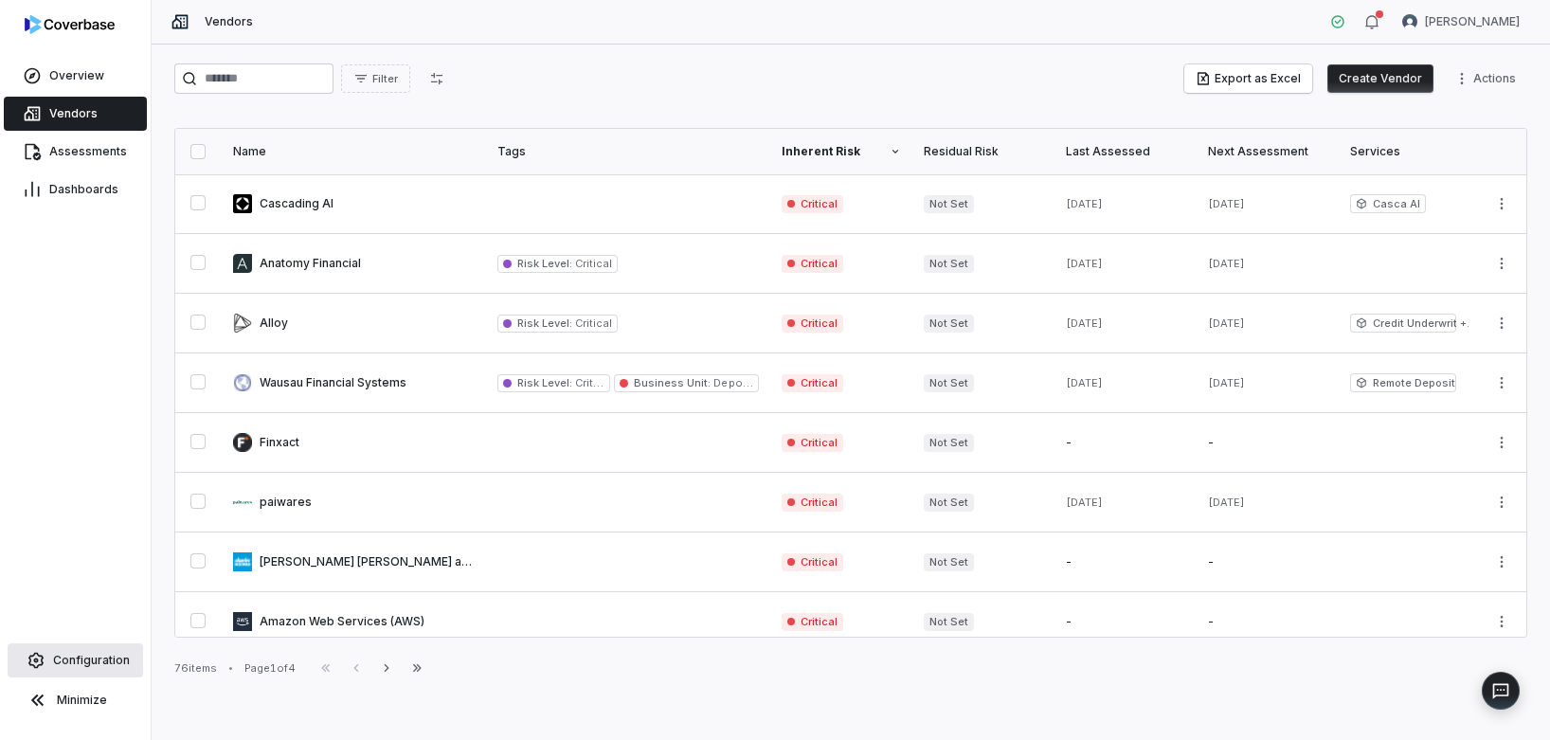
click at [99, 653] on span "Configuration" at bounding box center [91, 660] width 77 height 15
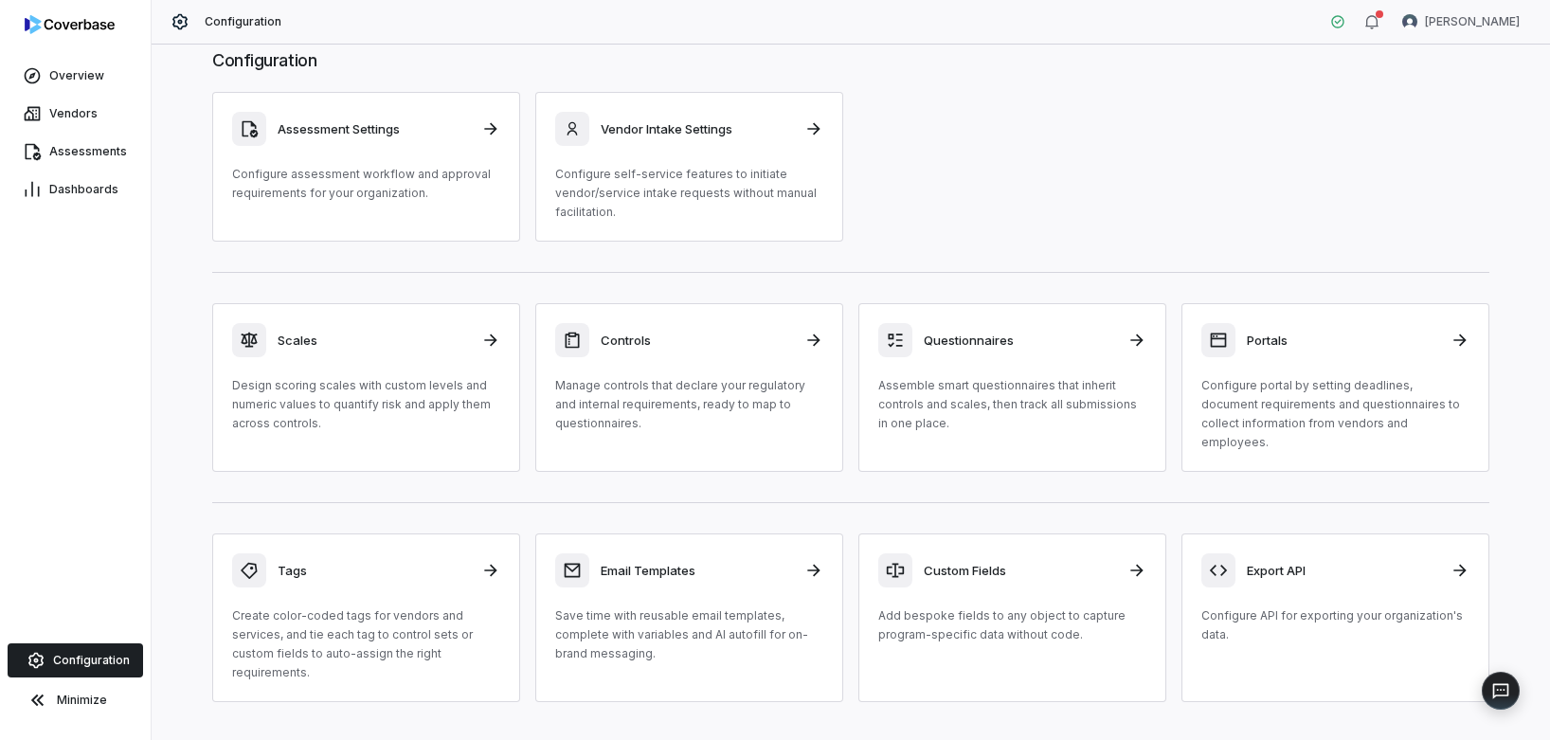
scroll to position [57, 0]
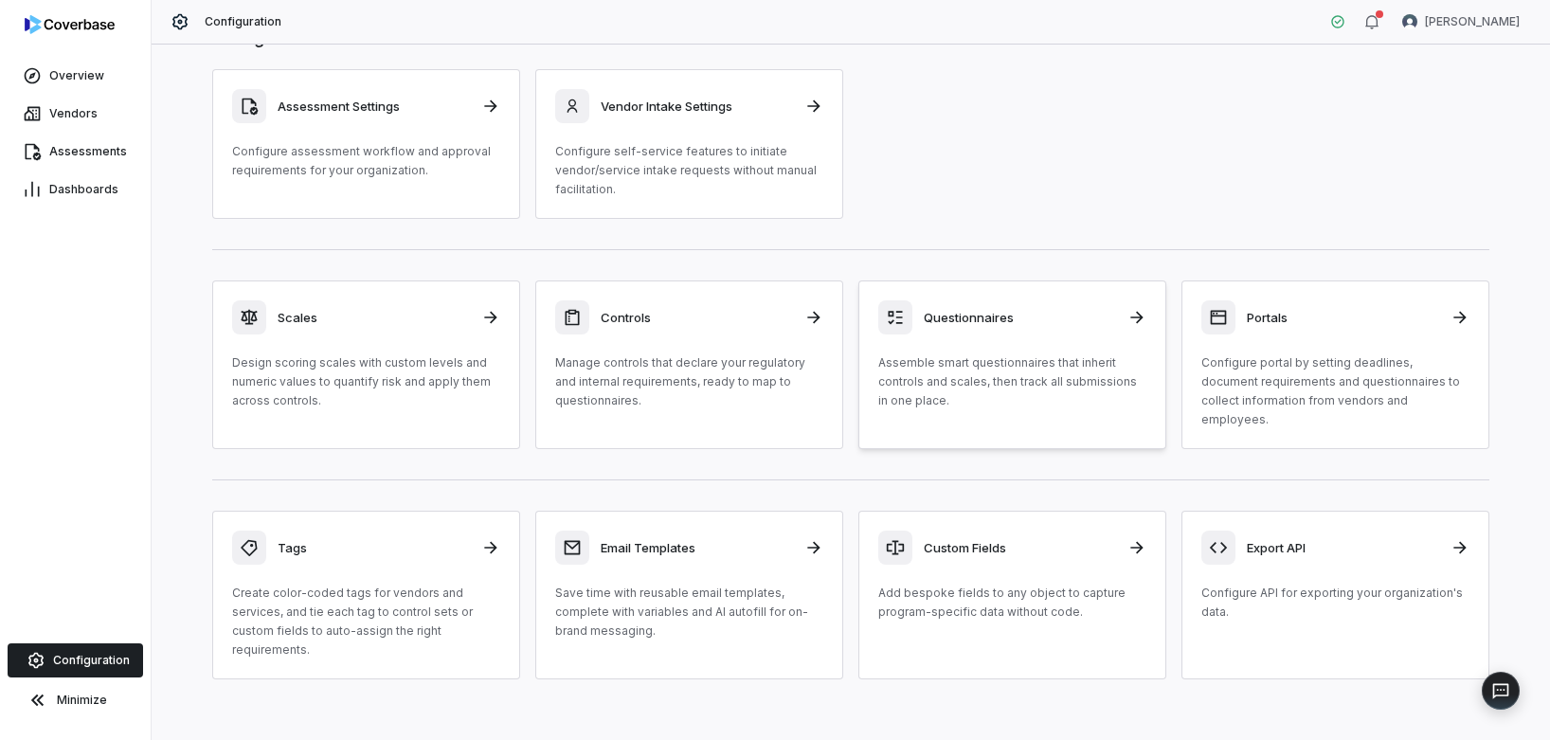
click at [1018, 378] on p "Assemble smart questionnaires that inherit controls and scales, then track all …" at bounding box center [1012, 381] width 268 height 57
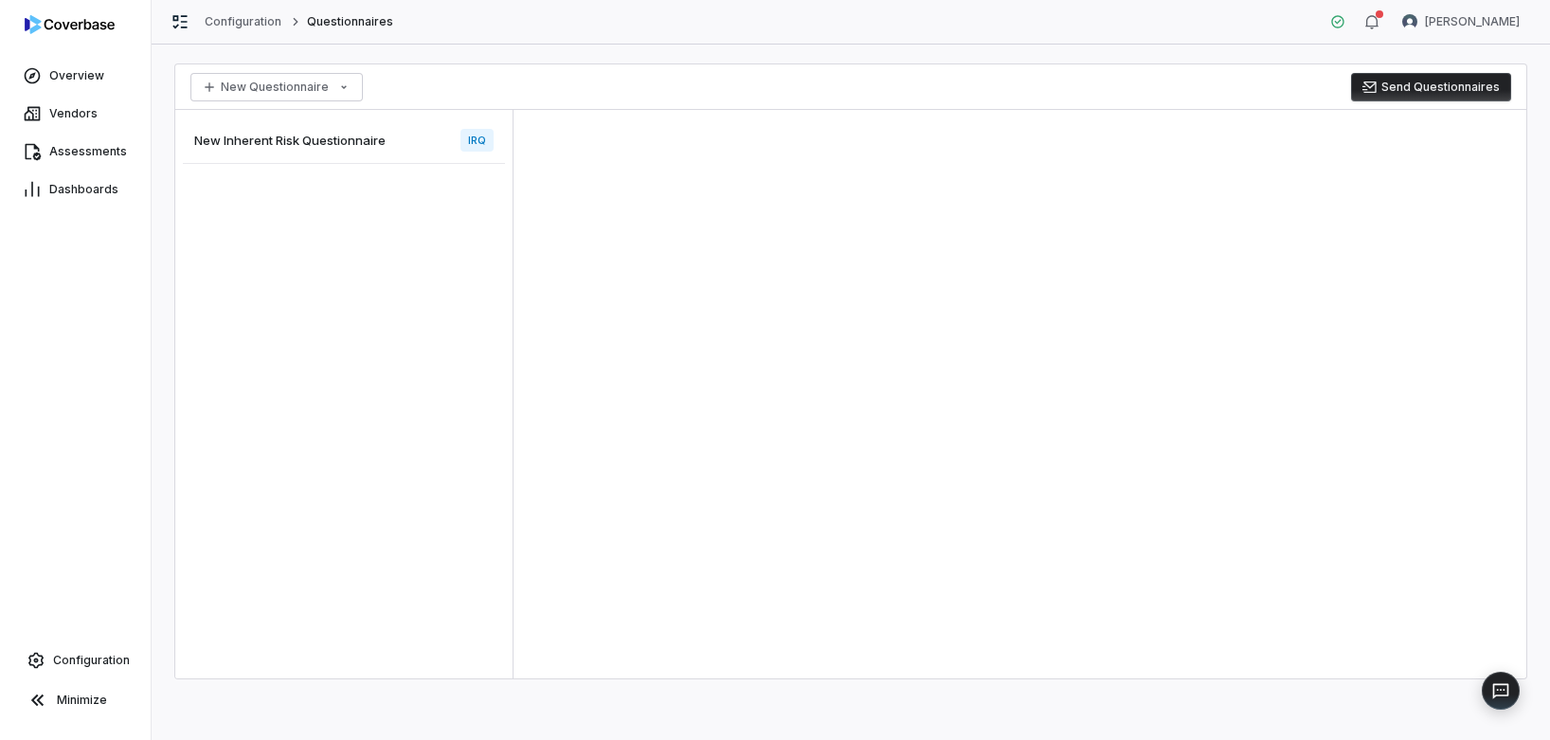
click at [289, 148] on span "New Inherent Risk Questionnaire" at bounding box center [289, 140] width 191 height 17
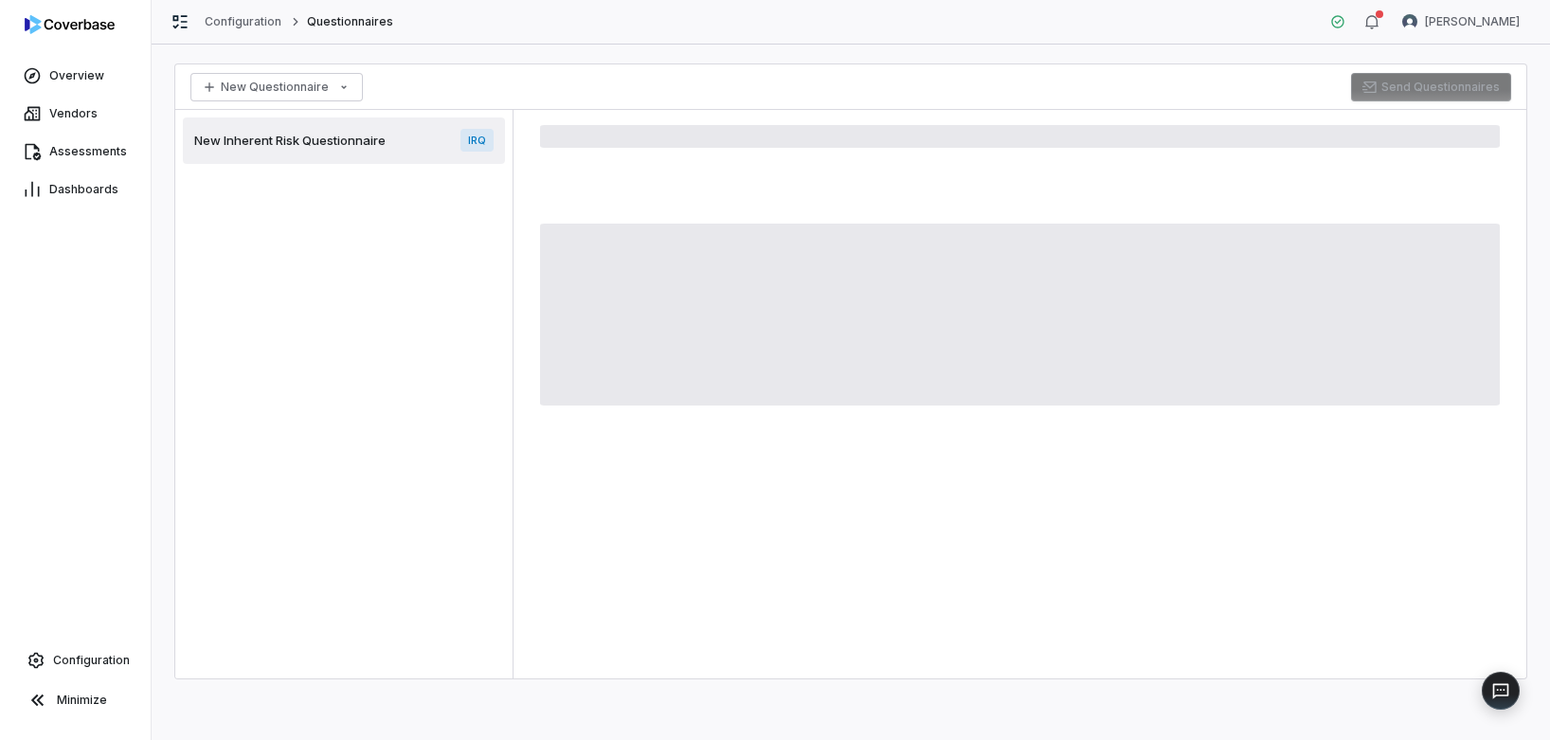
type textarea "*"
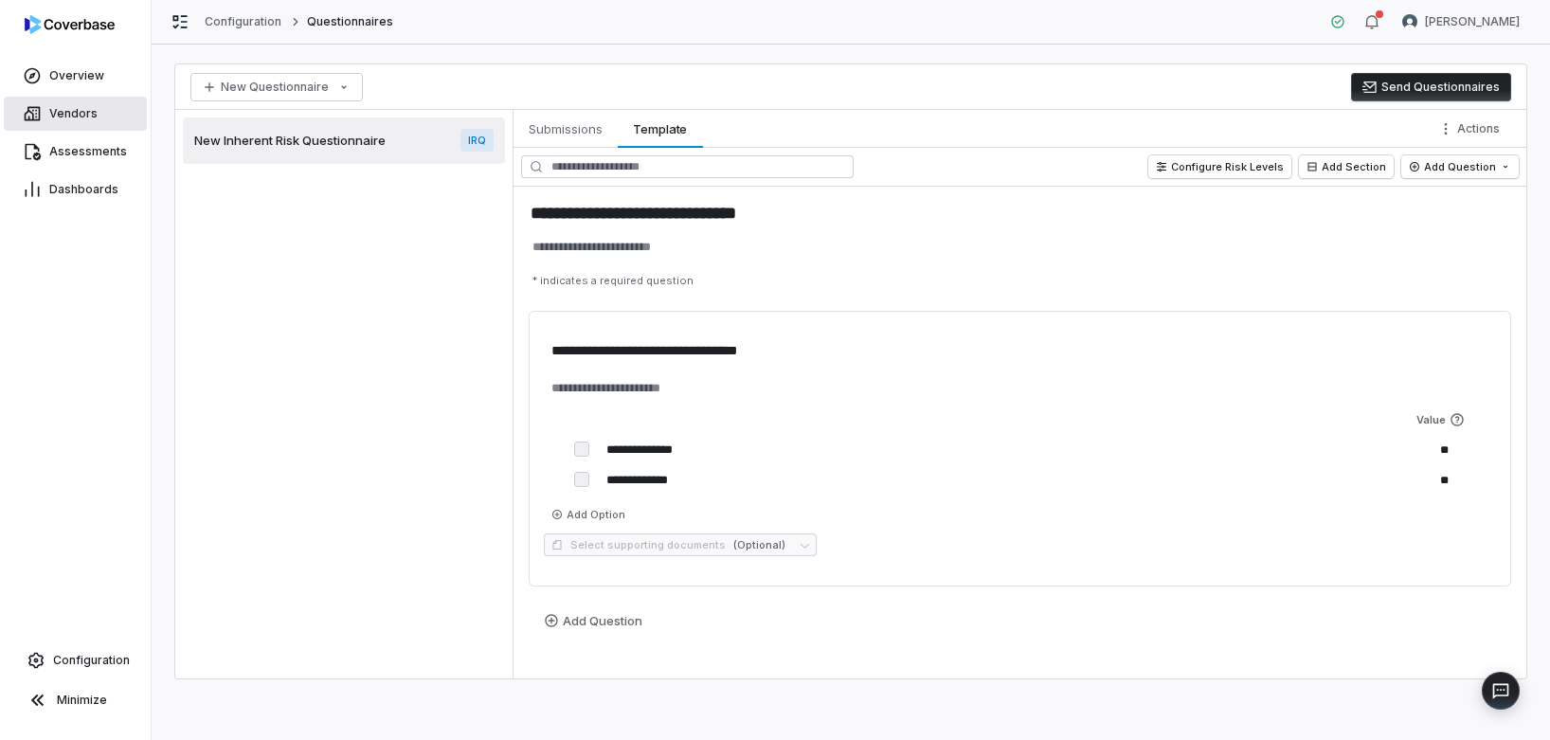
click at [76, 110] on span "Vendors" at bounding box center [73, 113] width 48 height 15
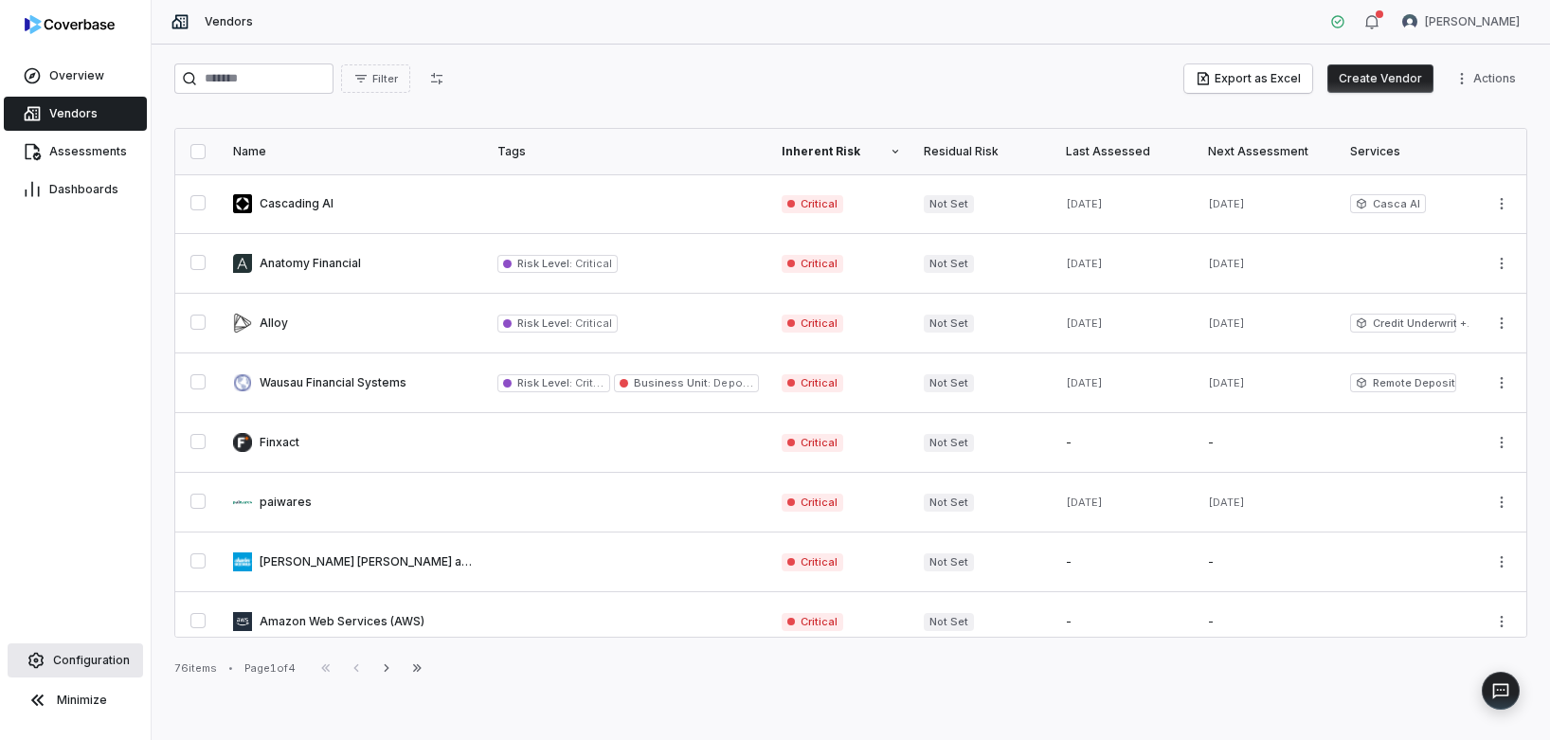
click at [88, 665] on span "Configuration" at bounding box center [91, 660] width 77 height 15
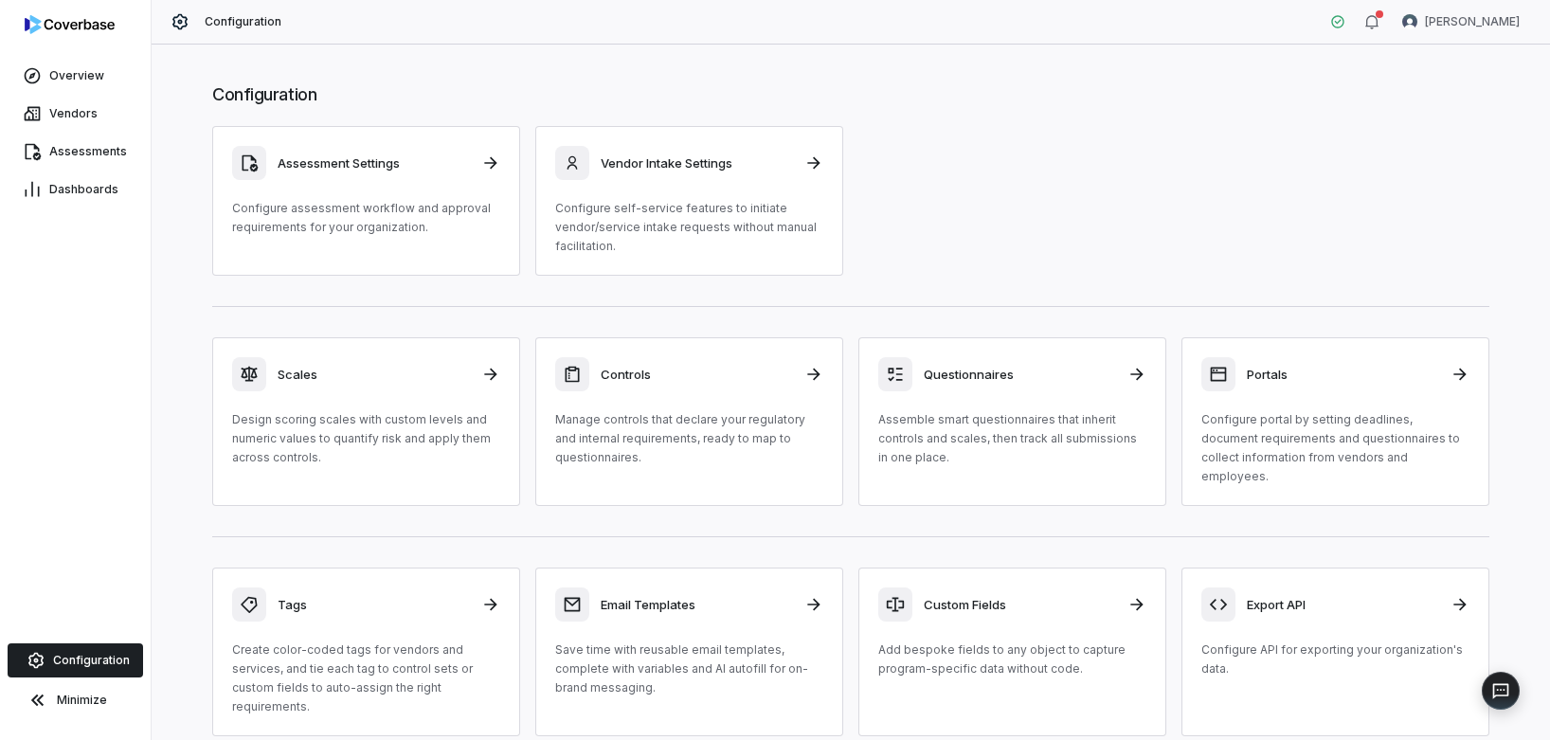
click at [54, 663] on span "Configuration" at bounding box center [91, 660] width 77 height 15
